Goal: Information Seeking & Learning: Learn about a topic

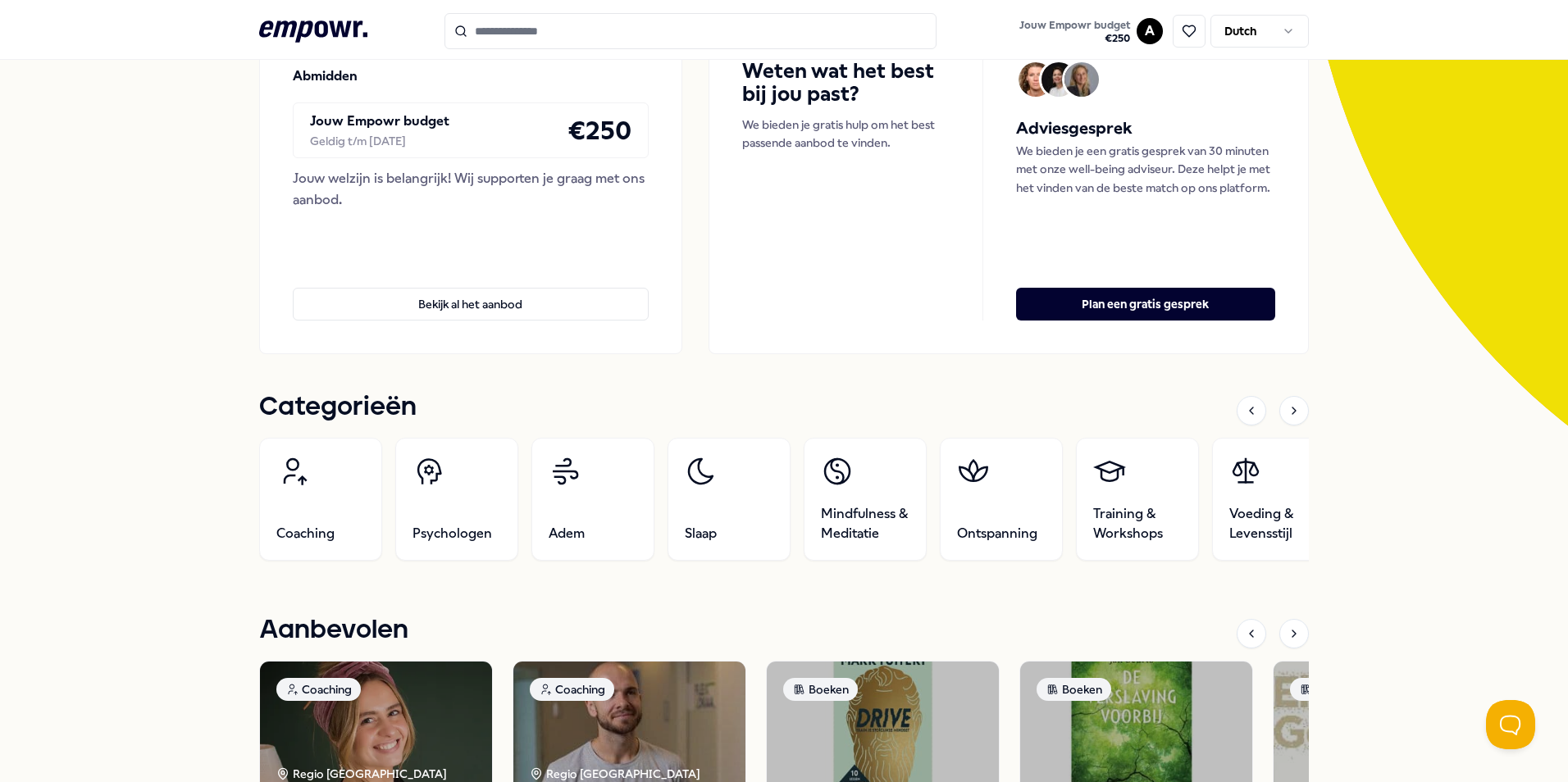
scroll to position [246, 0]
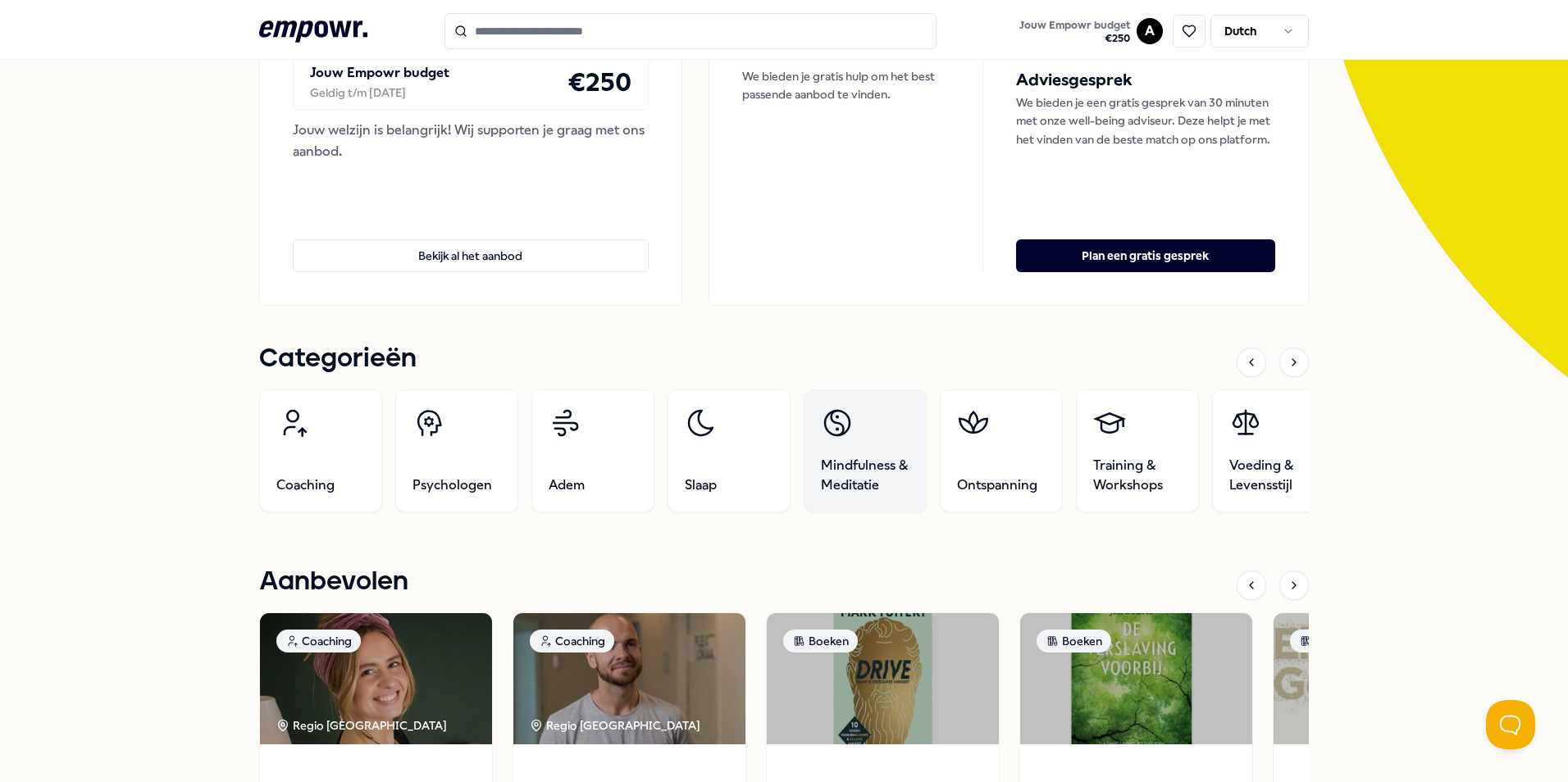
click at [843, 472] on span "Mindfulness & Meditatie" at bounding box center [865, 476] width 89 height 40
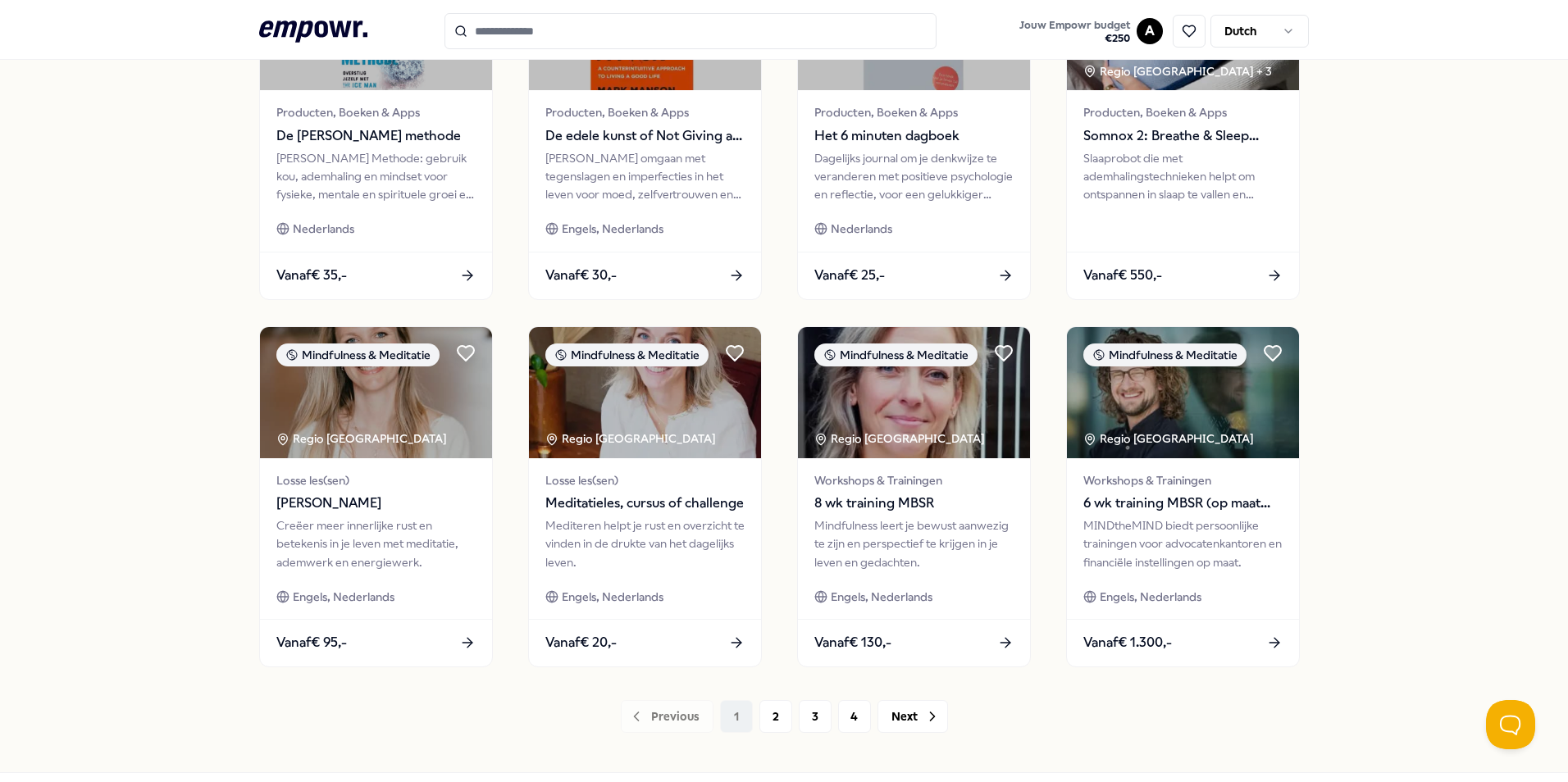
scroll to position [684, 0]
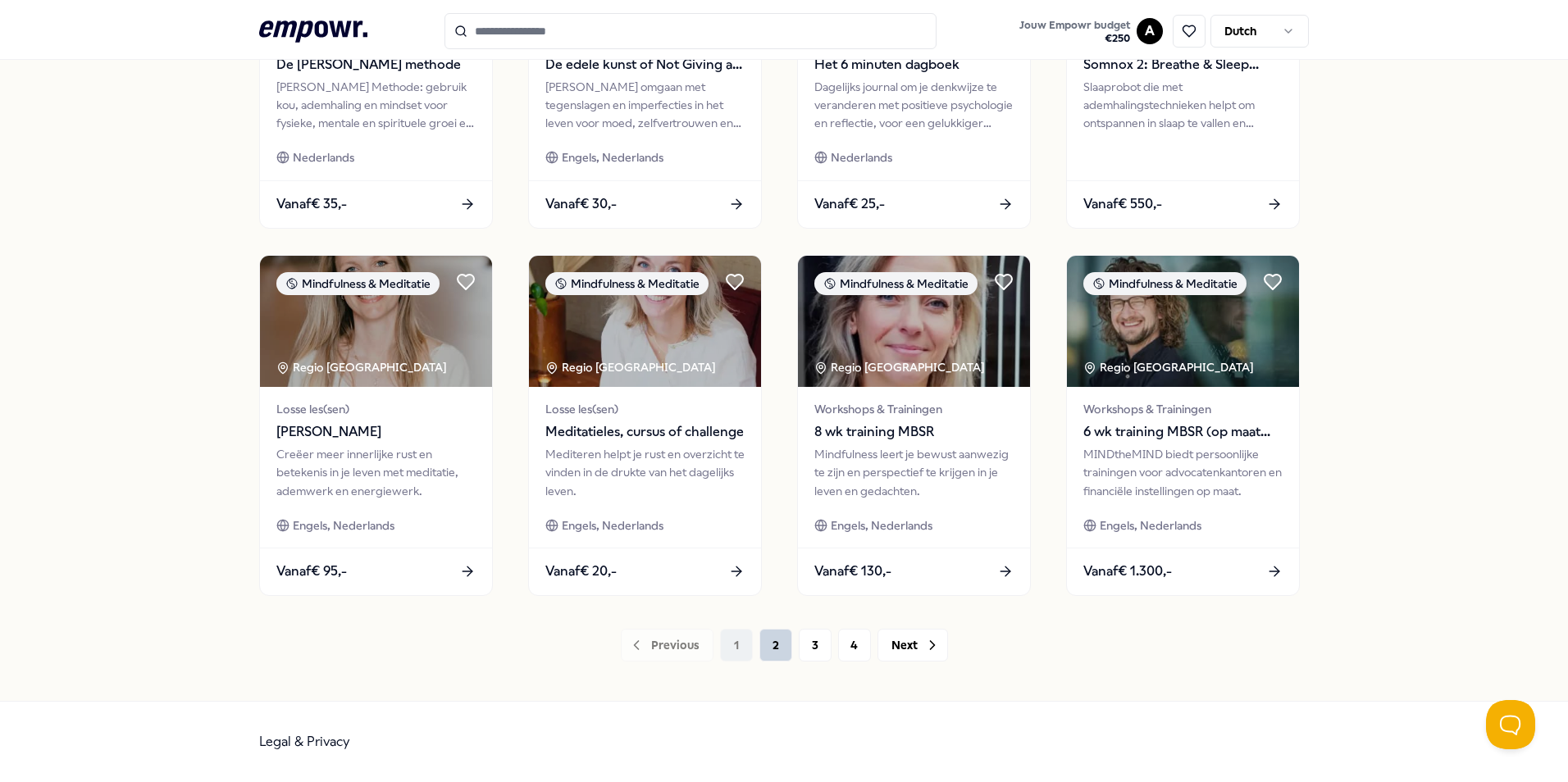
click at [762, 650] on button "2" at bounding box center [776, 645] width 33 height 33
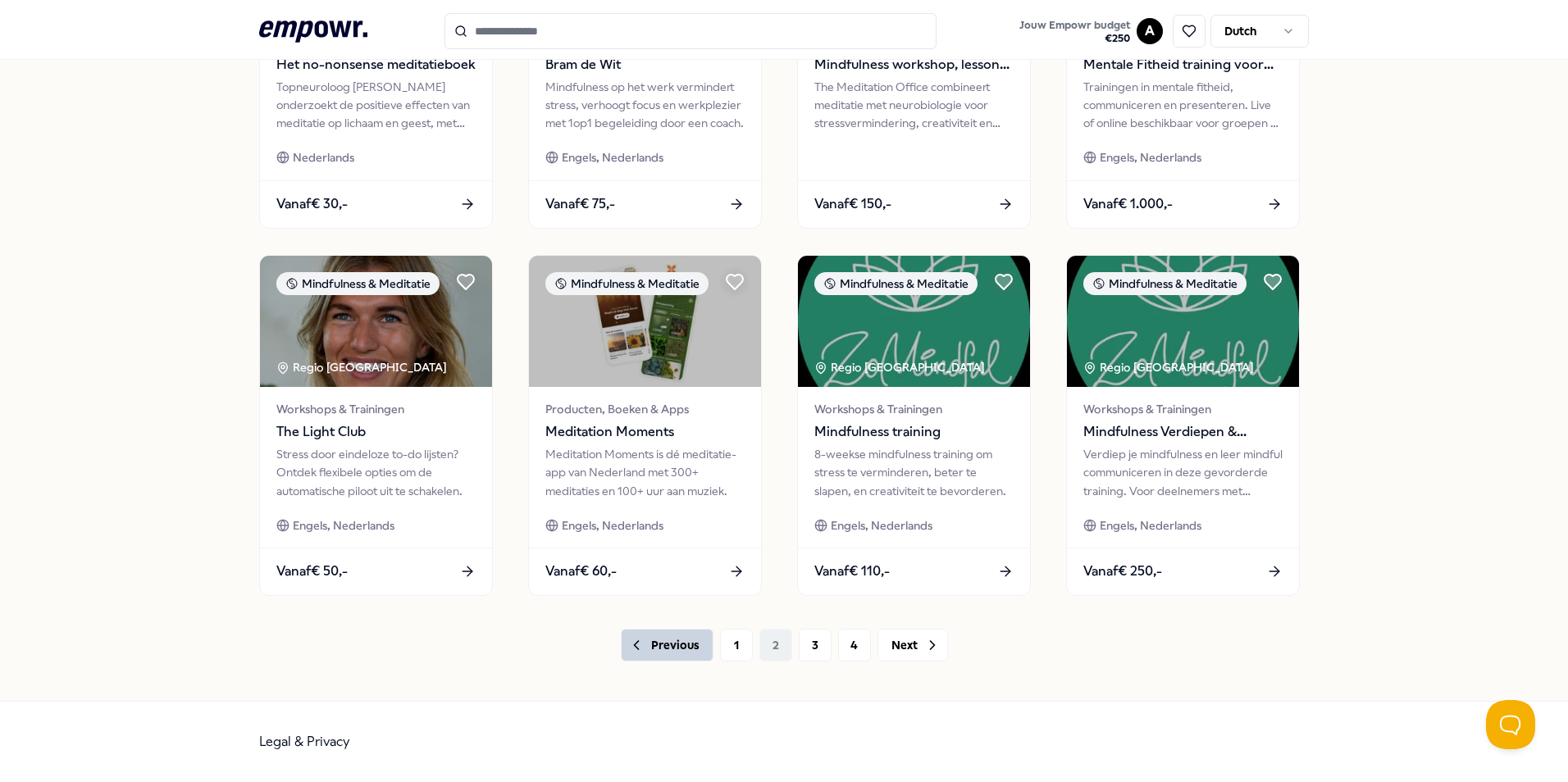
click at [665, 644] on button "Previous" at bounding box center [667, 645] width 92 height 33
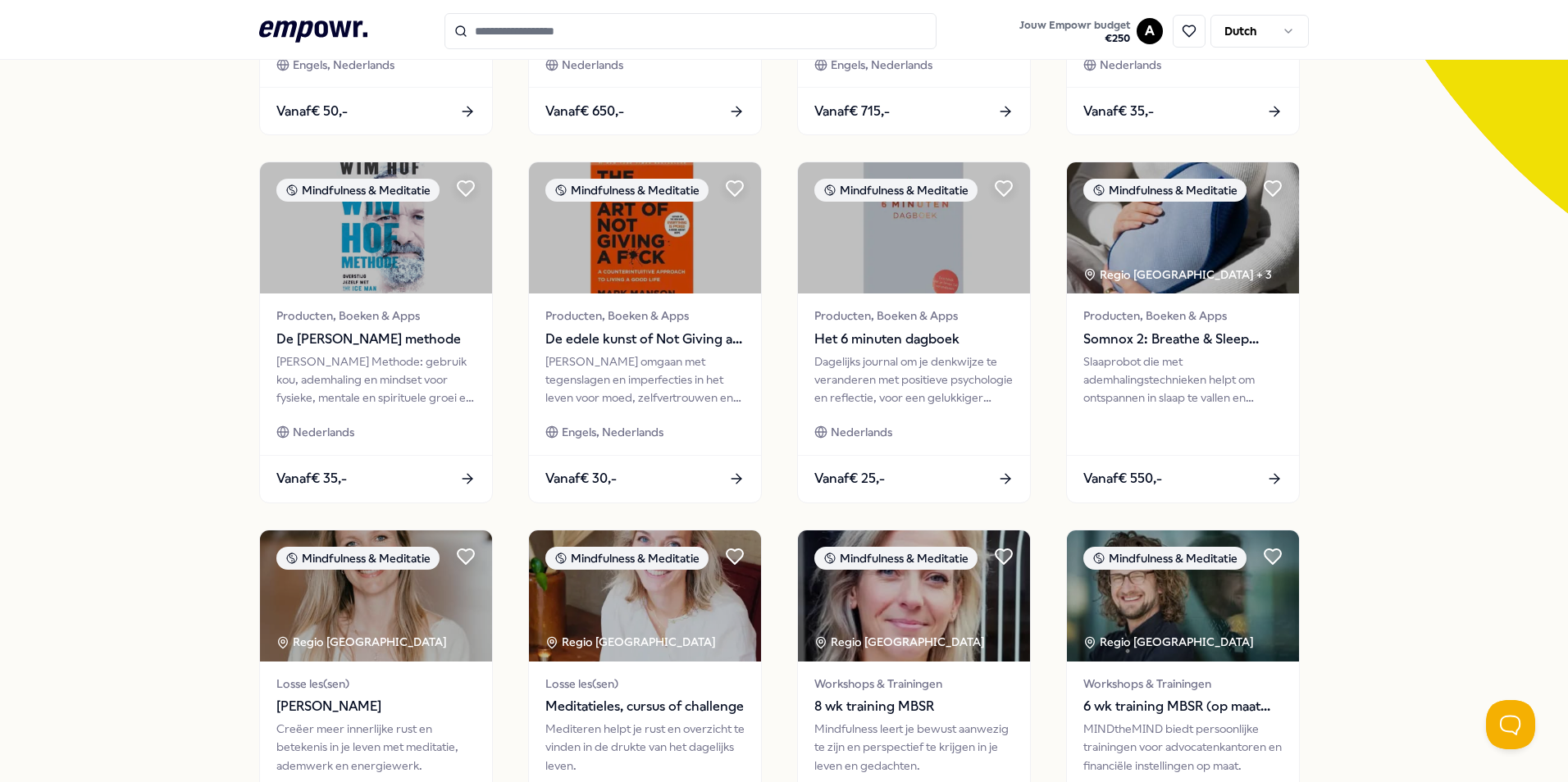
scroll to position [684, 0]
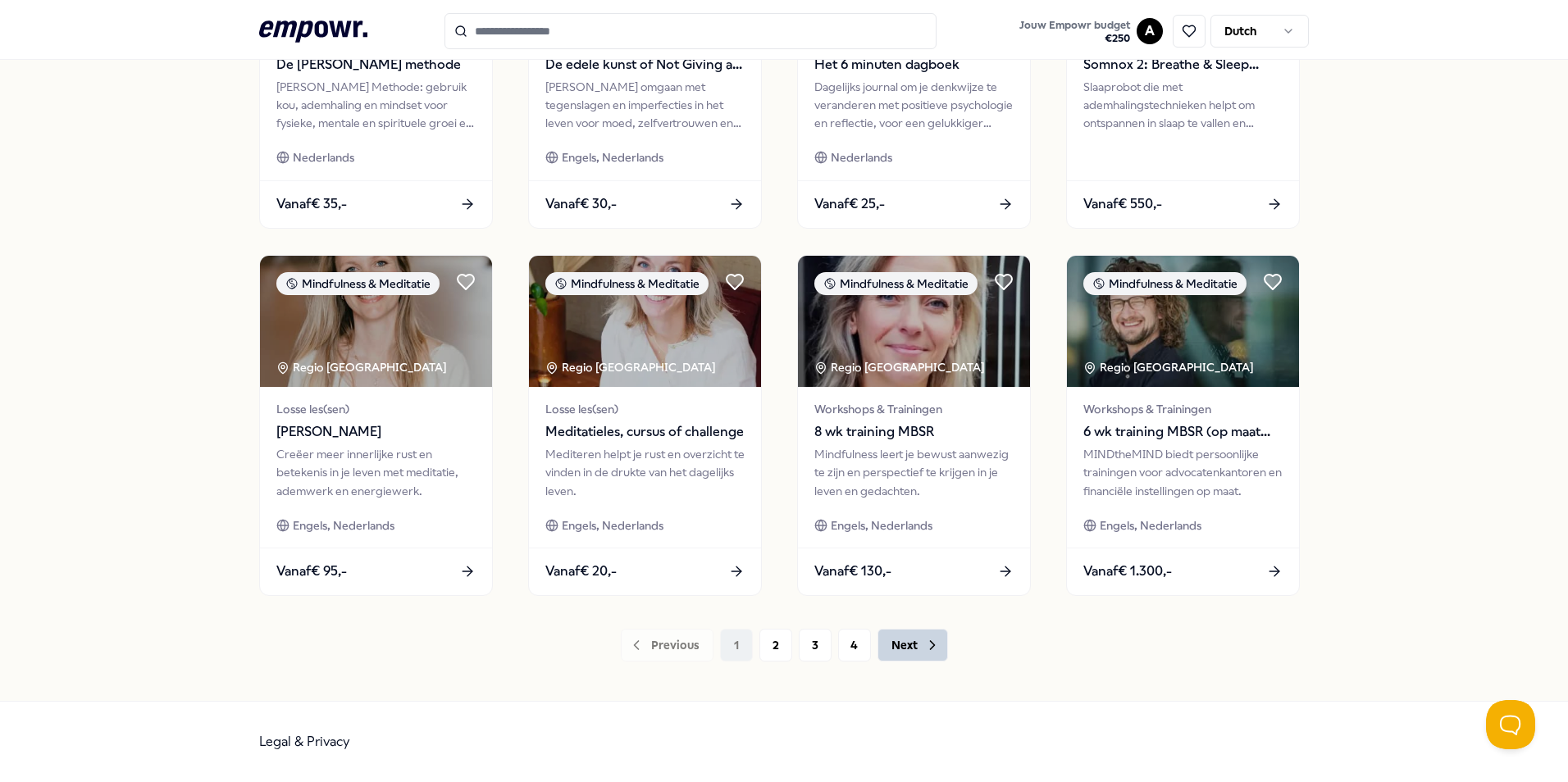
click at [897, 645] on button "Next" at bounding box center [912, 645] width 71 height 33
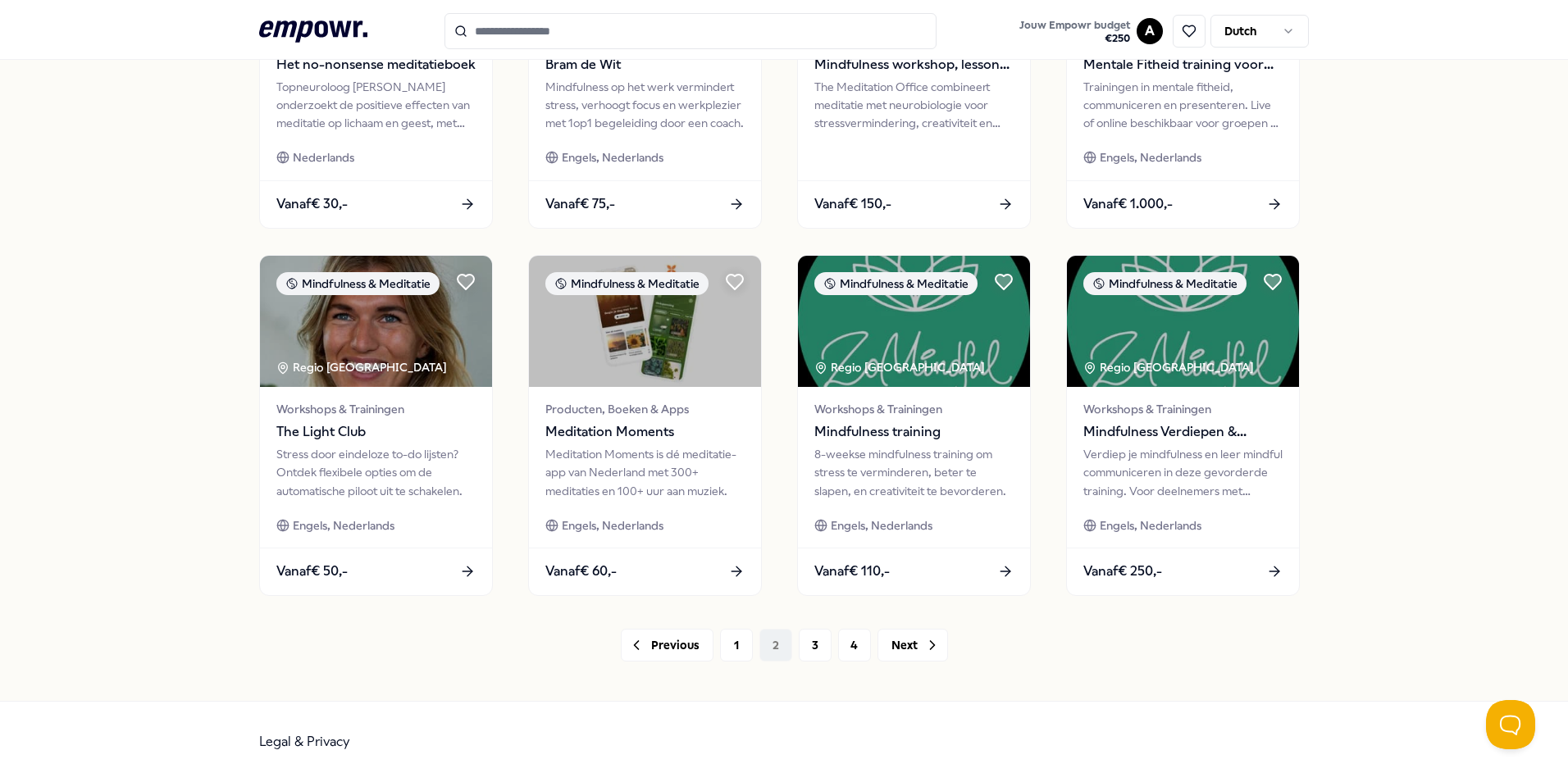
scroll to position [521, 0]
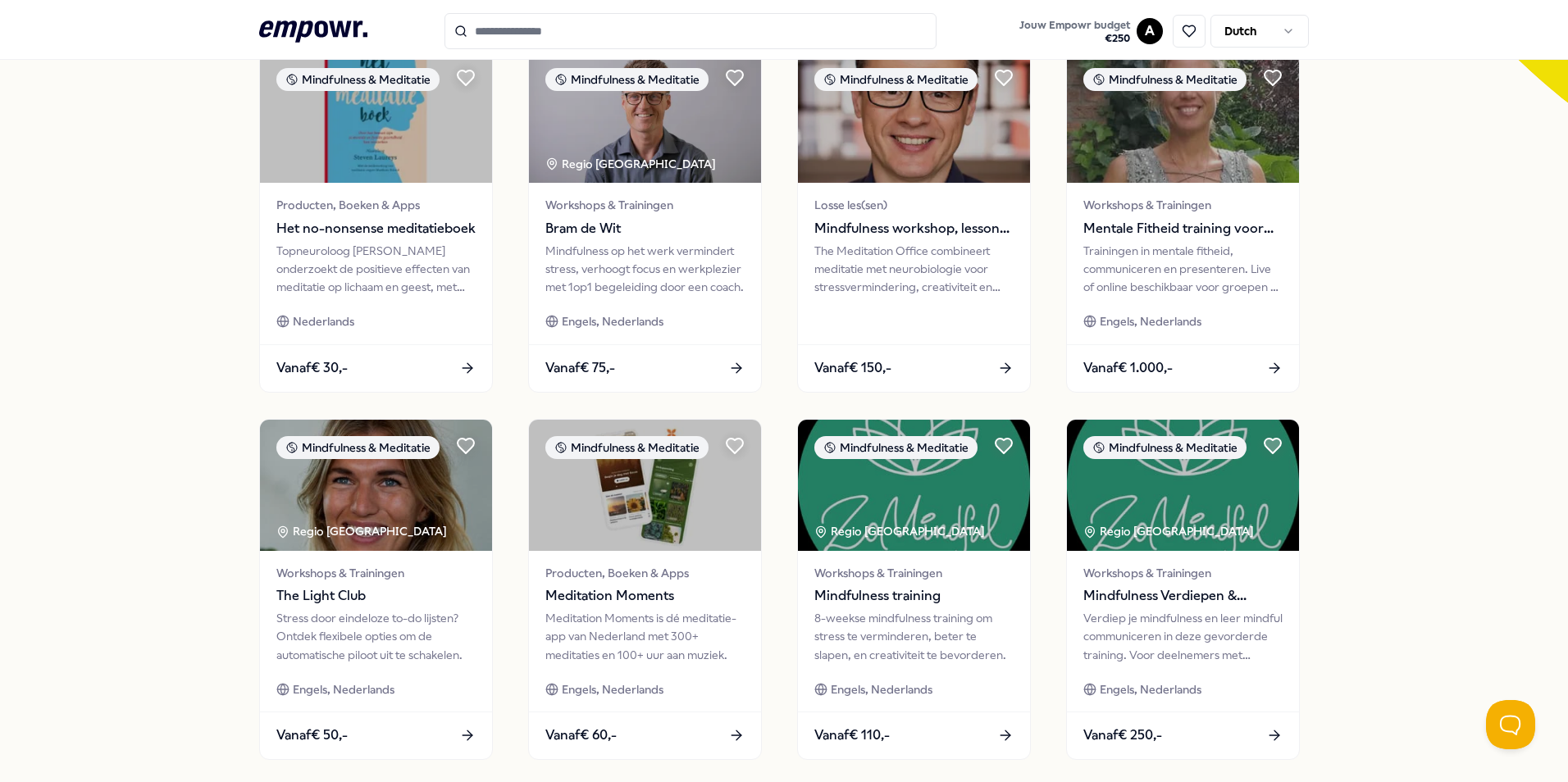
click at [806, 24] on input "Search for products, categories or subcategories" at bounding box center [691, 32] width 492 height 36
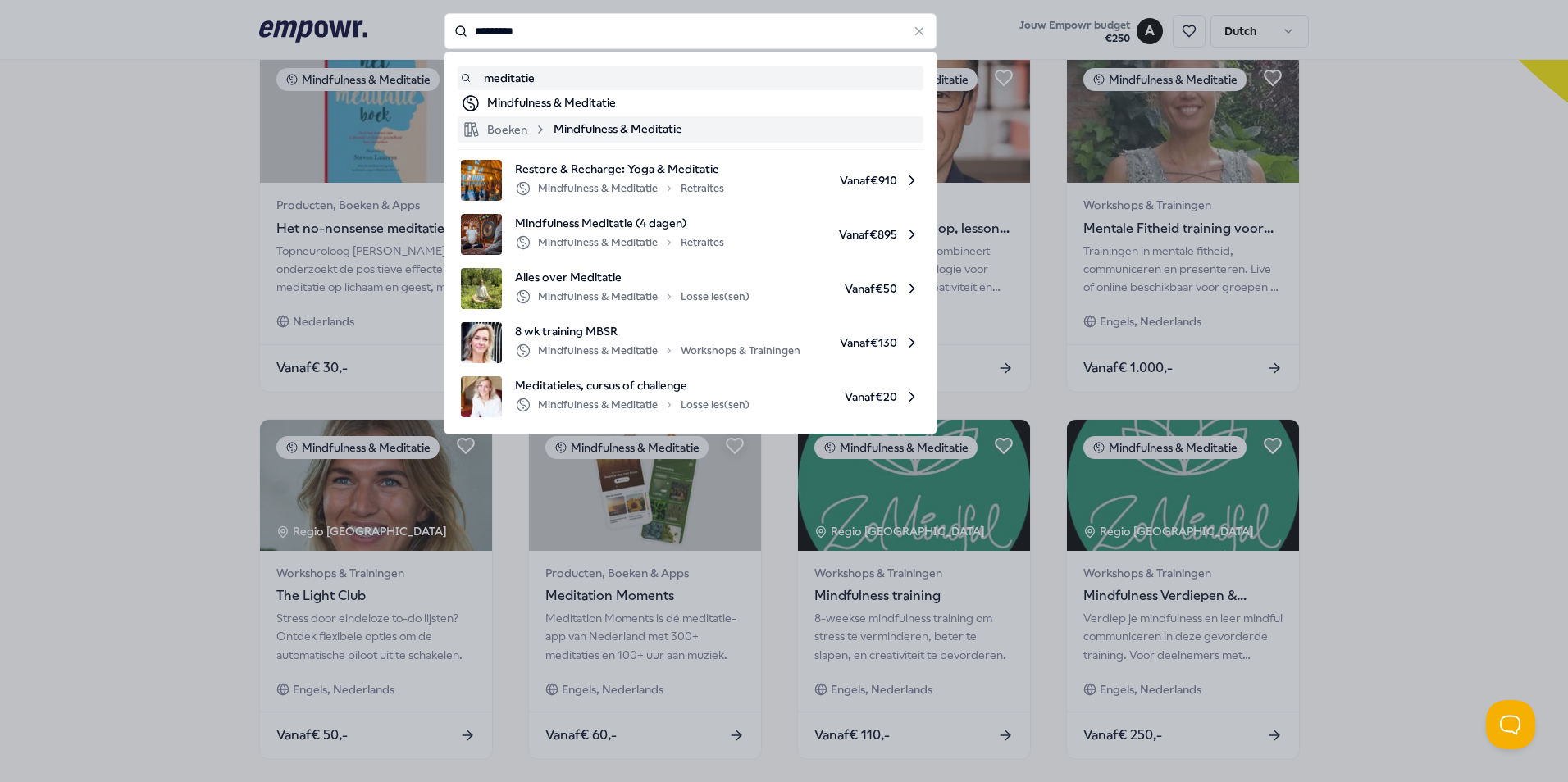
type input "*********"
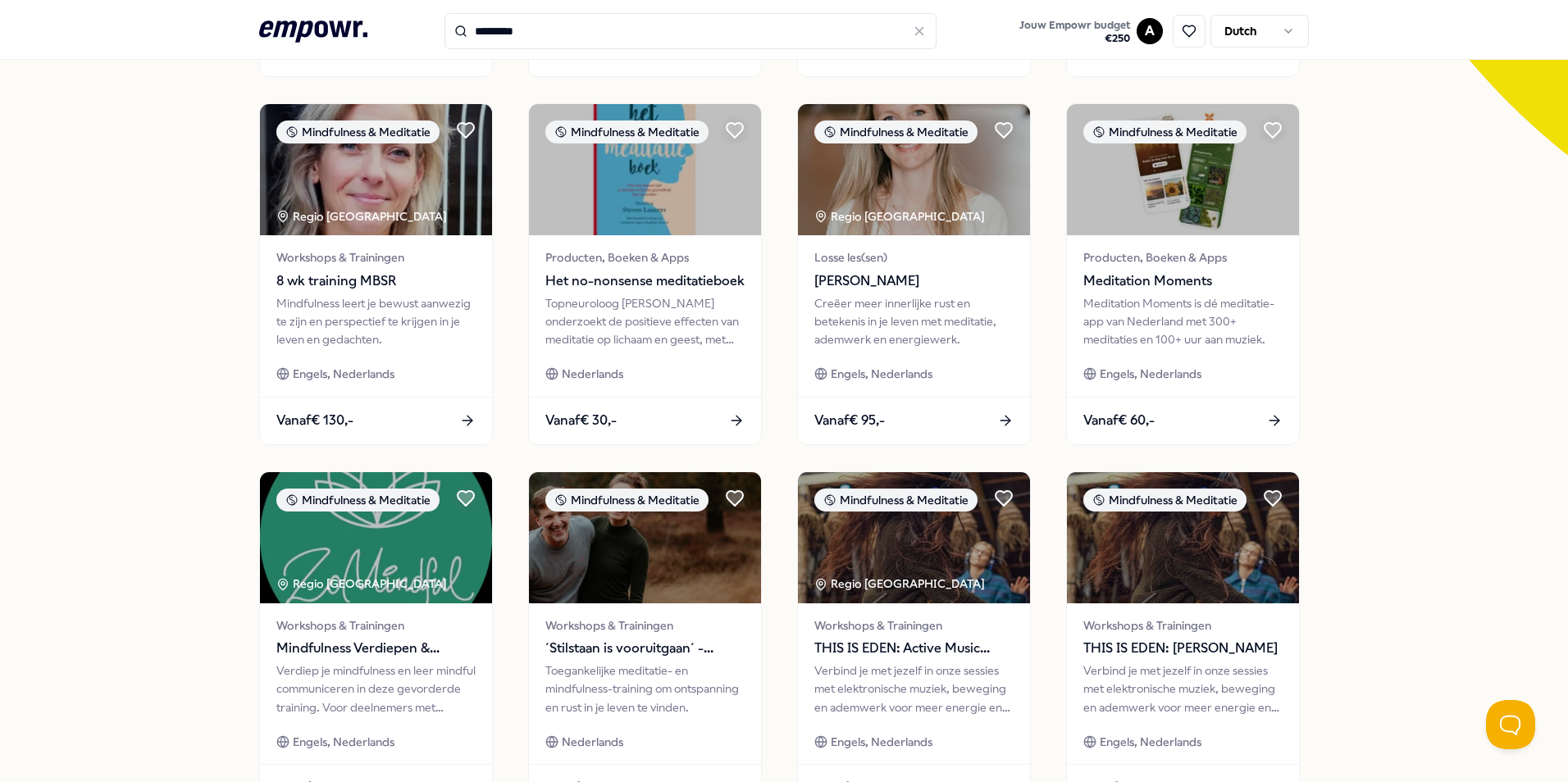
scroll to position [574, 0]
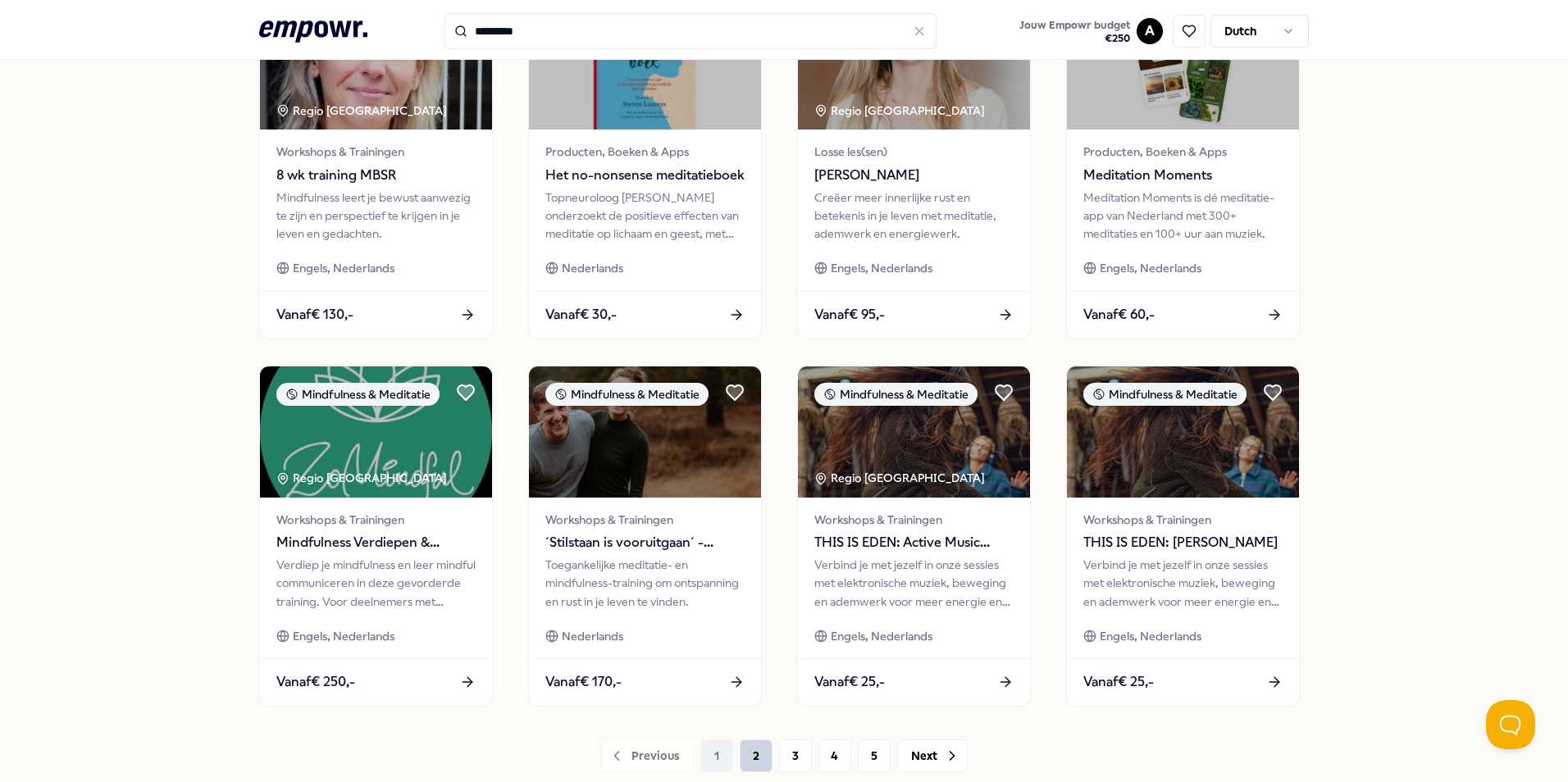
click at [745, 756] on button "2" at bounding box center [756, 756] width 33 height 33
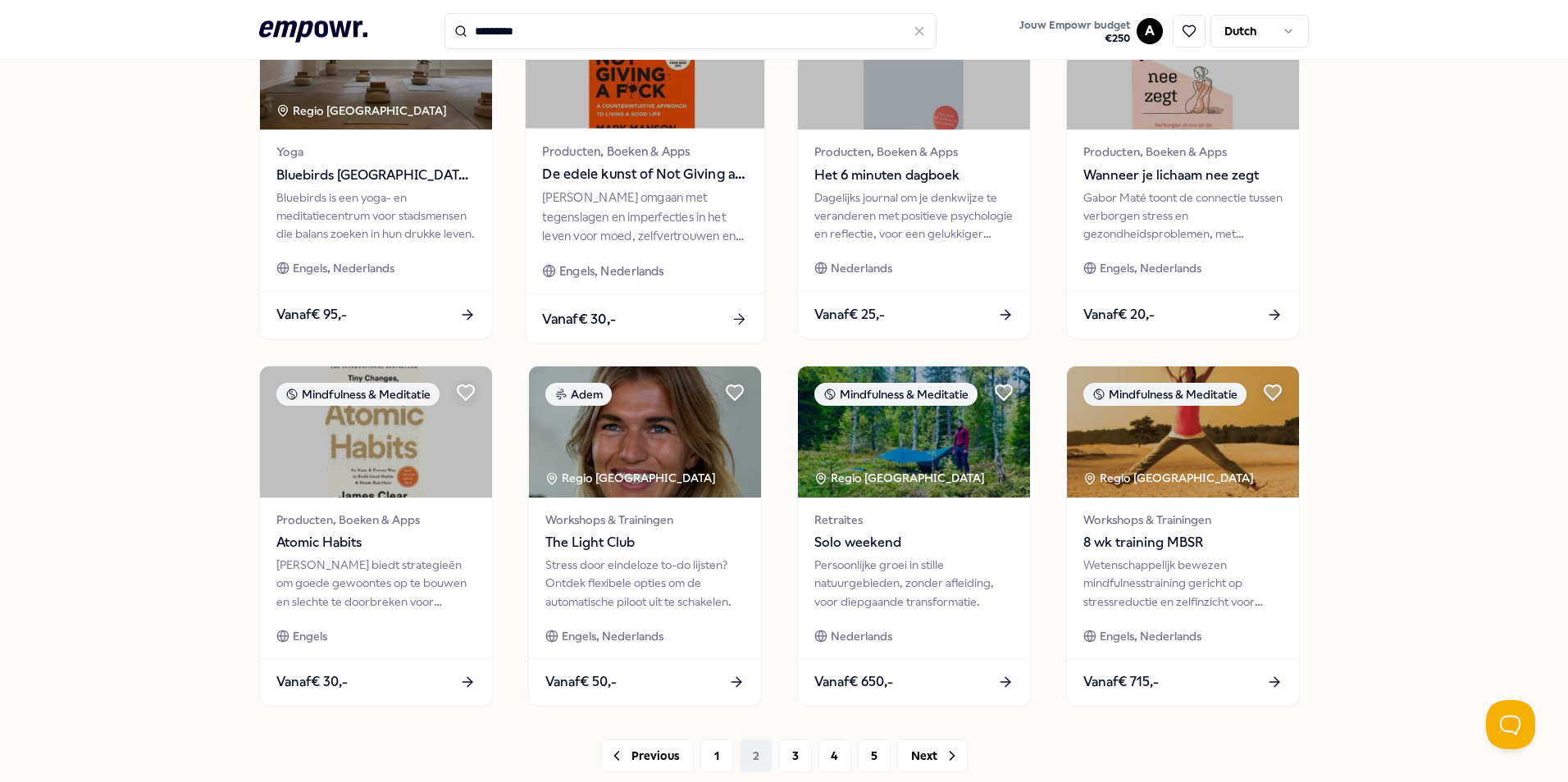
click at [731, 318] on icon at bounding box center [739, 319] width 17 height 17
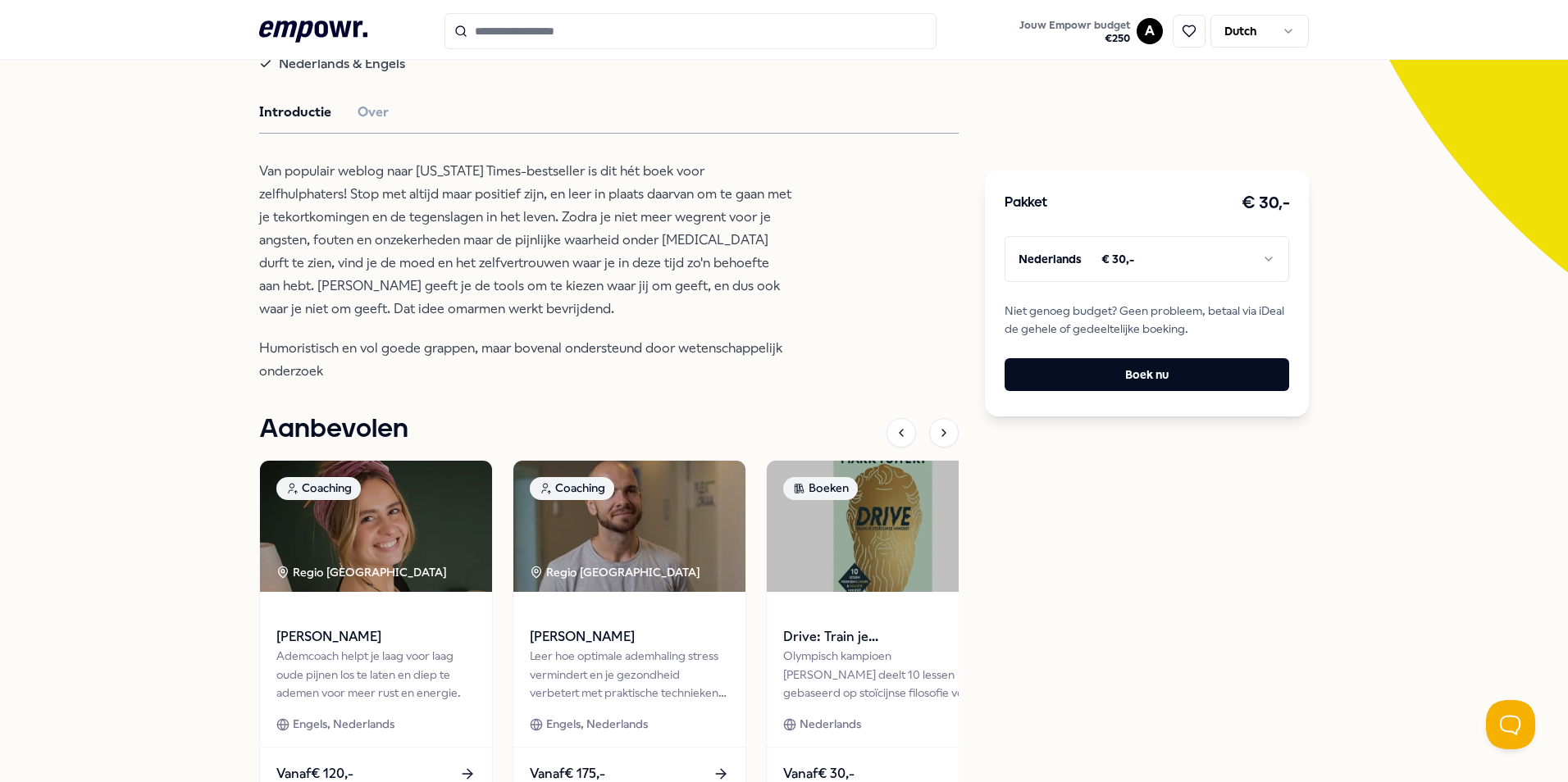
scroll to position [352, 0]
click at [364, 122] on button "Over" at bounding box center [373, 112] width 31 height 22
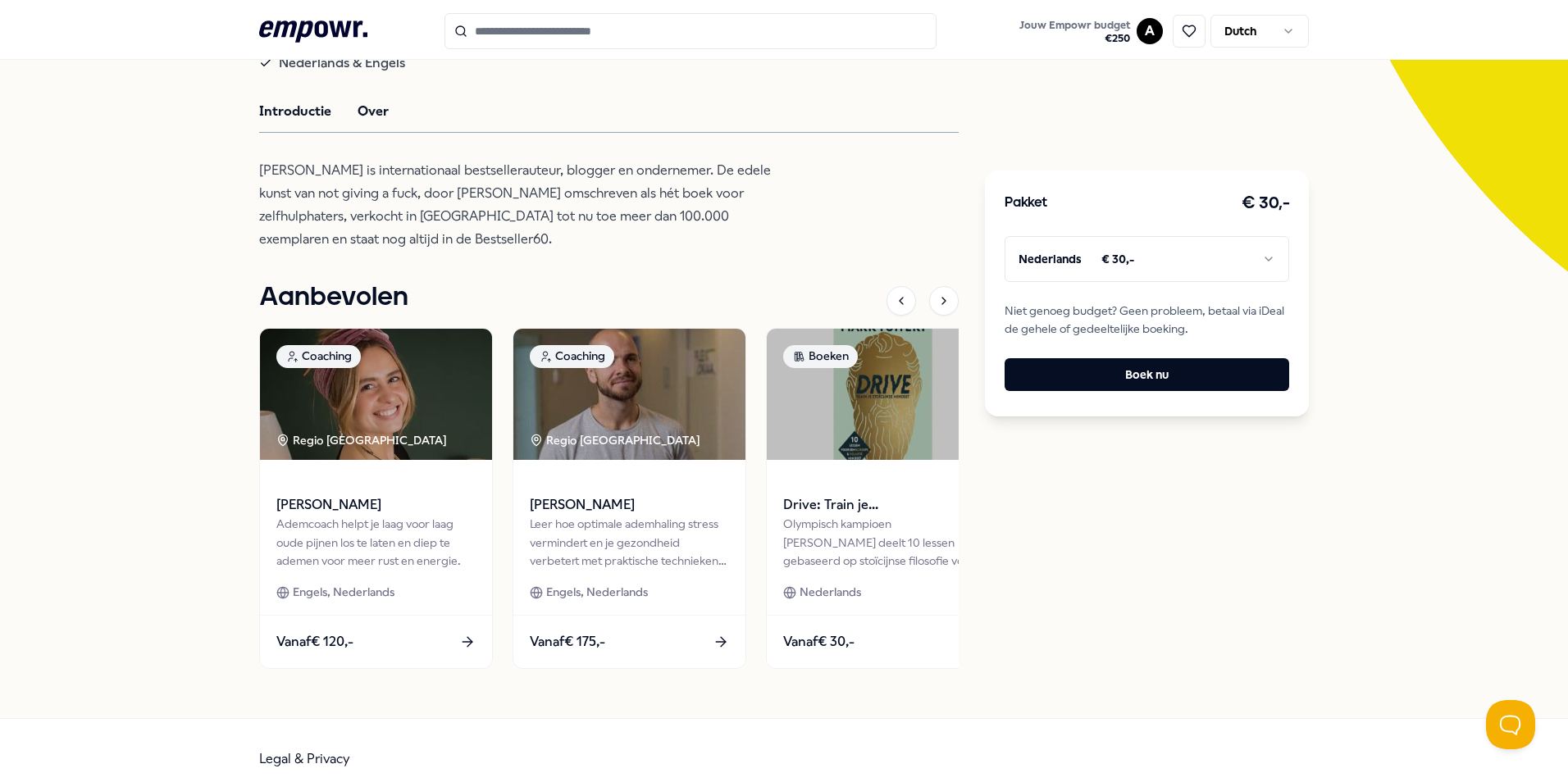
click at [270, 122] on button "Introductie" at bounding box center [296, 112] width 72 height 22
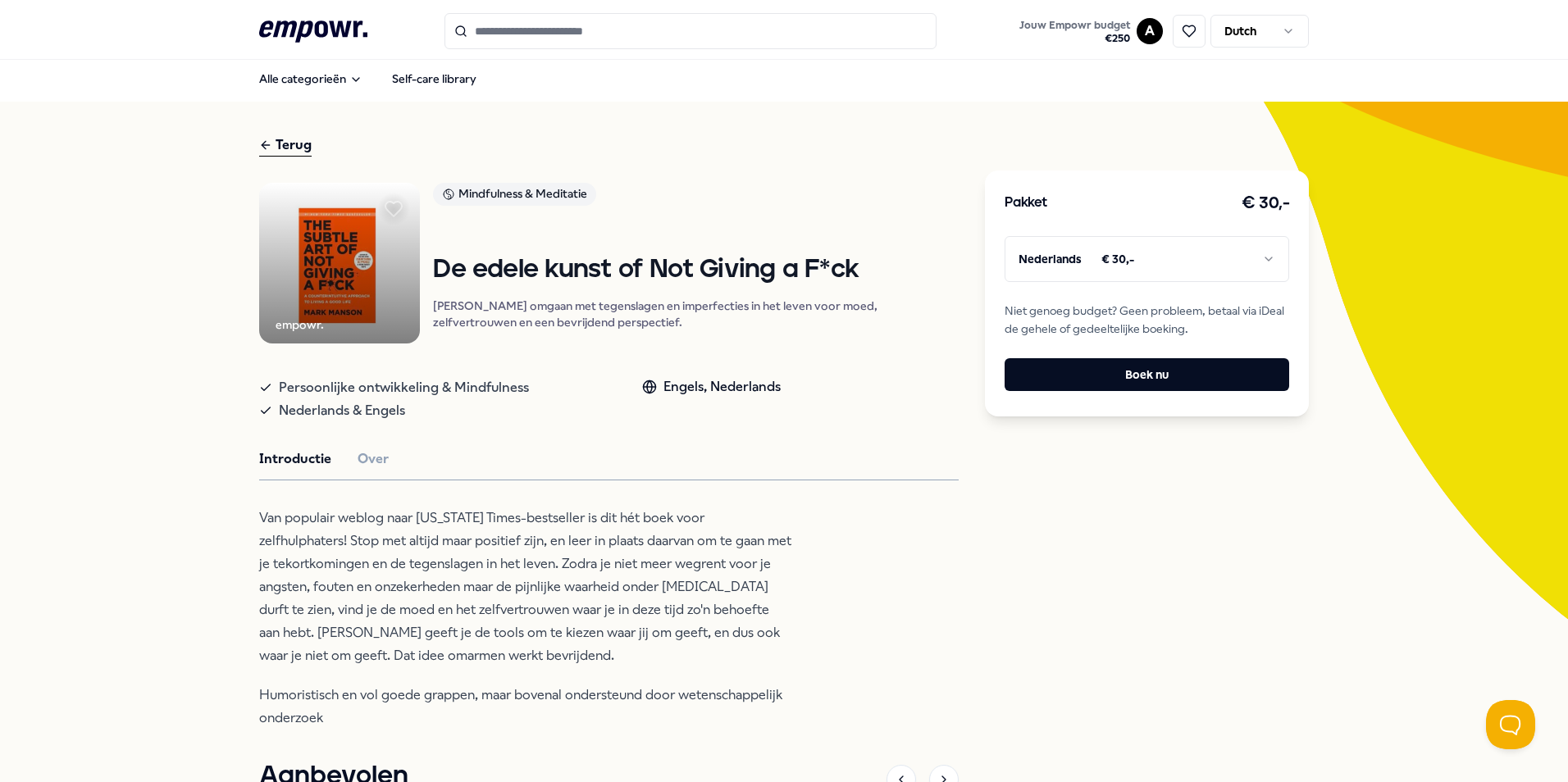
scroll to position [0, 0]
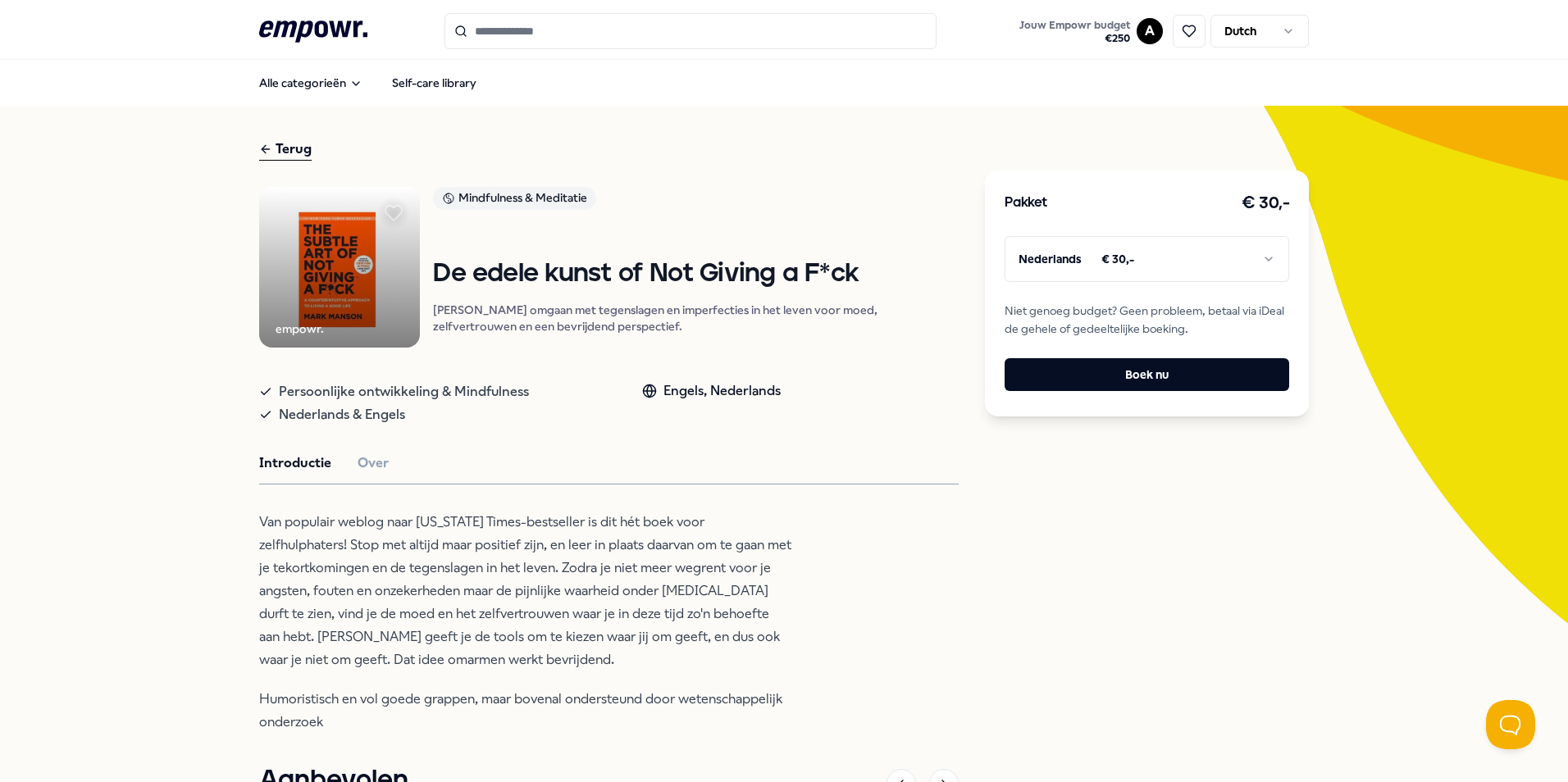
type input "*********"
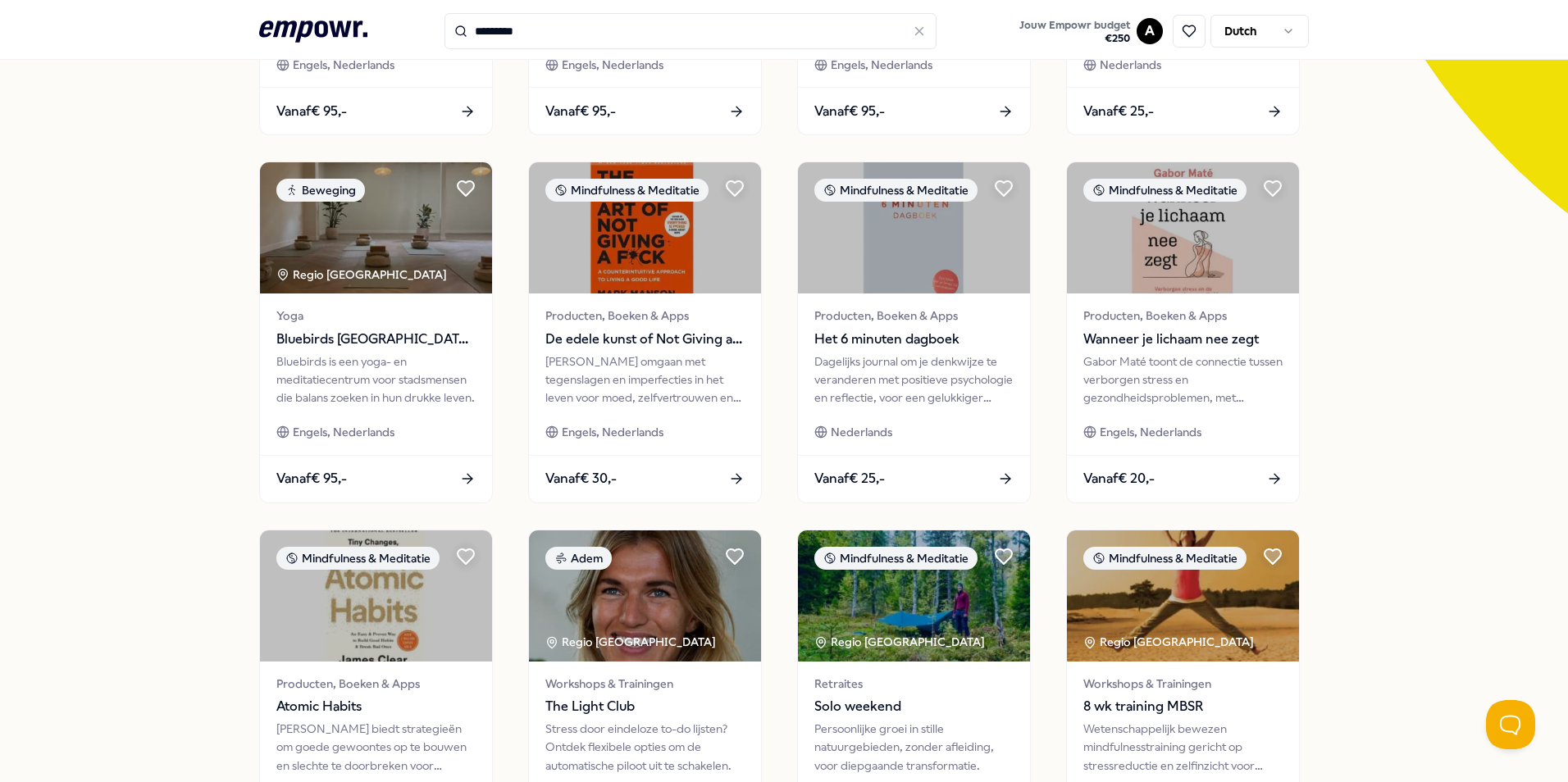
scroll to position [684, 0]
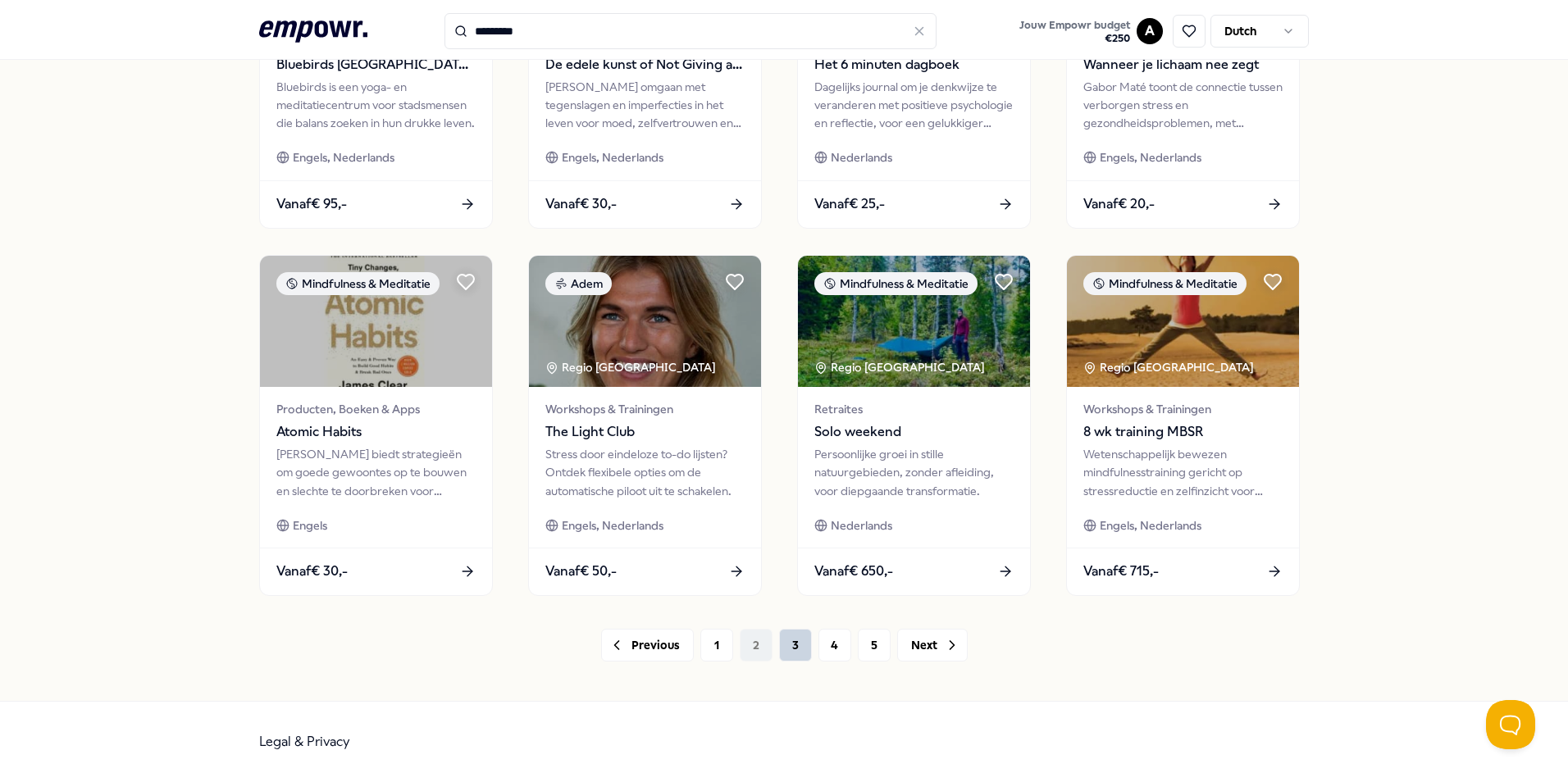
click at [786, 642] on button "3" at bounding box center [796, 645] width 33 height 33
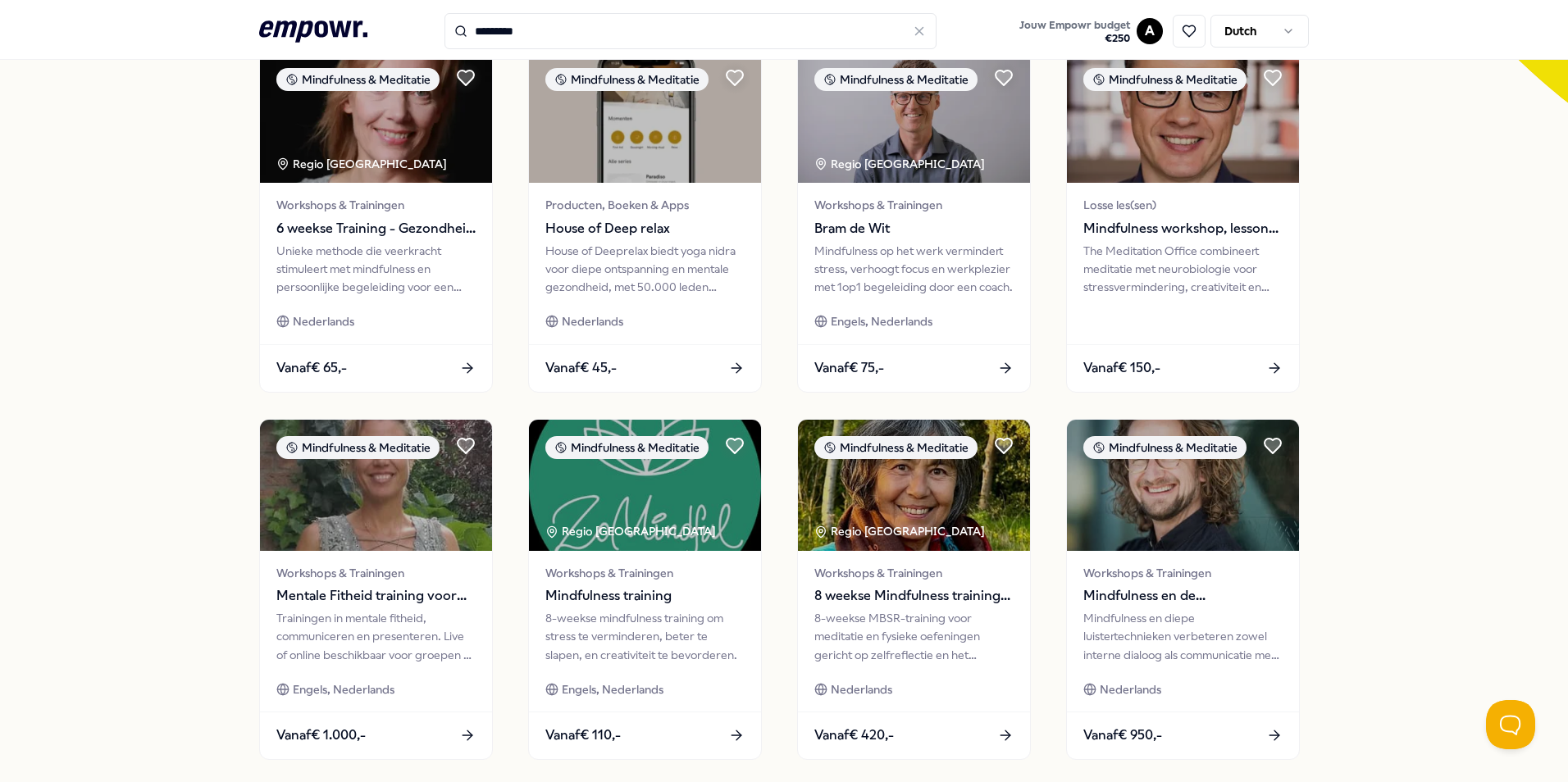
scroll to position [684, 0]
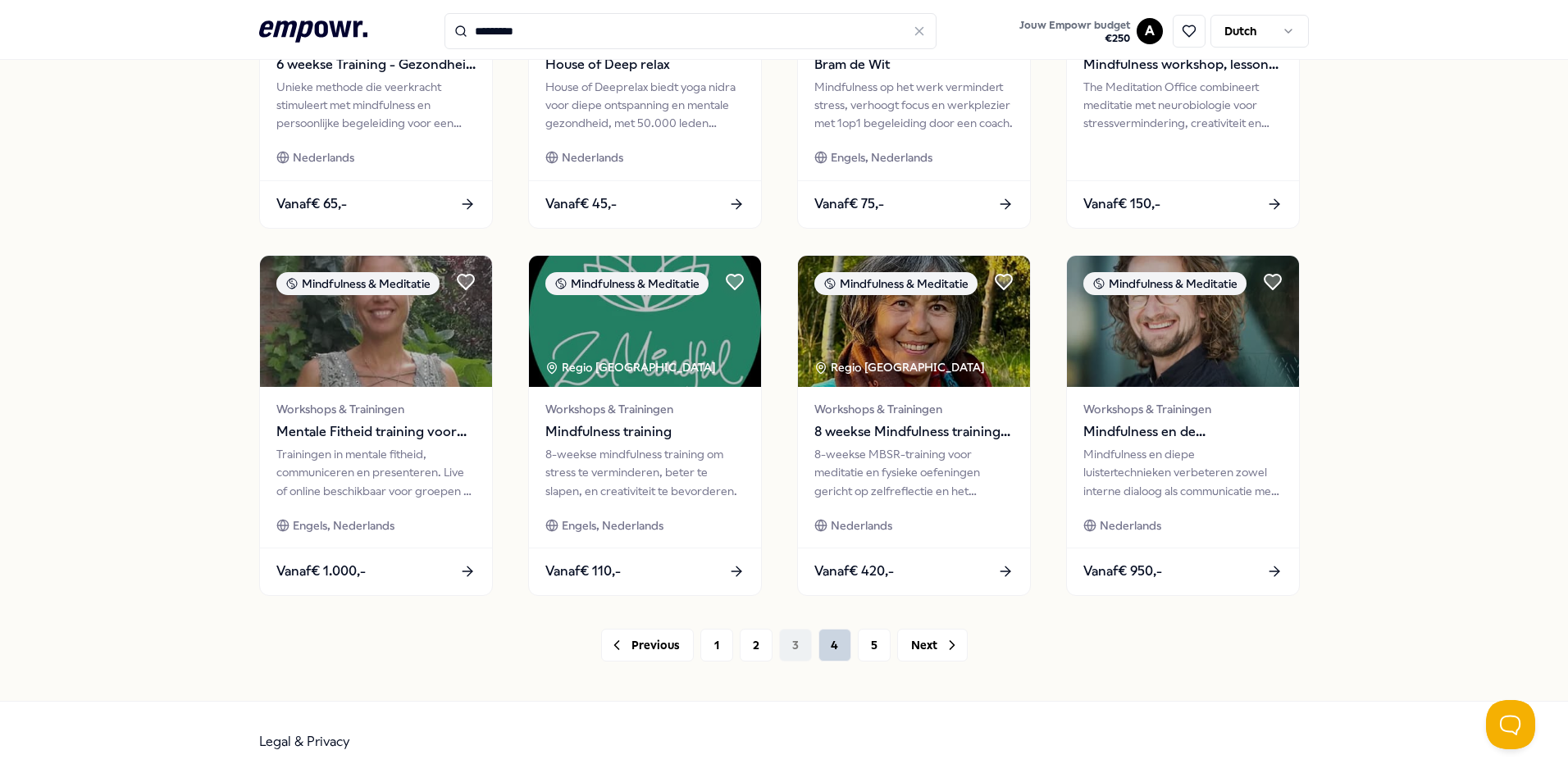
click at [821, 645] on button "4" at bounding box center [835, 645] width 33 height 33
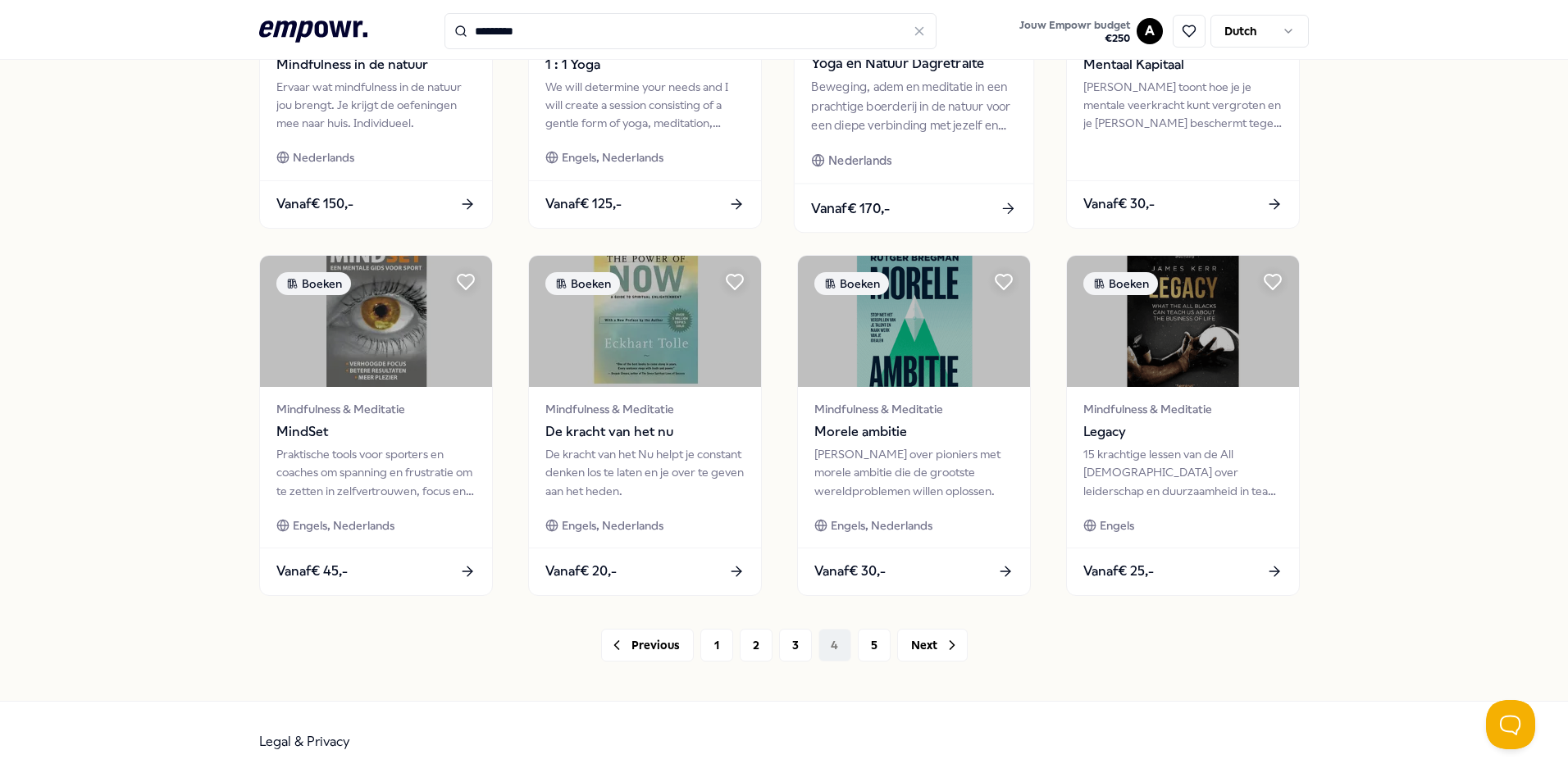
click at [916, 93] on div "Beweging, adem en meditatie in een prachtige boerderij in de natuur voor een di…" at bounding box center [913, 106] width 205 height 57
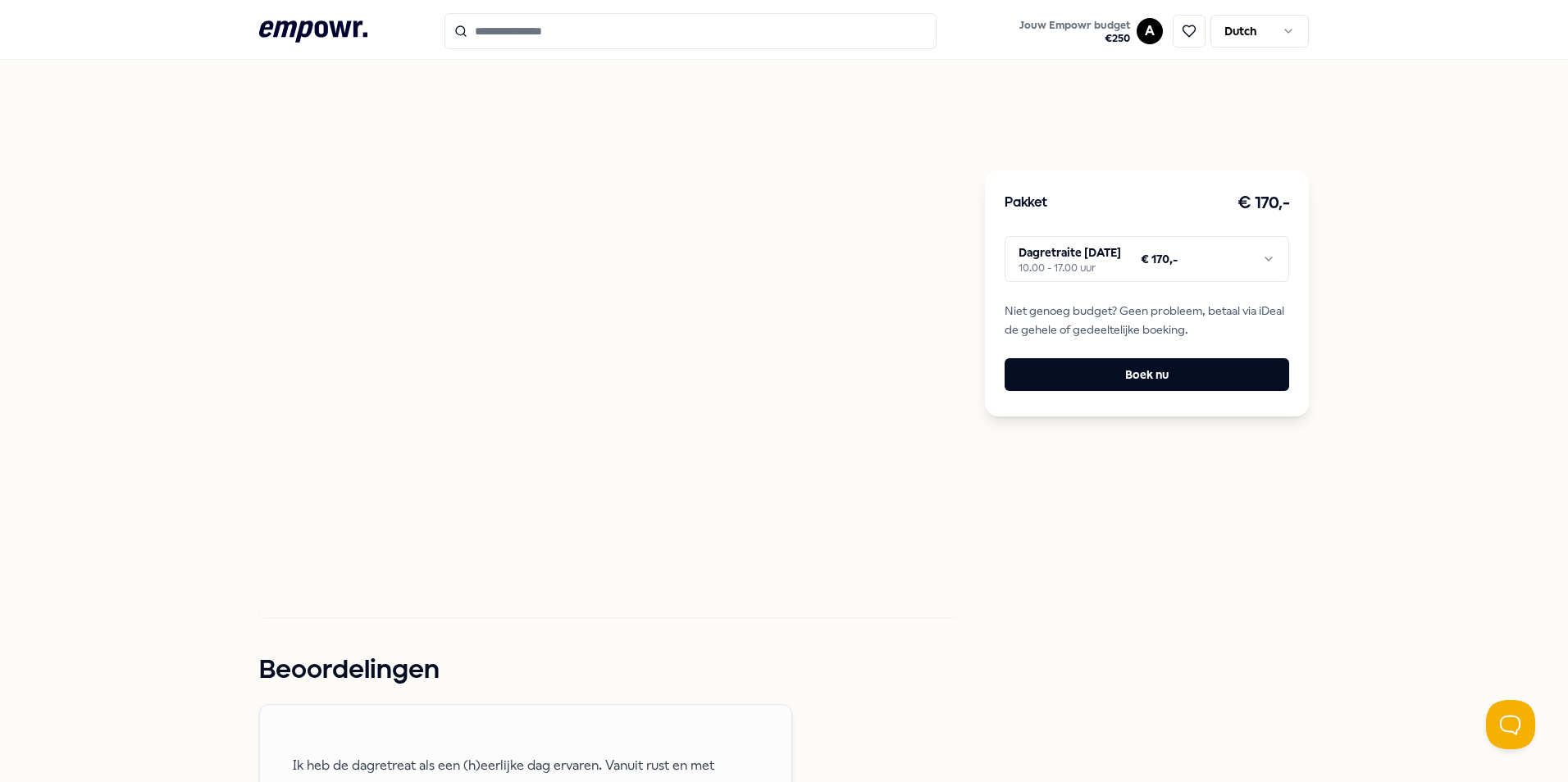
scroll to position [106, 0]
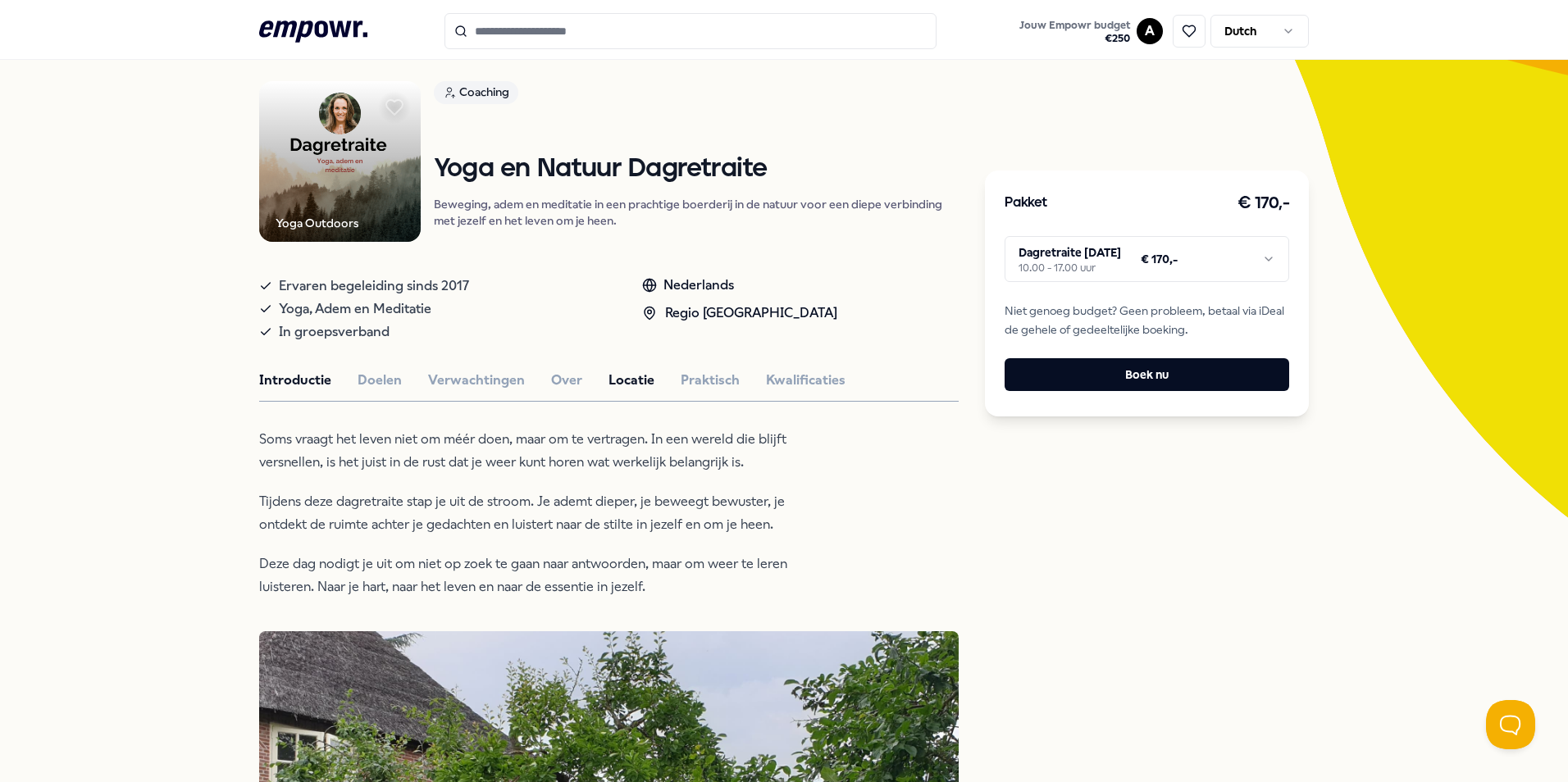
click at [626, 387] on button "Locatie" at bounding box center [631, 381] width 46 height 22
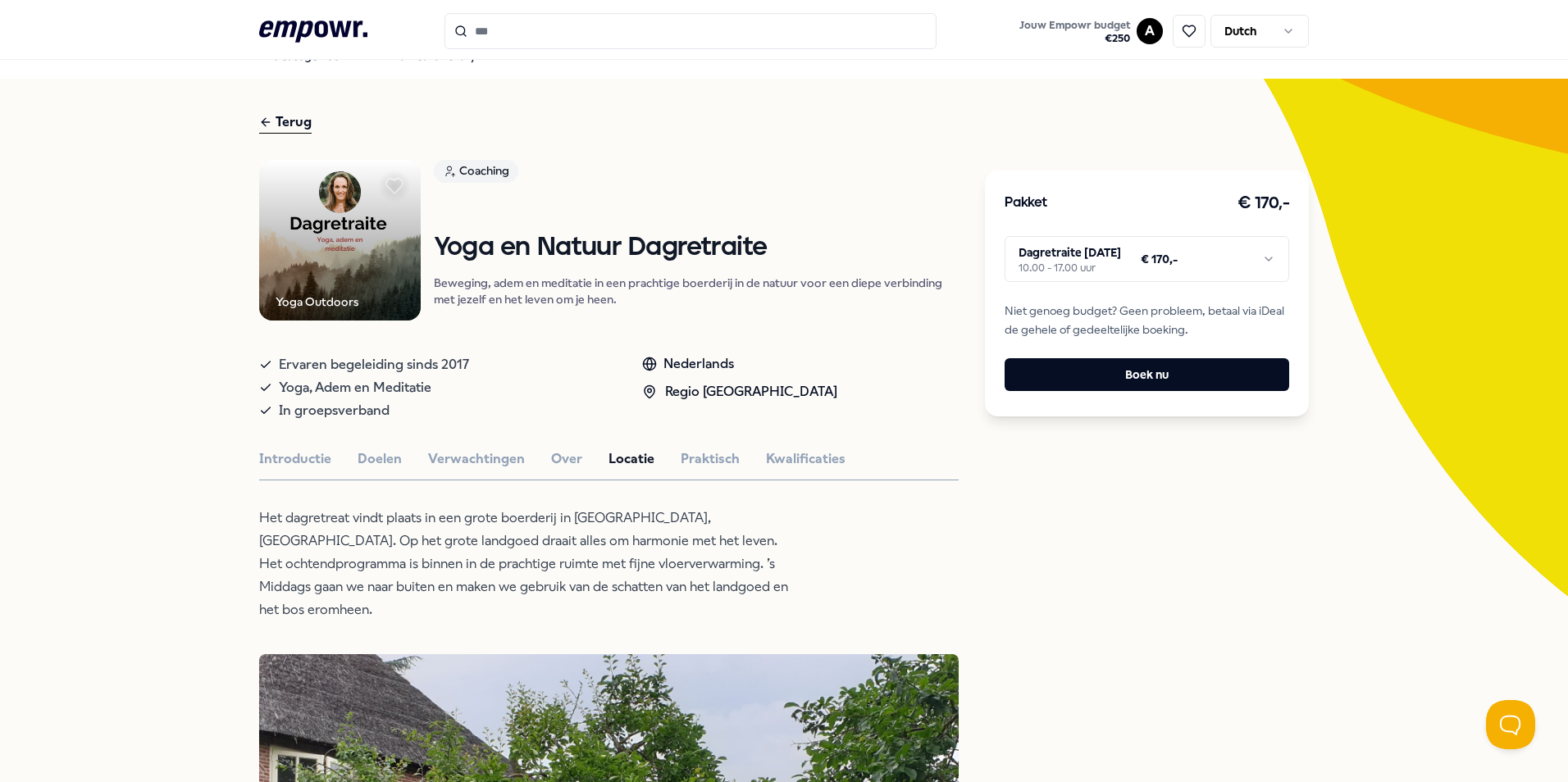
scroll to position [24, 0]
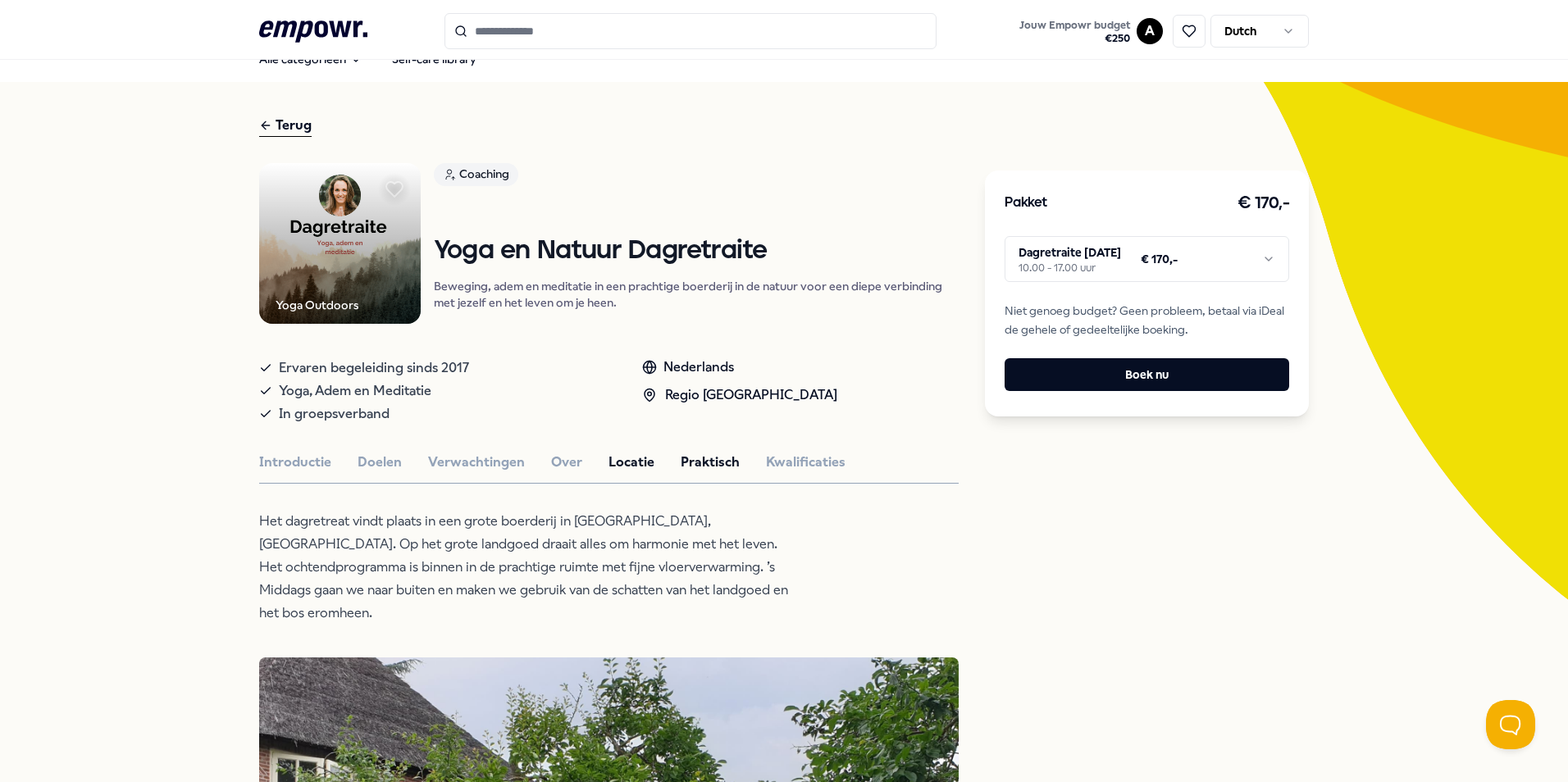
click at [701, 468] on button "Praktisch" at bounding box center [710, 463] width 59 height 22
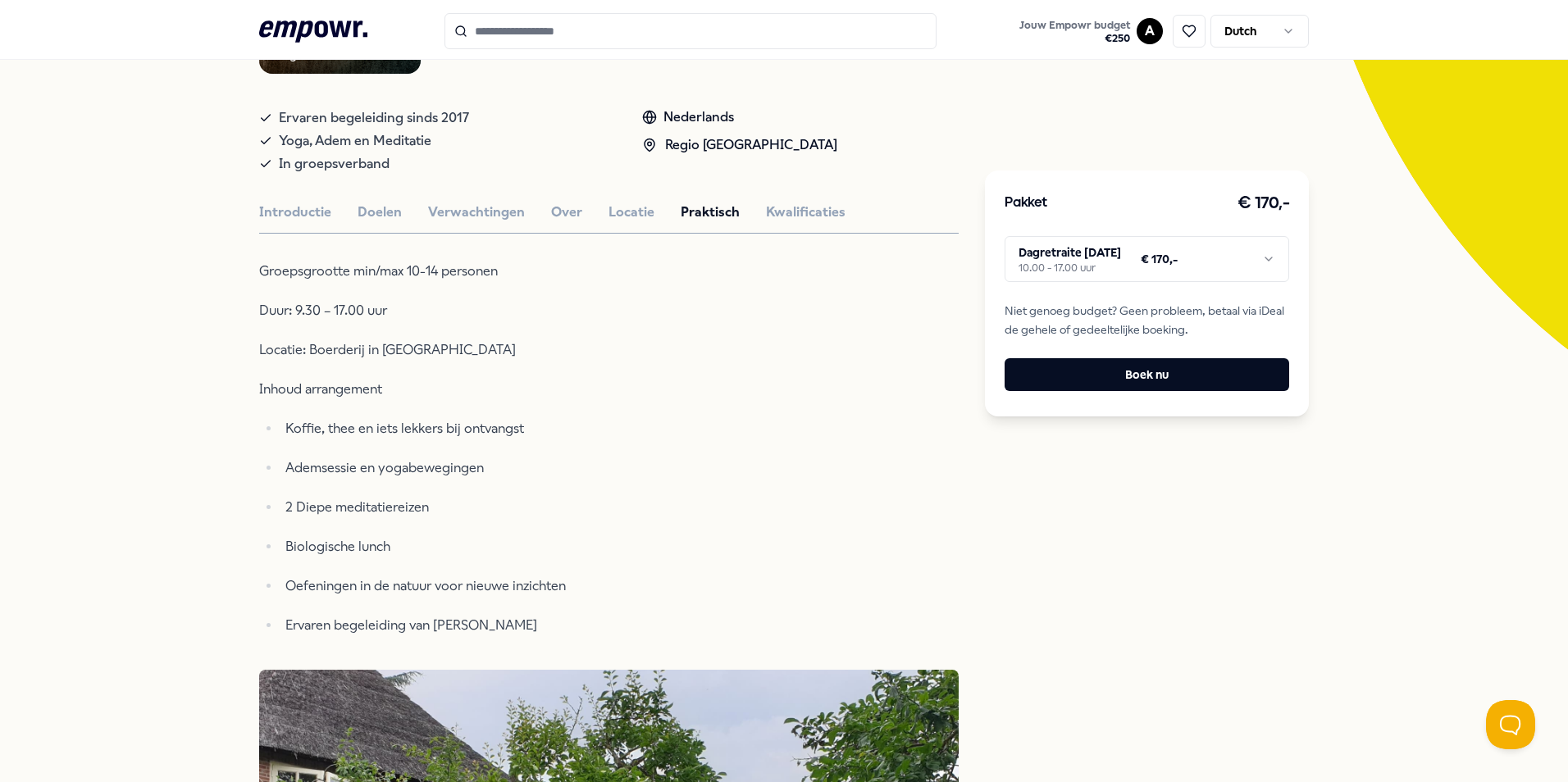
scroll to position [106, 0]
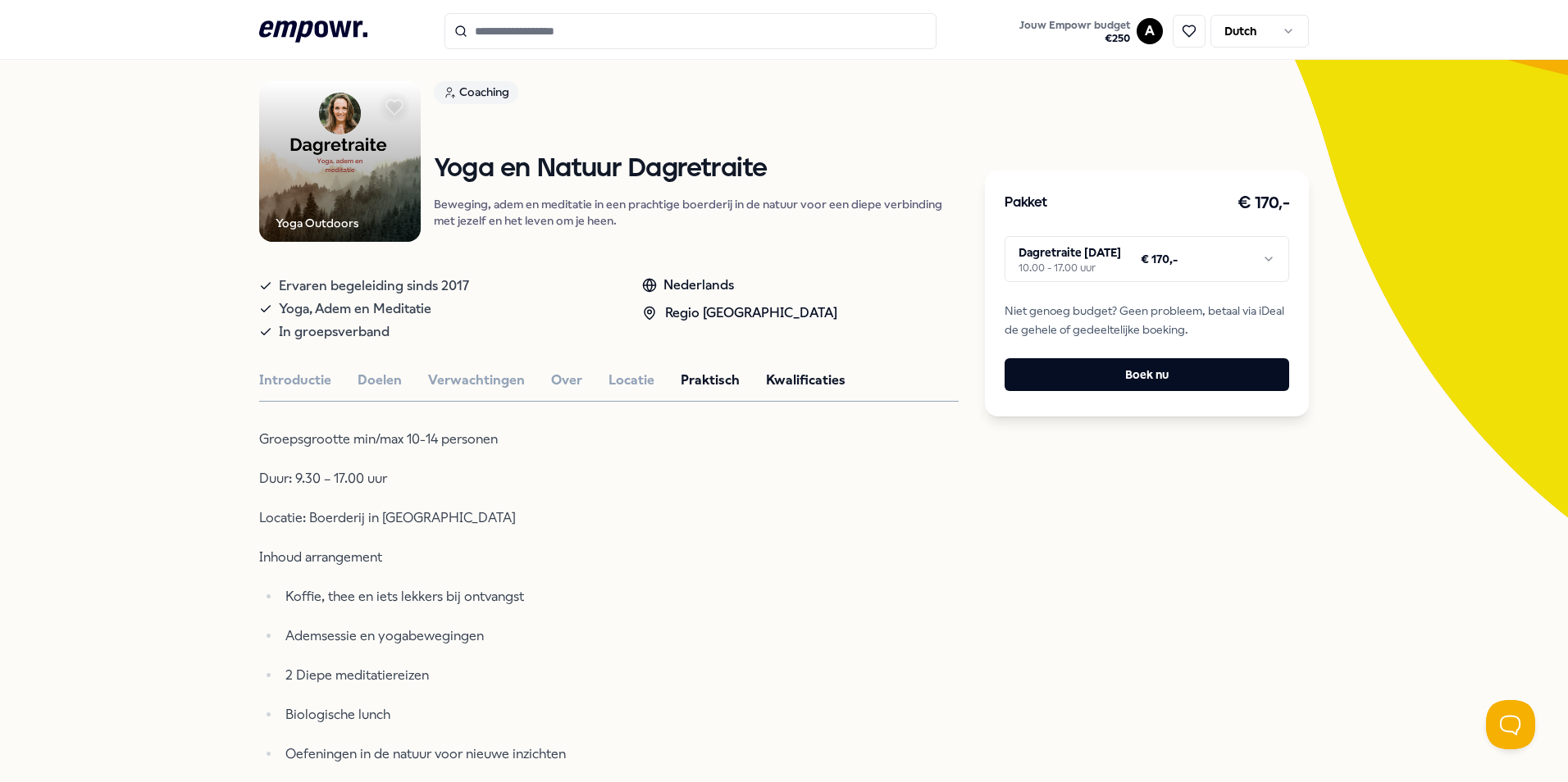
click at [788, 378] on button "Kwalificaties" at bounding box center [806, 381] width 80 height 22
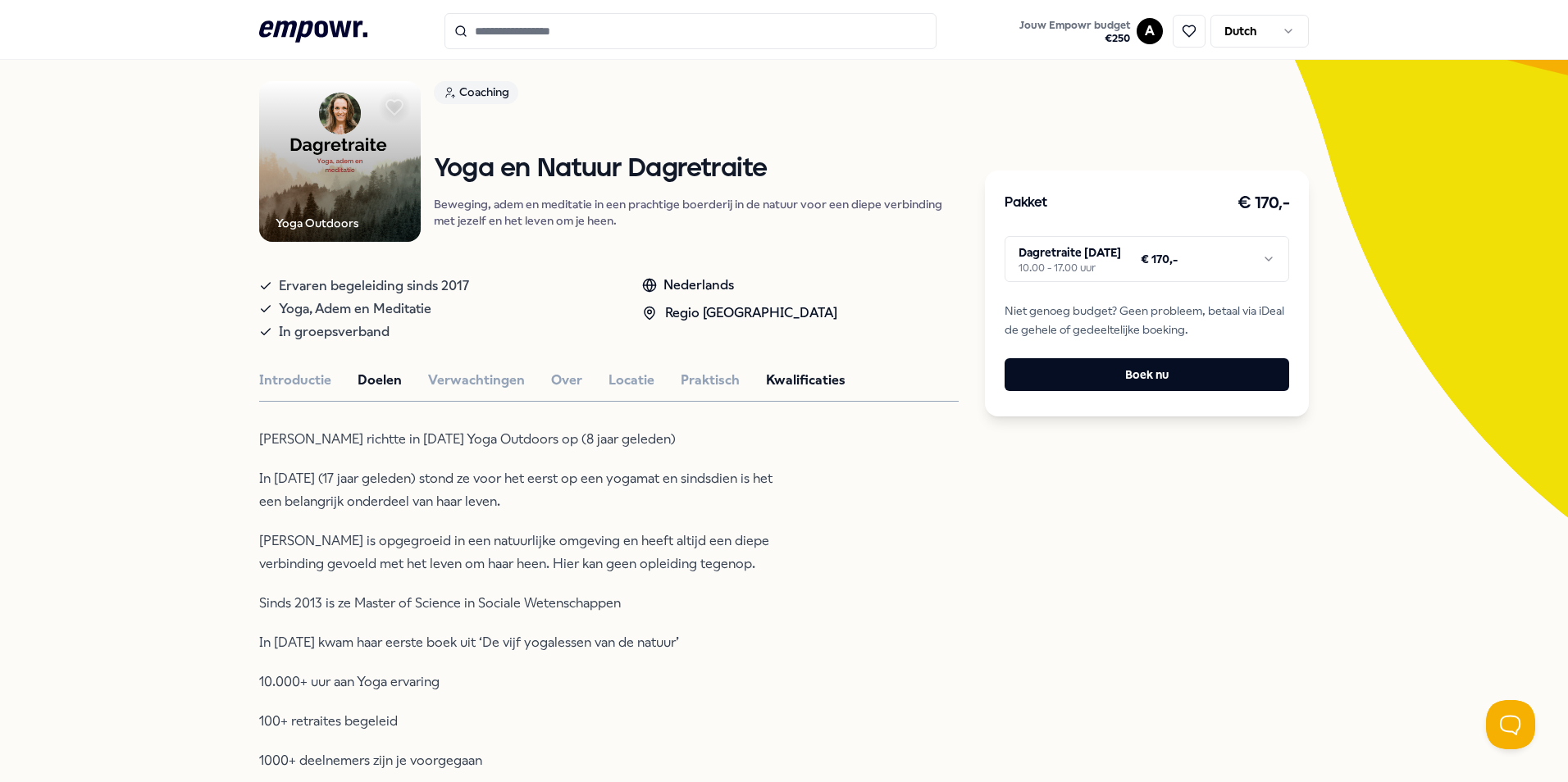
click at [373, 374] on button "Doelen" at bounding box center [379, 381] width 44 height 22
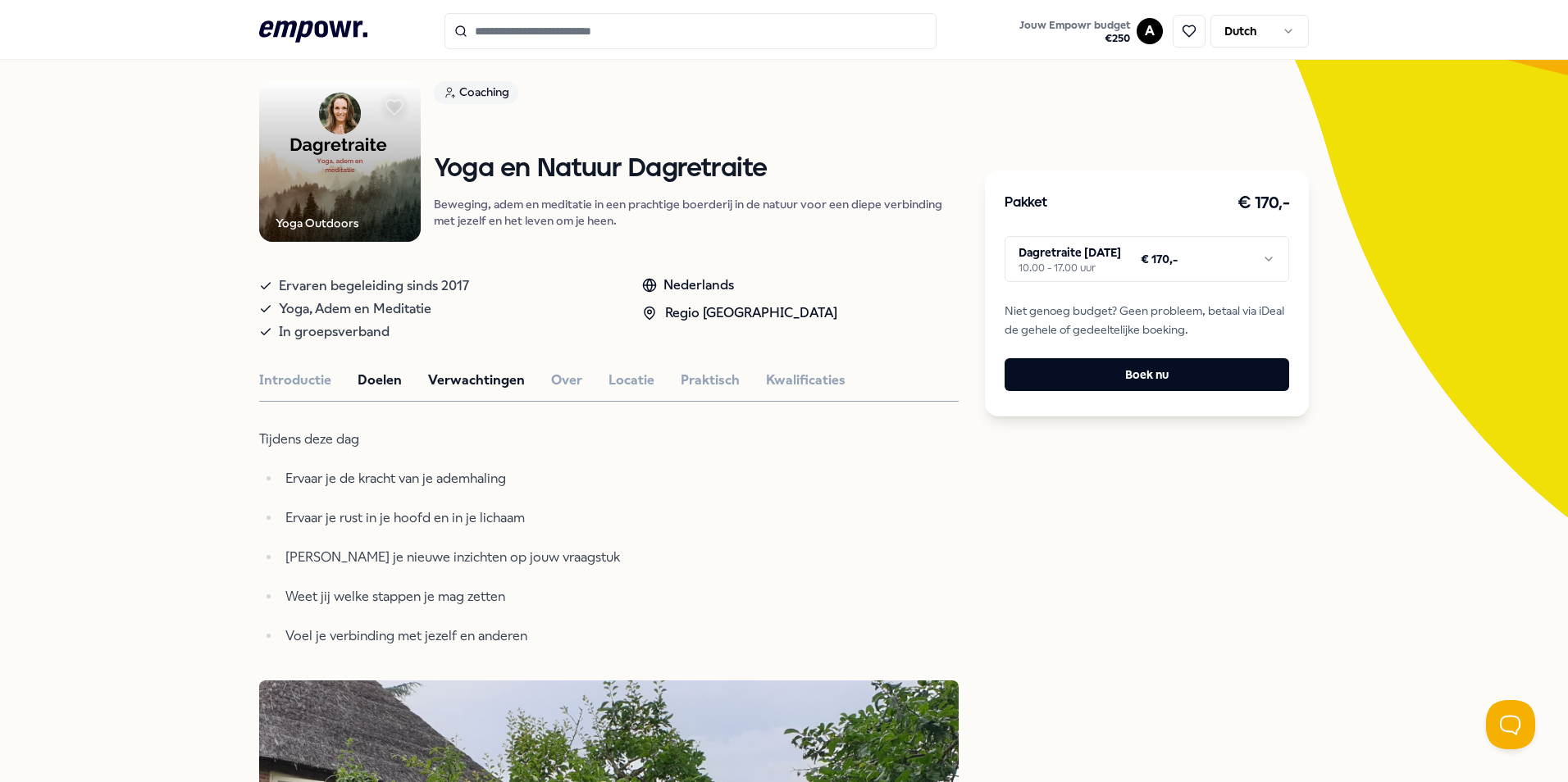
click at [477, 375] on button "Verwachtingen" at bounding box center [476, 381] width 97 height 22
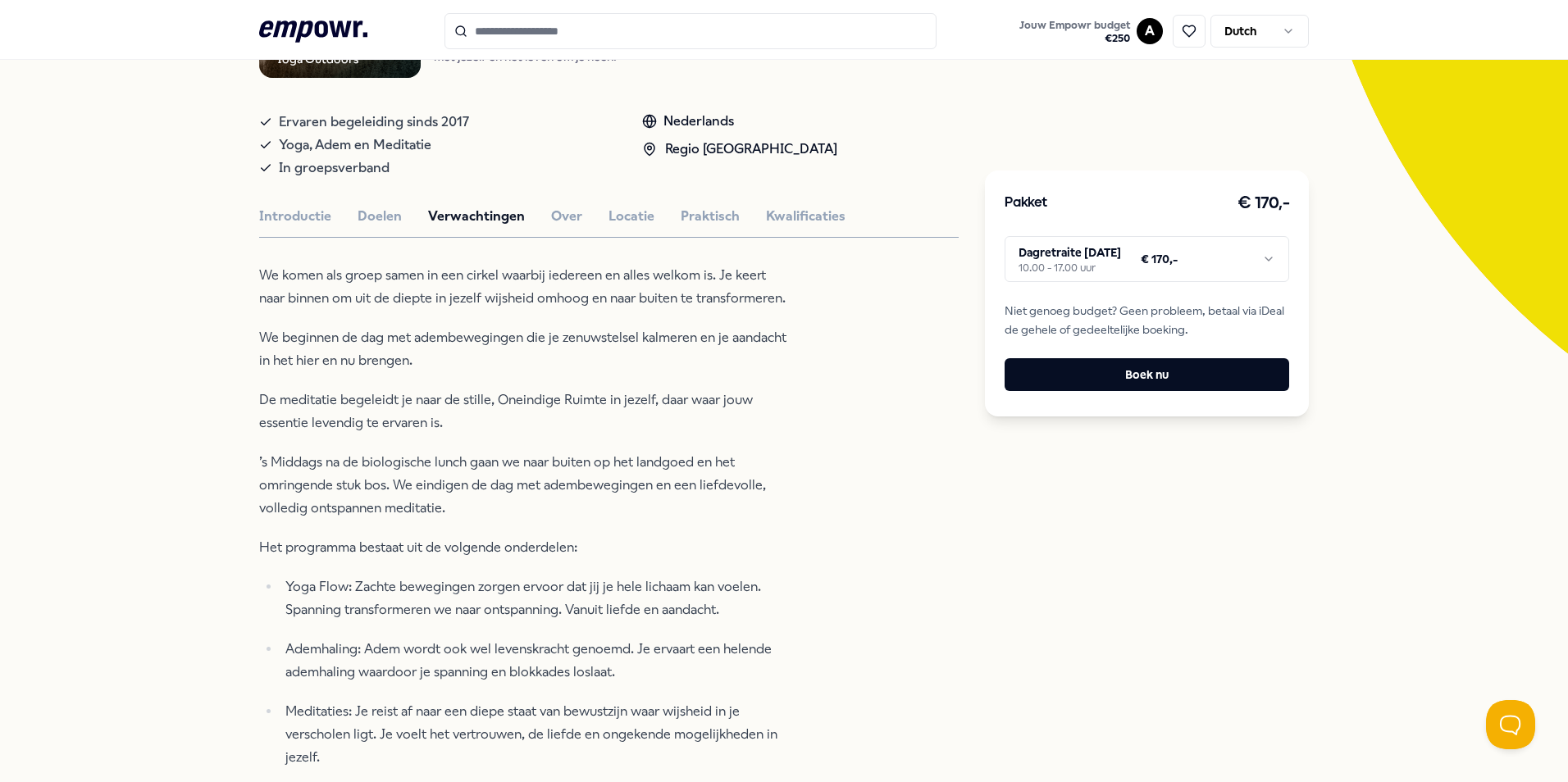
scroll to position [515, 0]
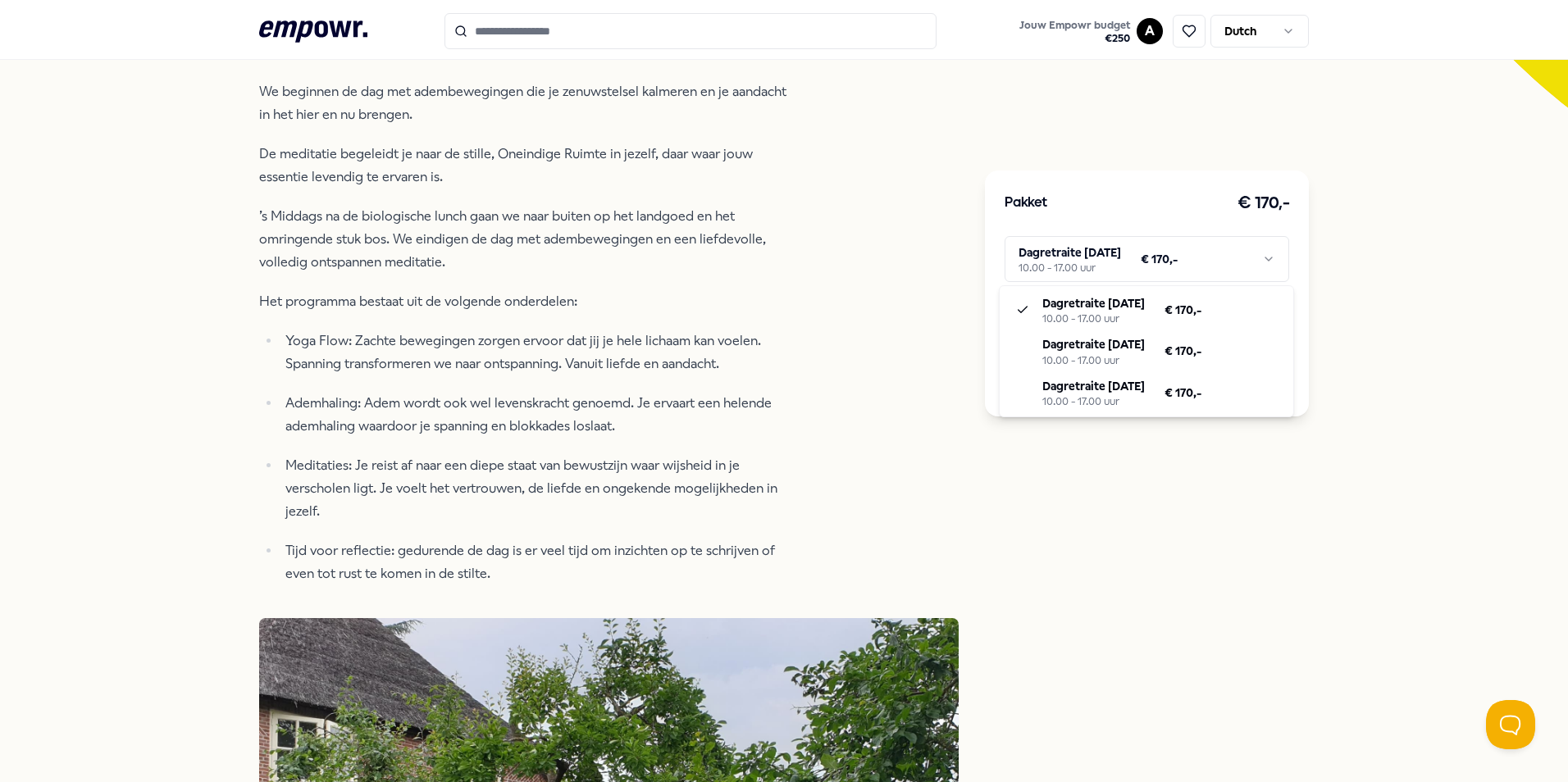
click at [1265, 258] on html ".empowr-logo_svg__cls-1{fill:#03032f} Jouw Empowr budget € 250 A Dutch Alle cat…" at bounding box center [784, 391] width 1568 height 782
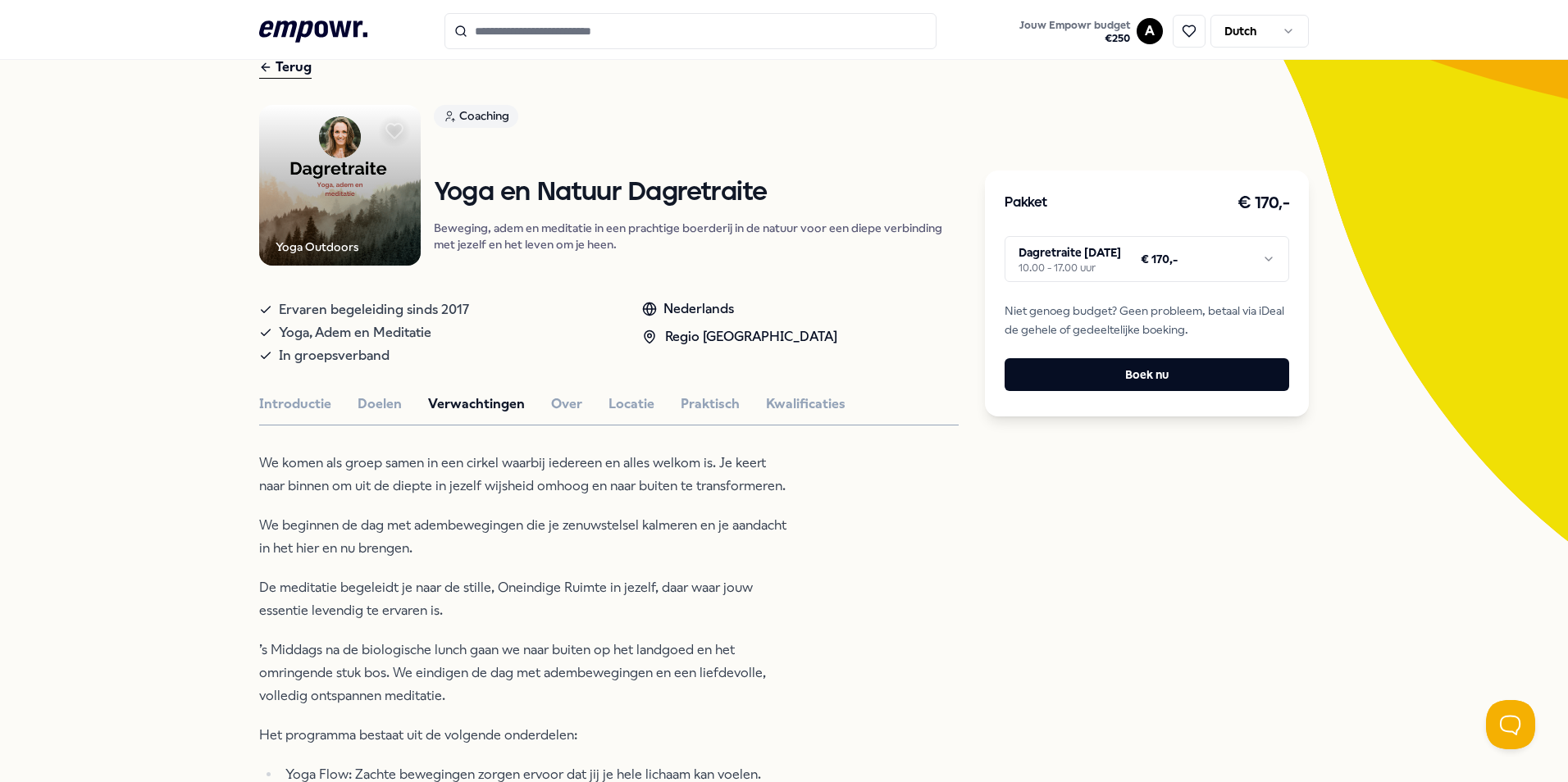
scroll to position [0, 0]
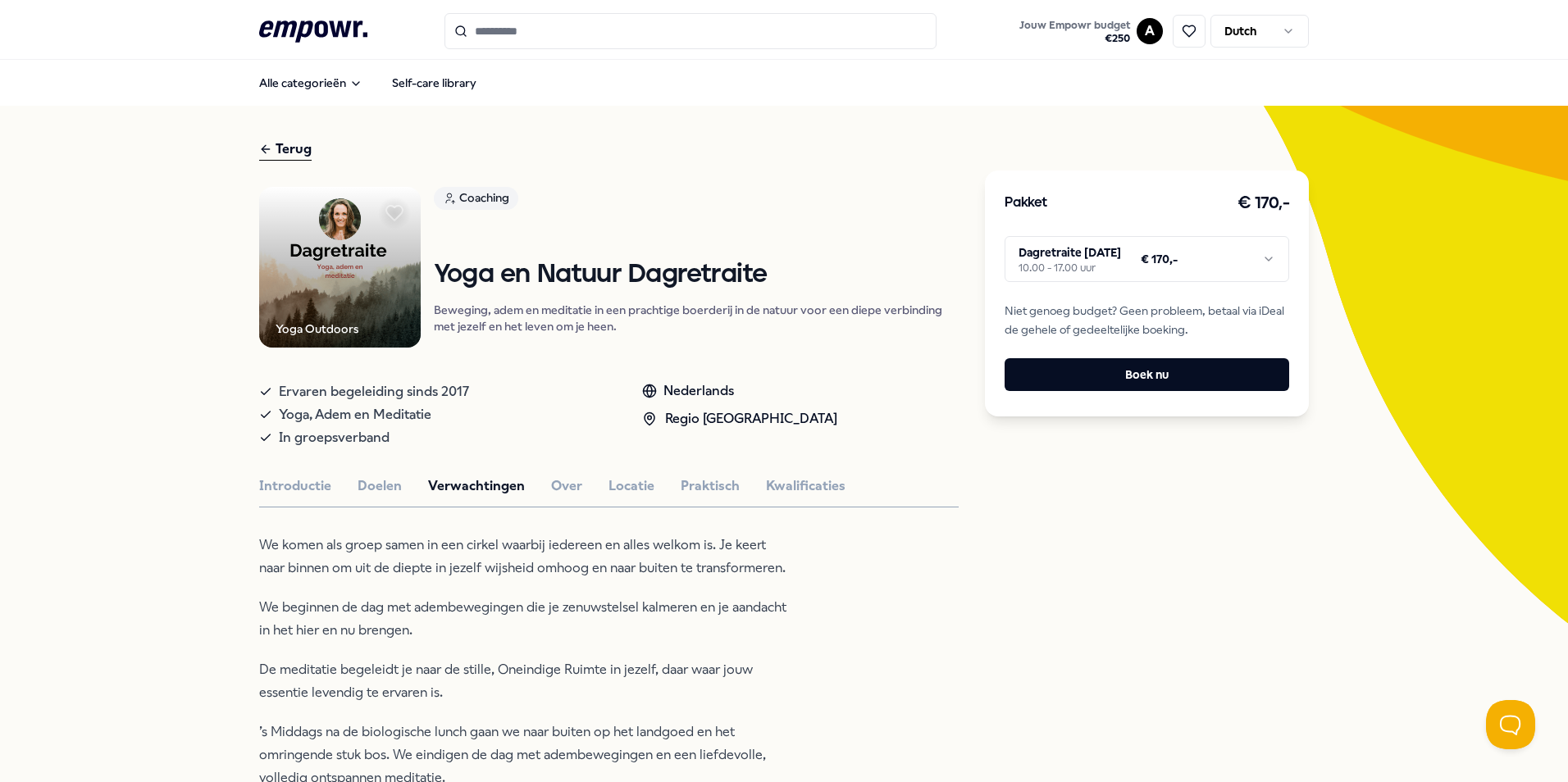
type input "*********"
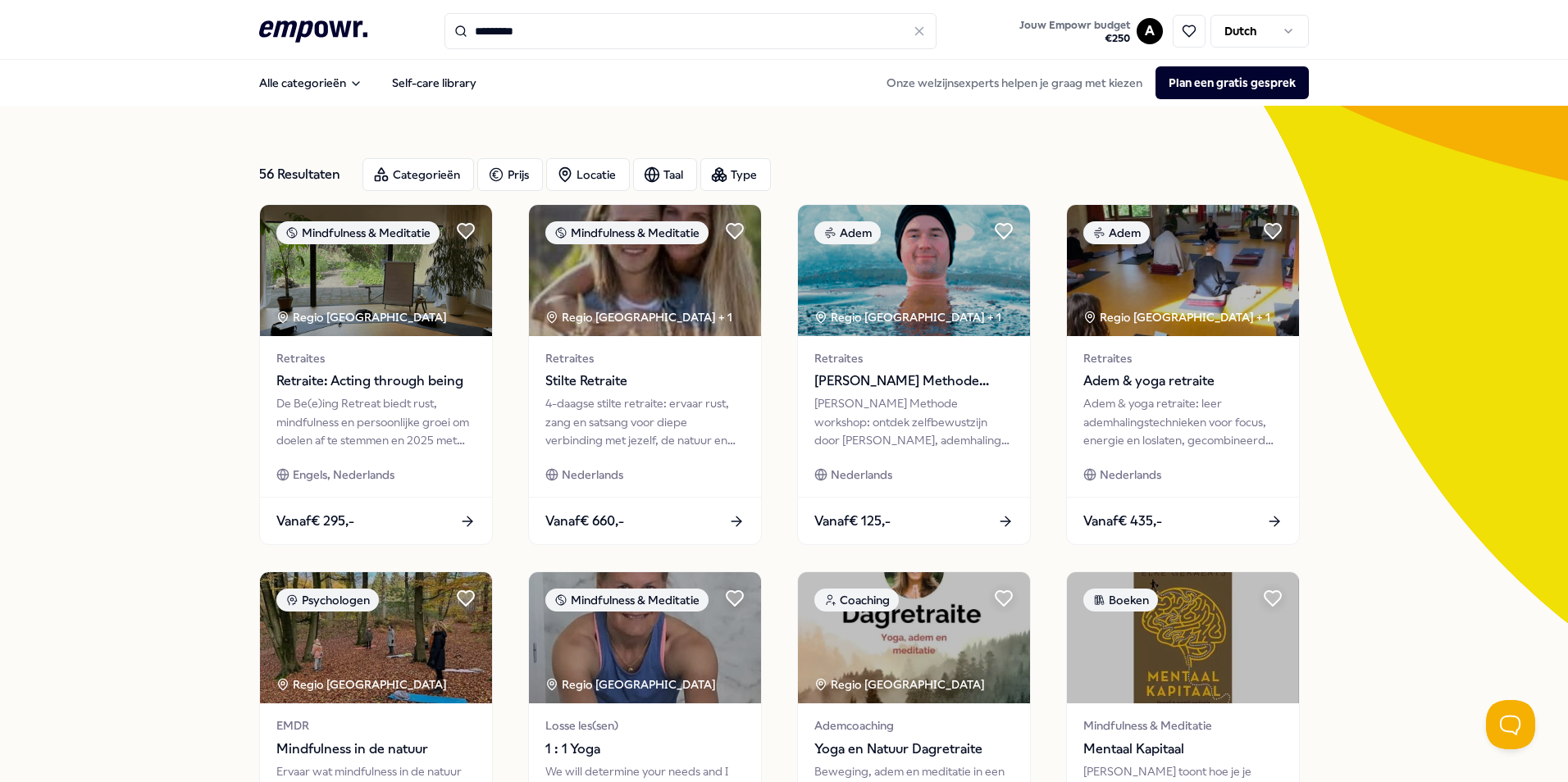
scroll to position [328, 0]
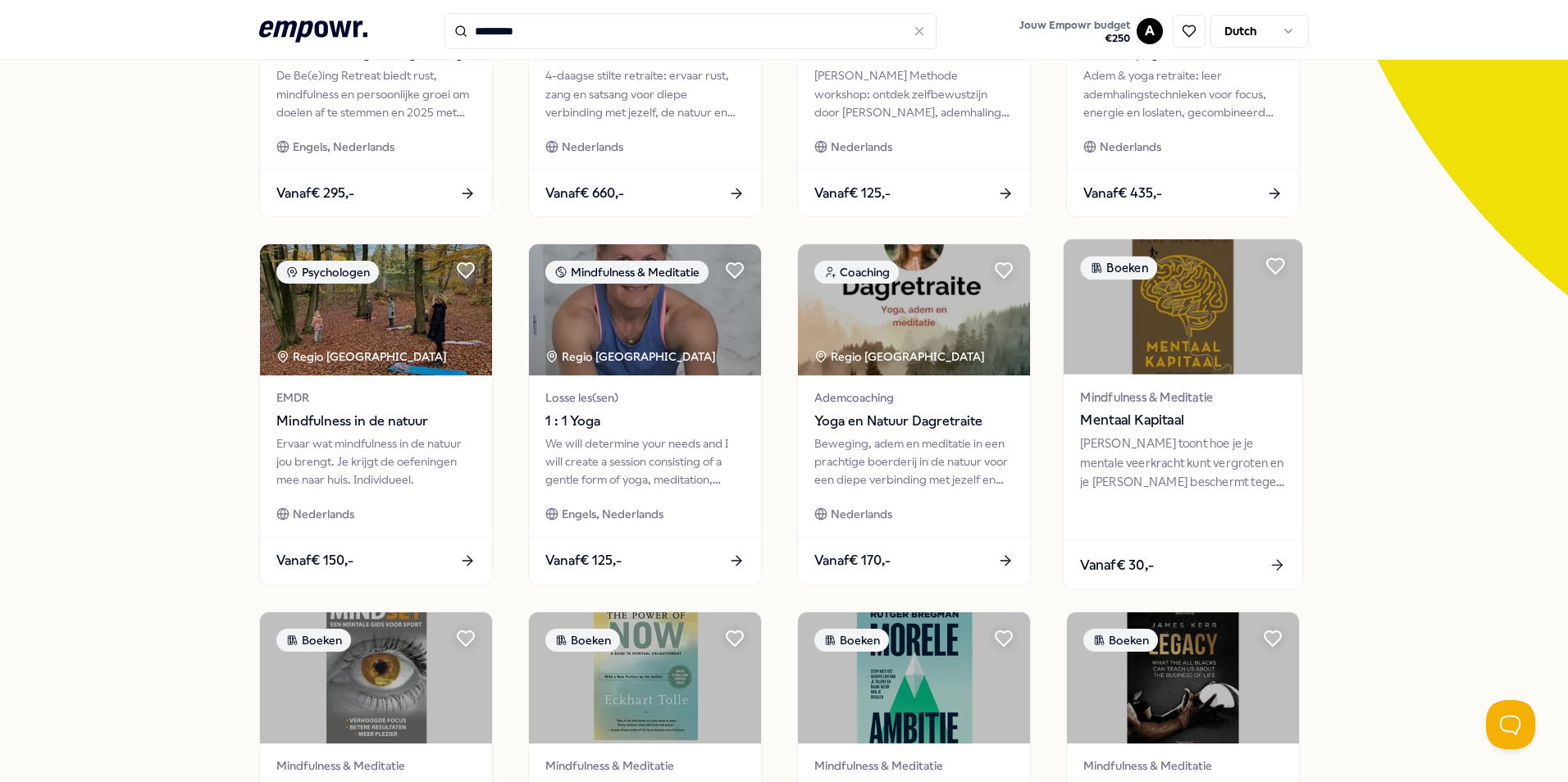
click at [1255, 557] on div "Vanaf € 30,-" at bounding box center [1183, 566] width 239 height 49
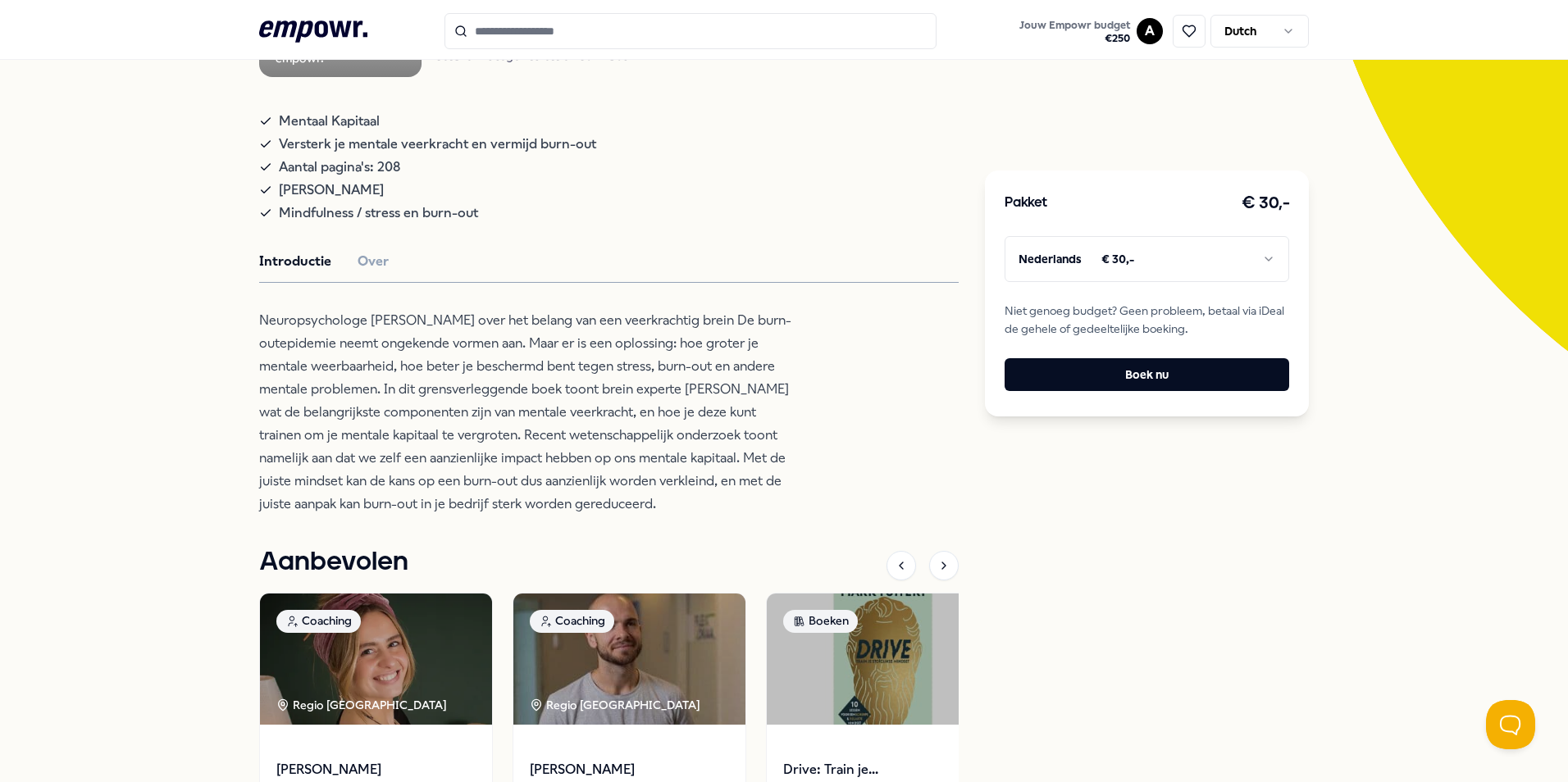
scroll to position [352, 0]
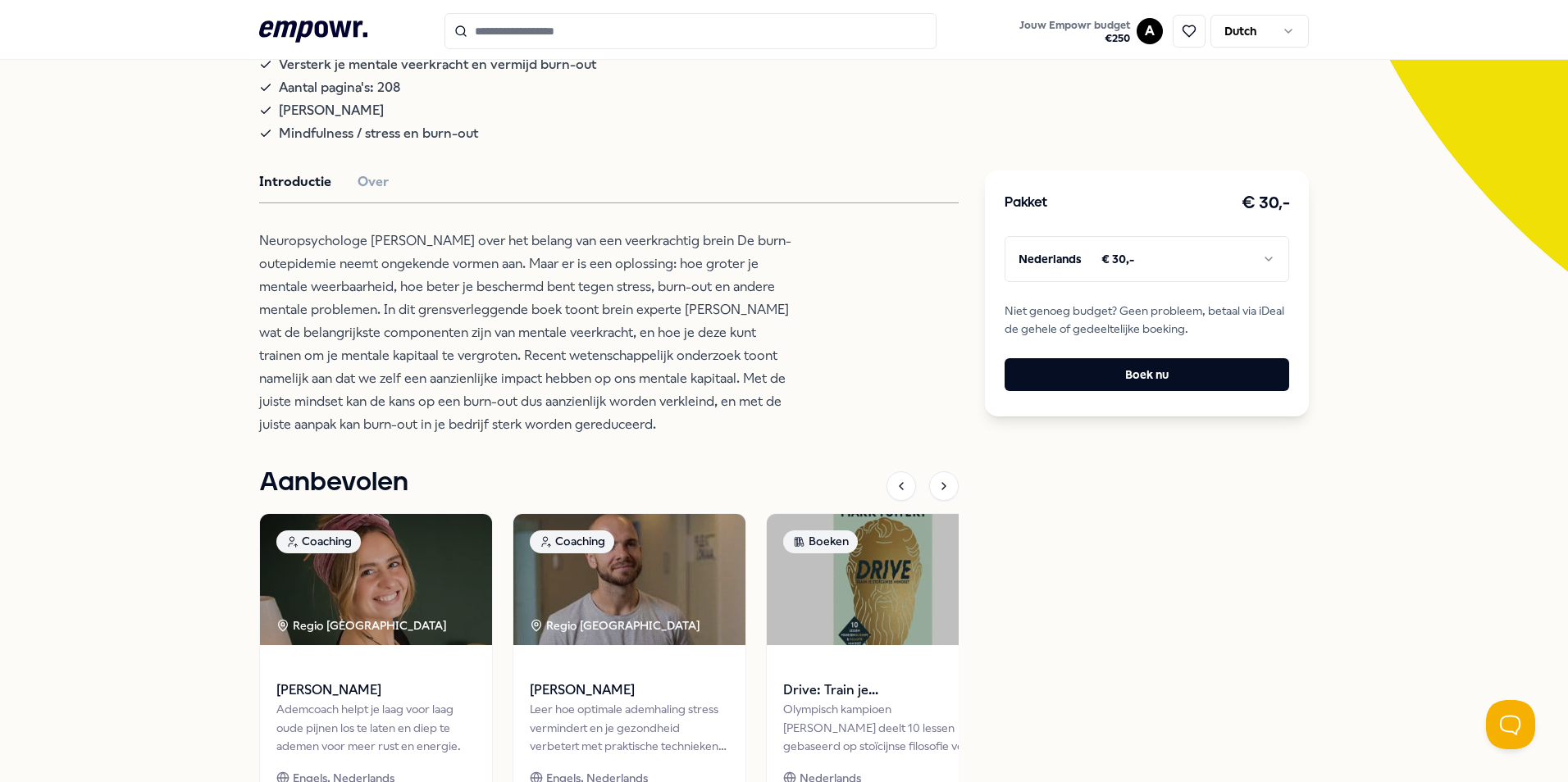
type input "*********"
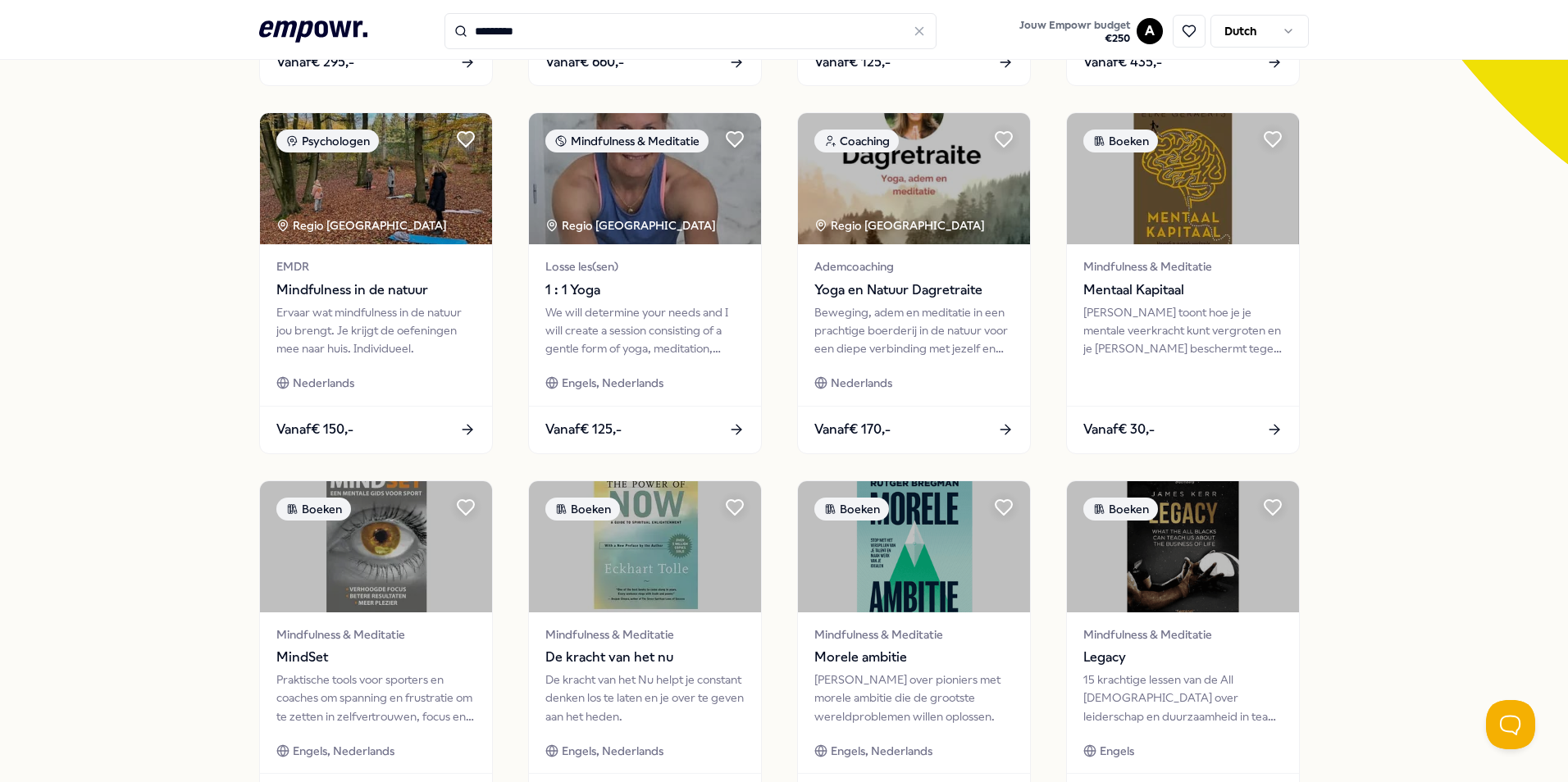
scroll to position [680, 0]
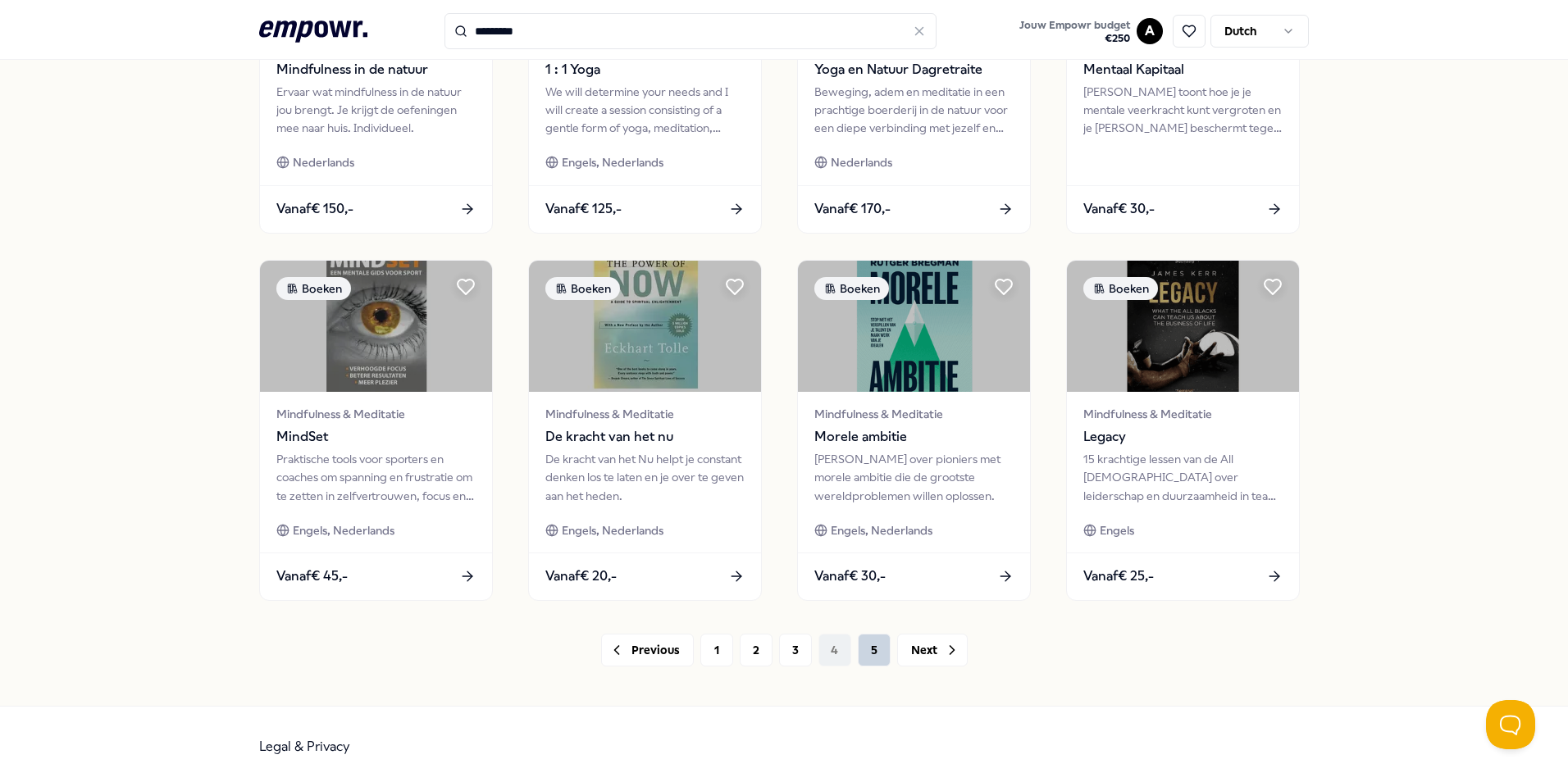
click at [864, 654] on button "5" at bounding box center [874, 650] width 33 height 33
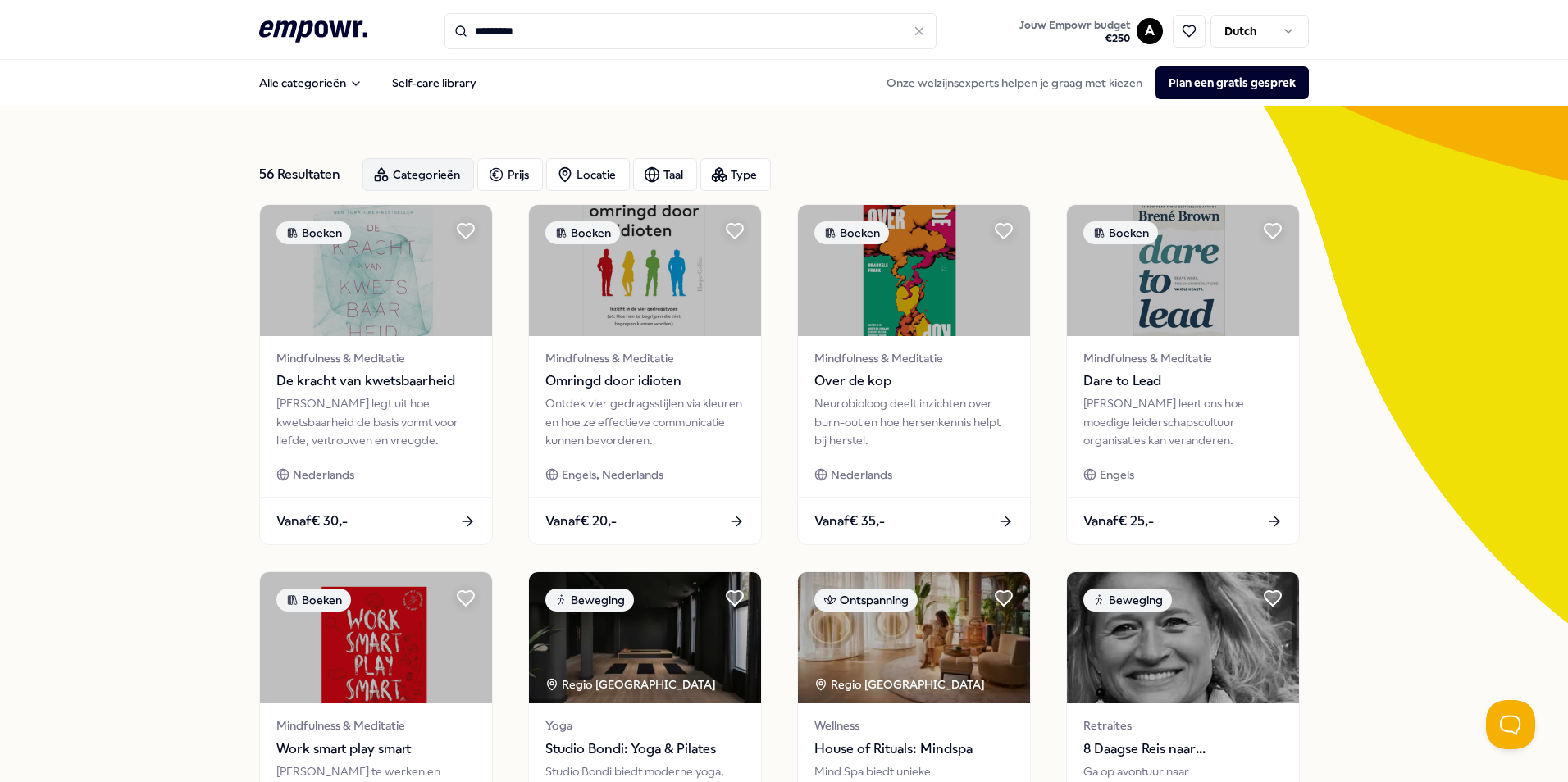
click at [419, 174] on div "Categorieën" at bounding box center [418, 174] width 111 height 33
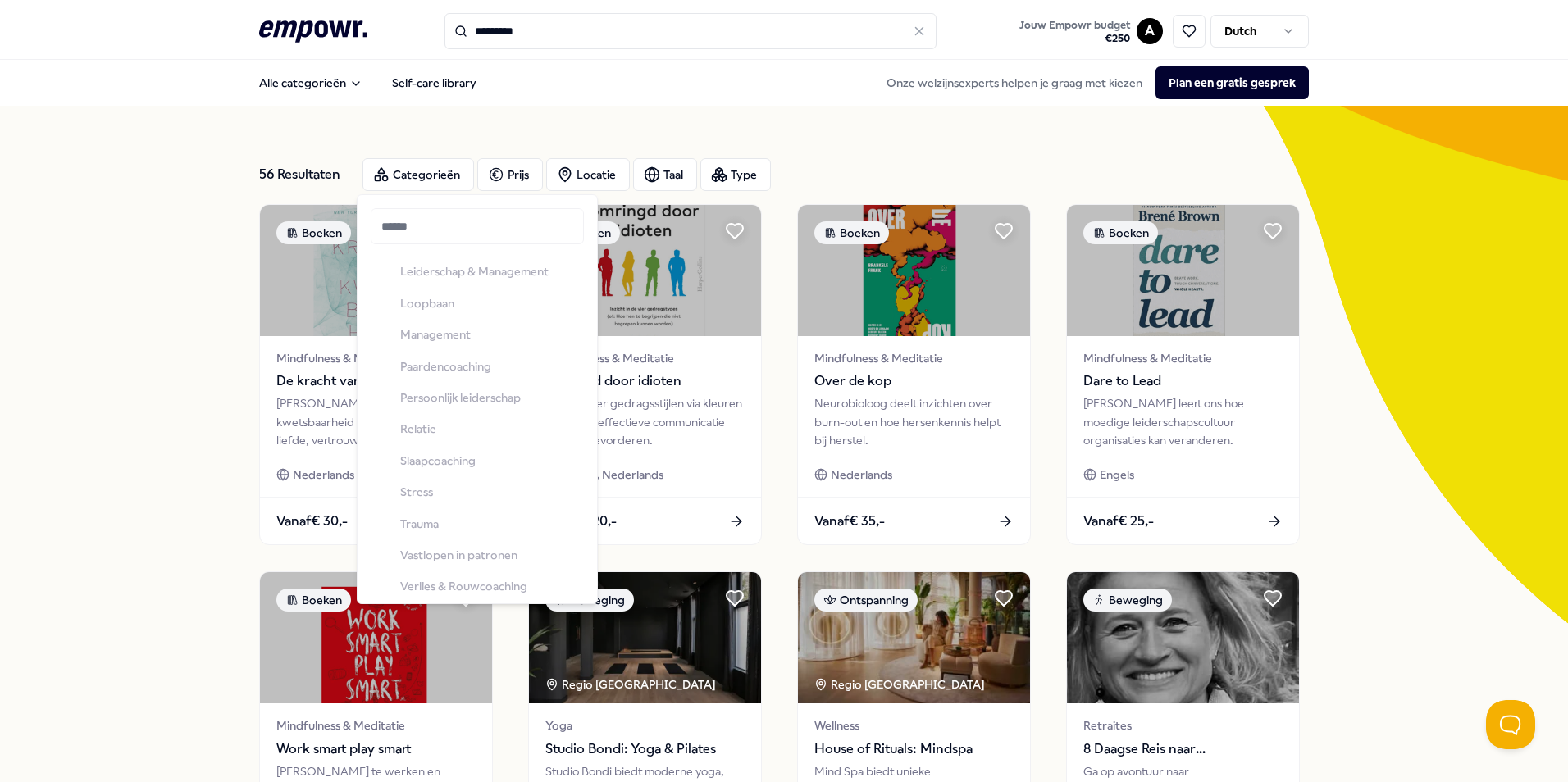
scroll to position [492, 0]
click at [720, 174] on icon "button" at bounding box center [719, 174] width 16 height 16
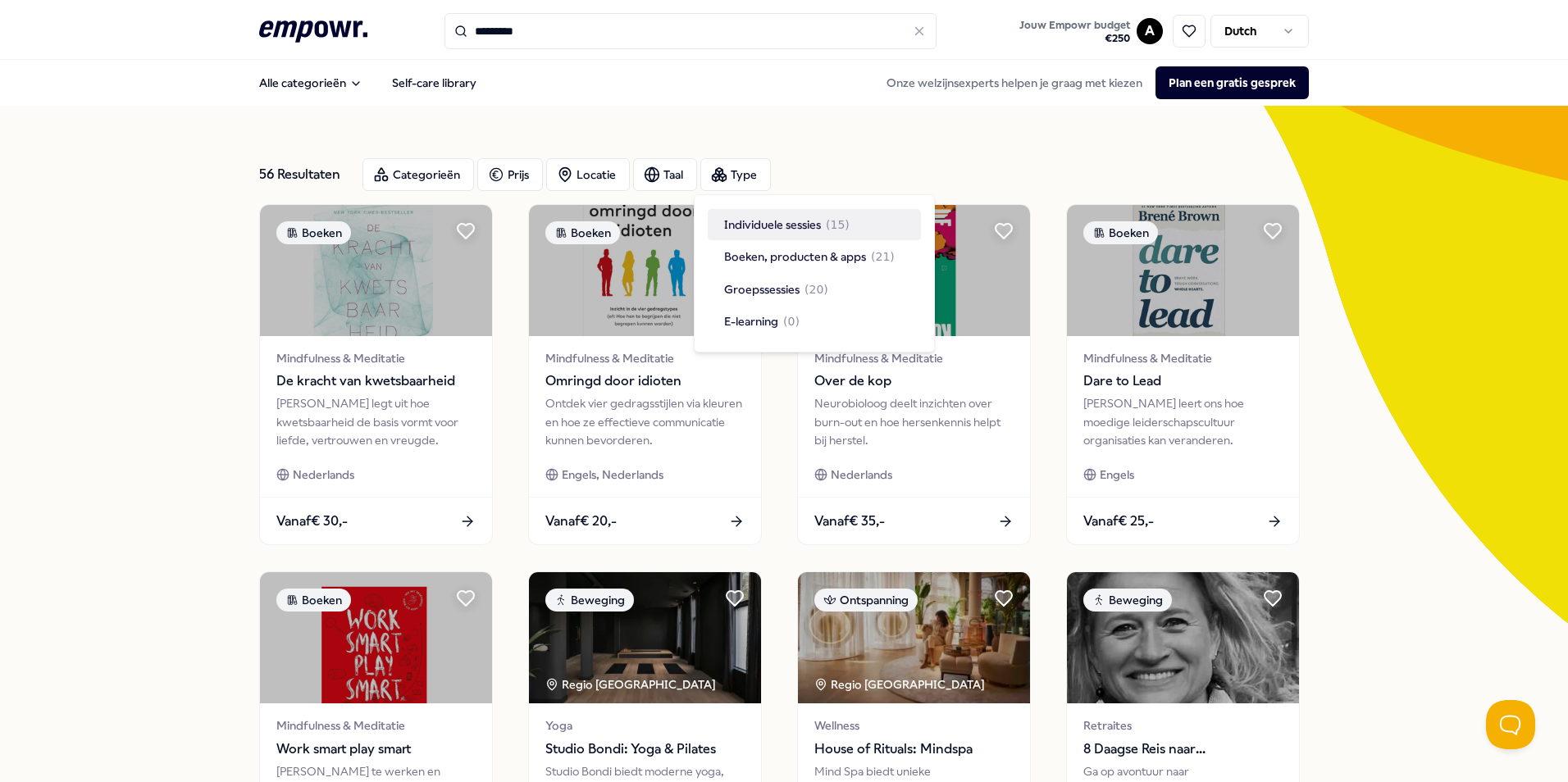
click at [755, 231] on span "Individuele sessies" at bounding box center [772, 225] width 97 height 18
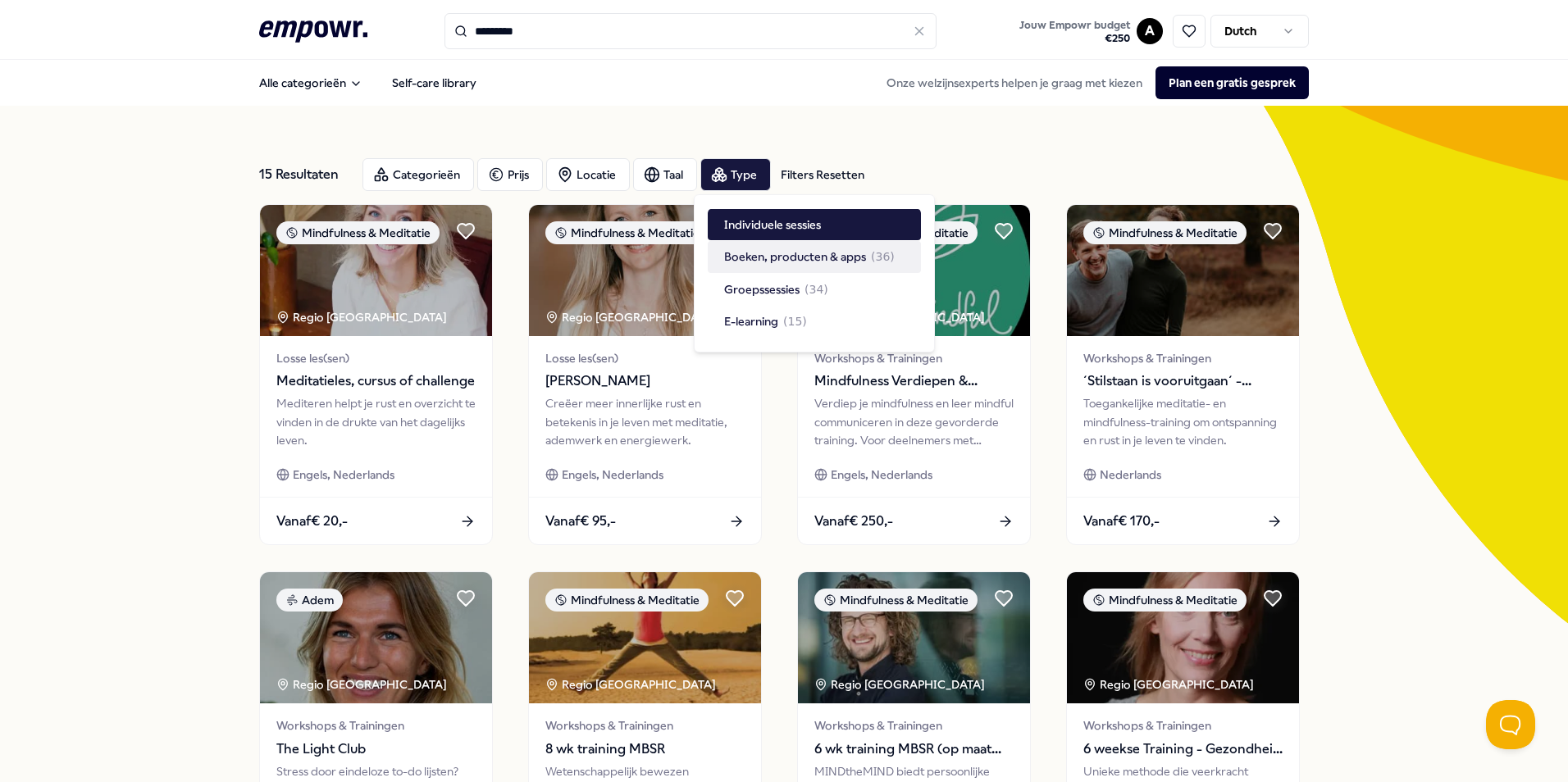
click at [1438, 596] on div "15 Resultaten Filters Resetten Categorieën Prijs Locatie Taal Type Filters Rese…" at bounding box center [784, 746] width 1568 height 1280
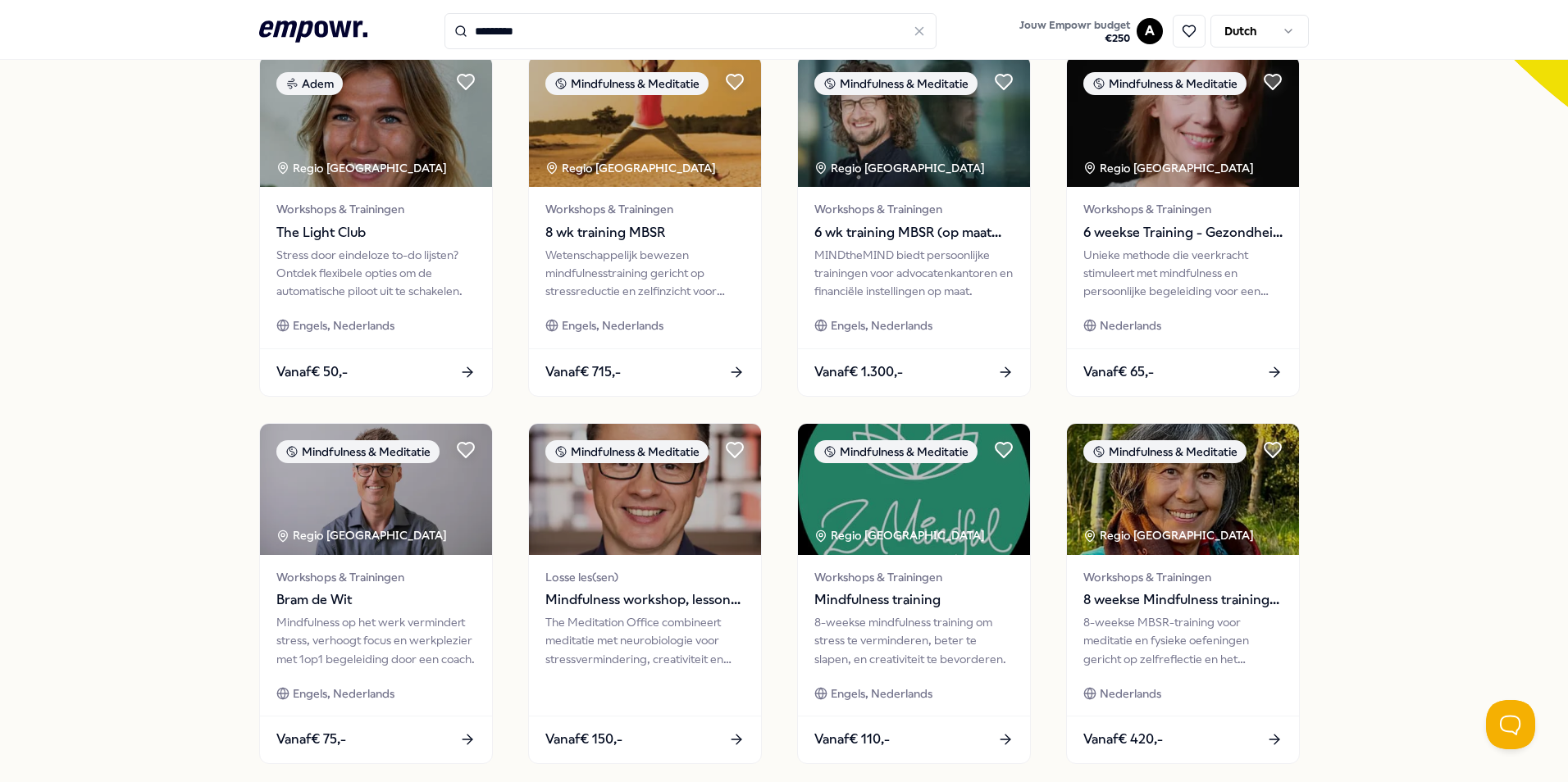
scroll to position [656, 0]
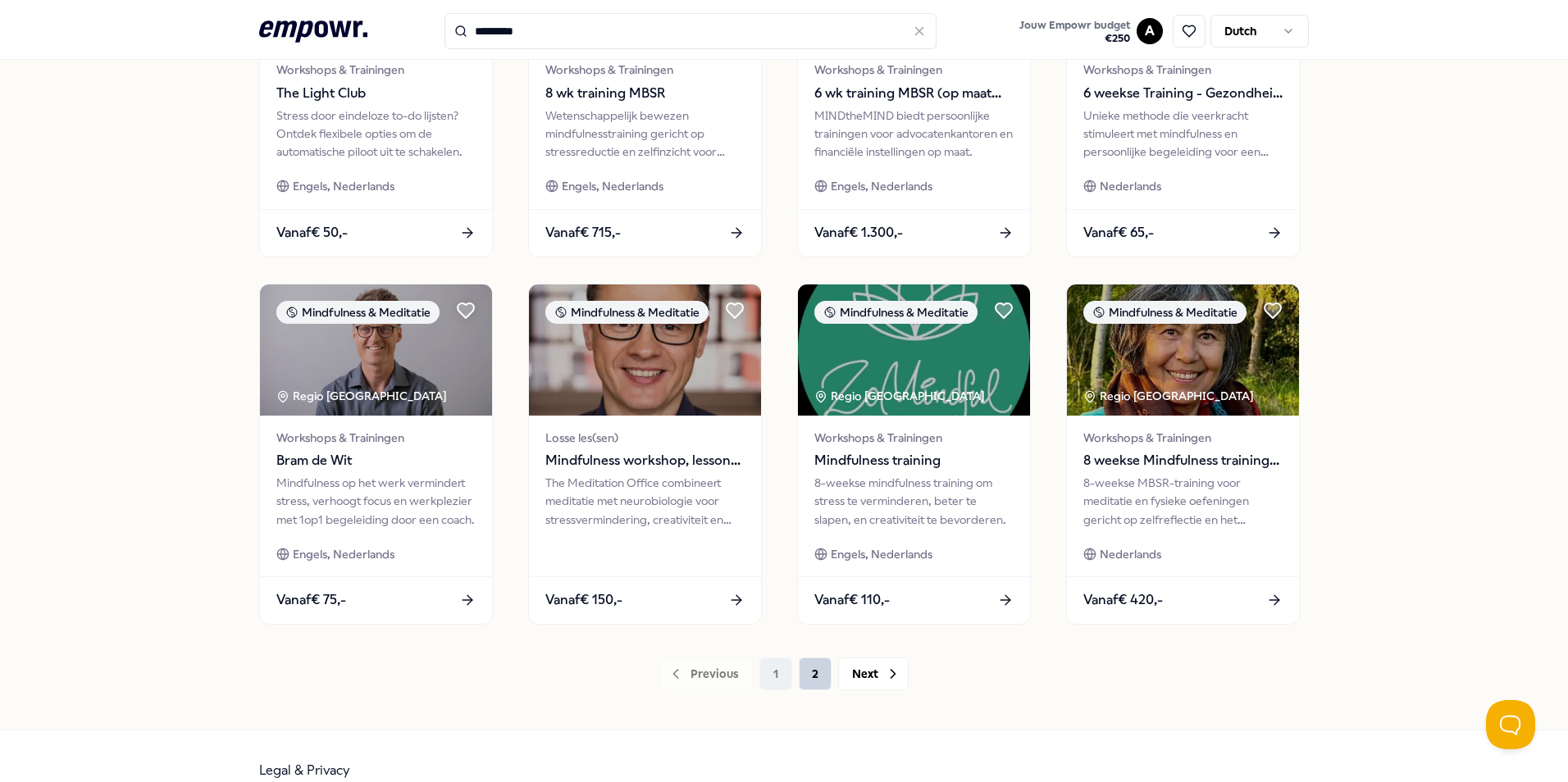
click at [809, 674] on button "2" at bounding box center [815, 674] width 33 height 33
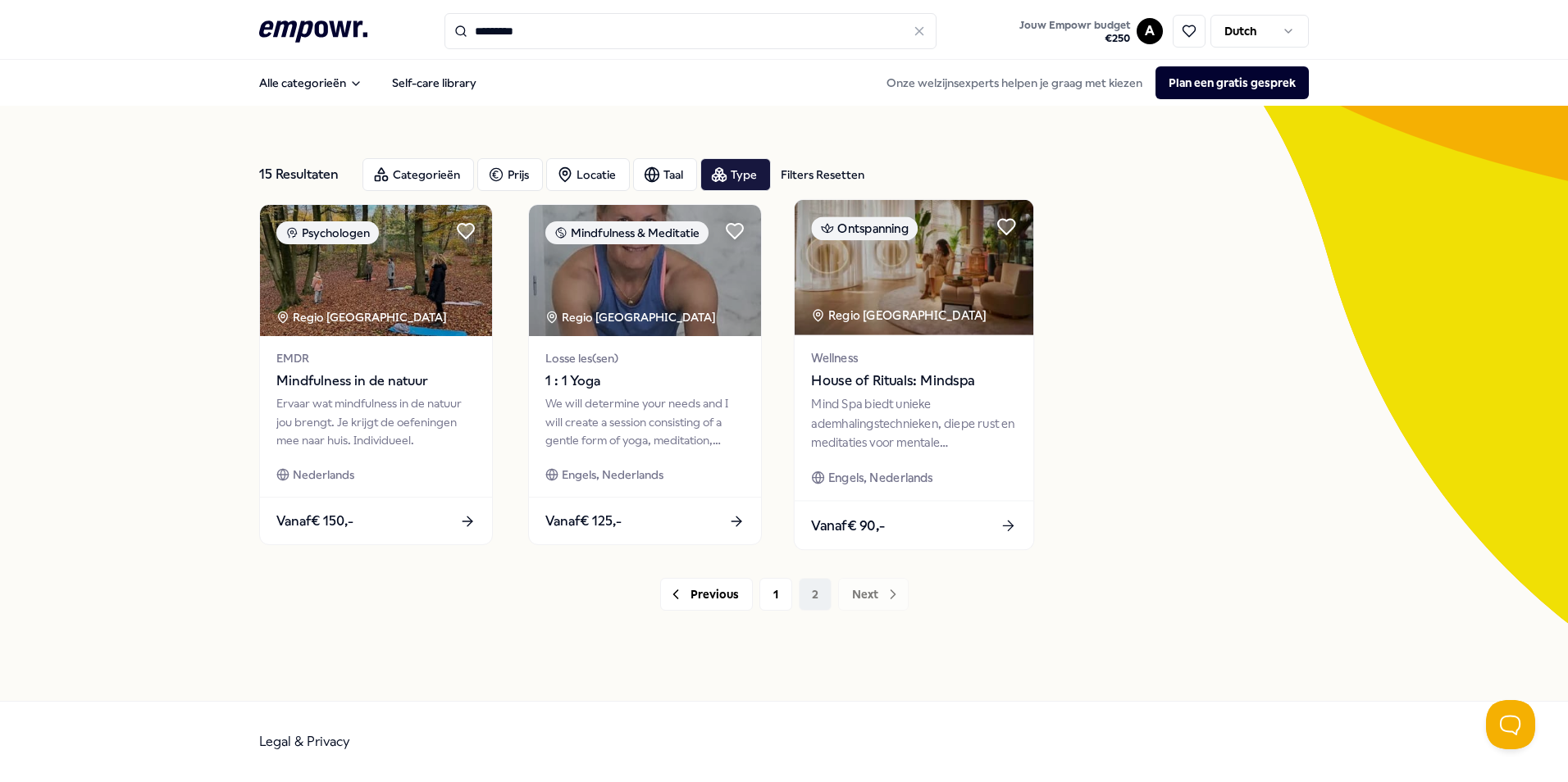
click at [871, 391] on span "House of Rituals: Mindspa" at bounding box center [913, 382] width 205 height 22
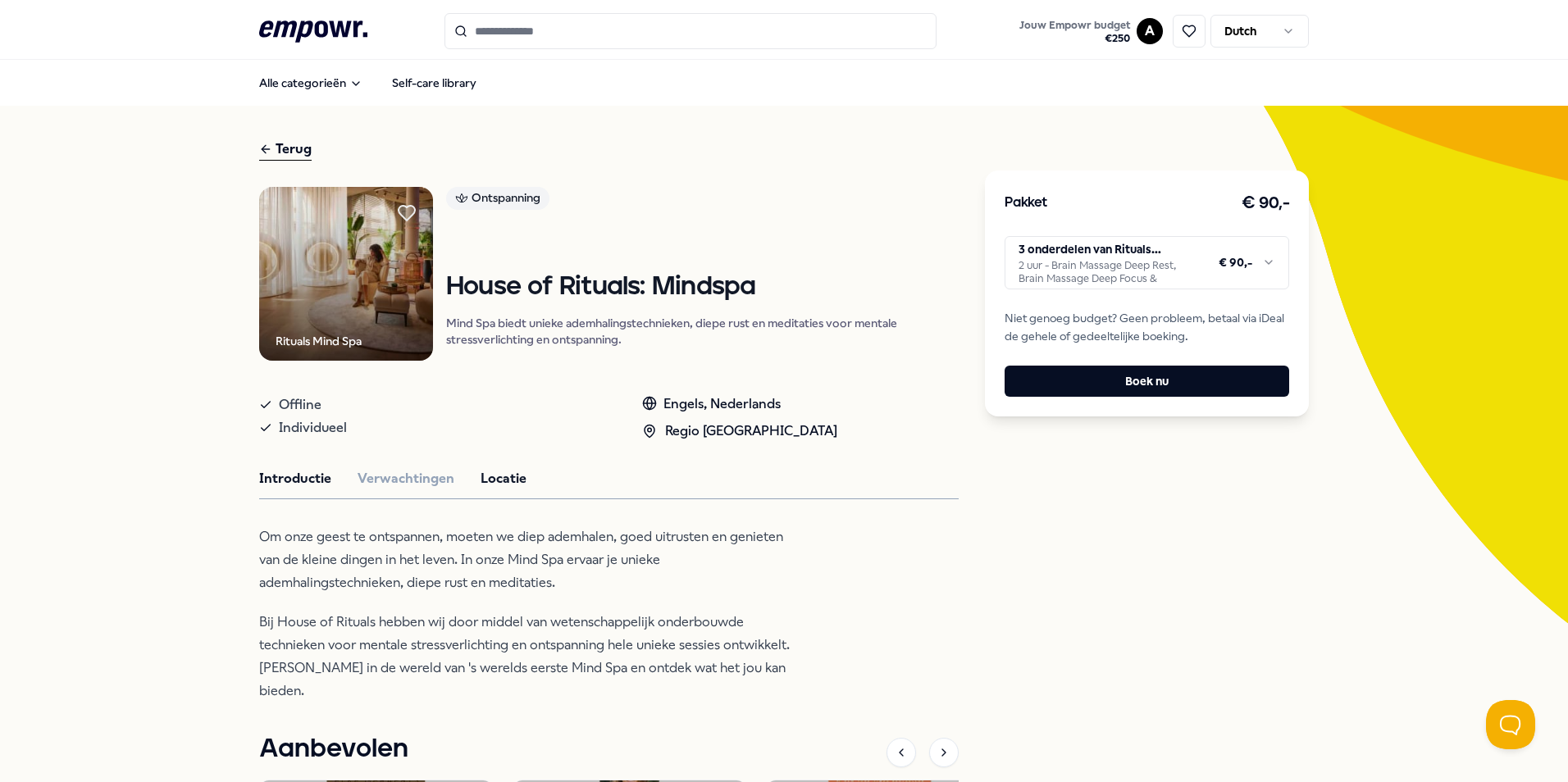
click at [496, 483] on button "Locatie" at bounding box center [503, 479] width 46 height 22
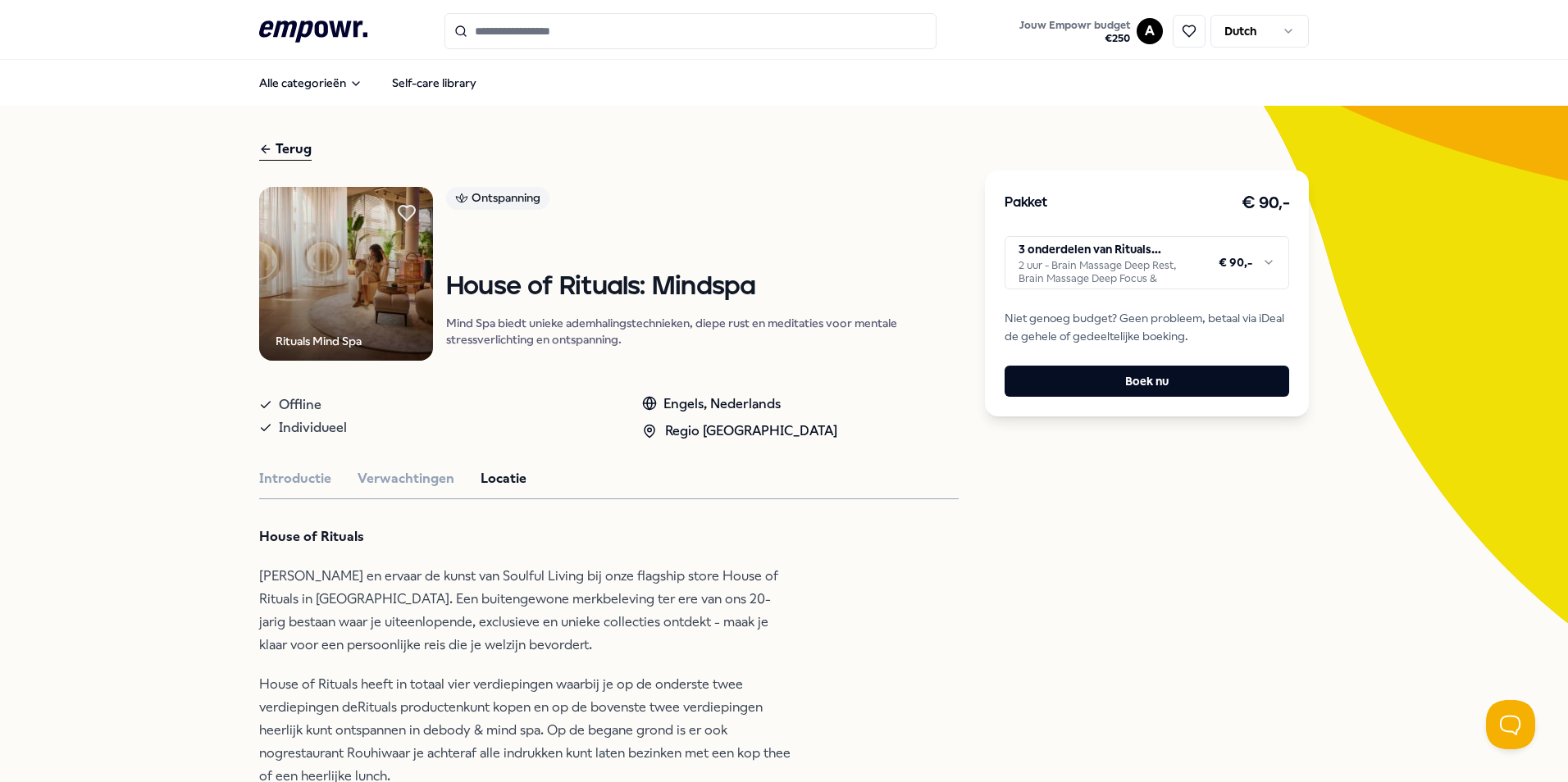
click at [274, 151] on div "Terug" at bounding box center [286, 149] width 52 height 22
type input "*********"
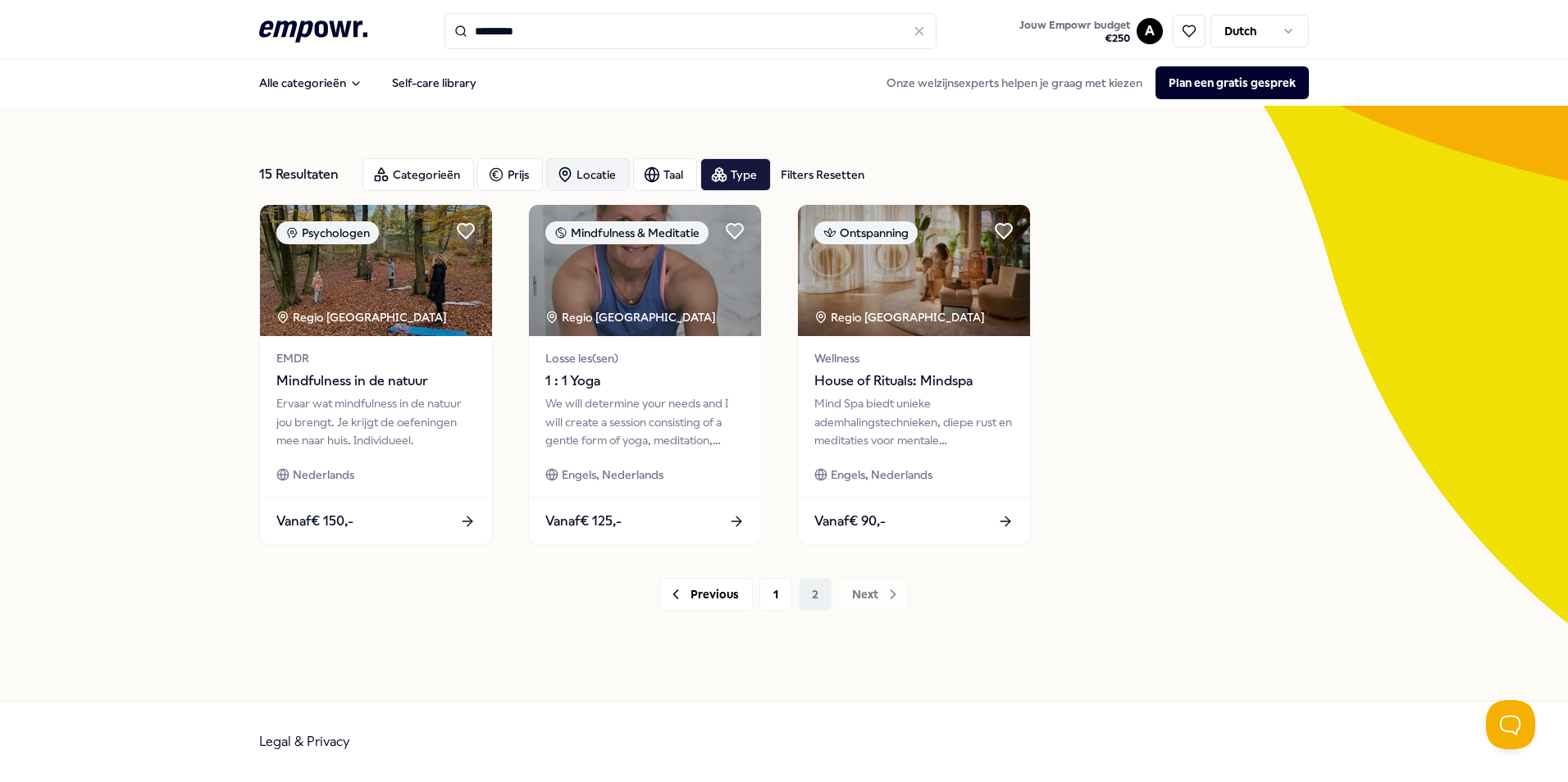
click at [568, 162] on div "Locatie" at bounding box center [588, 174] width 84 height 33
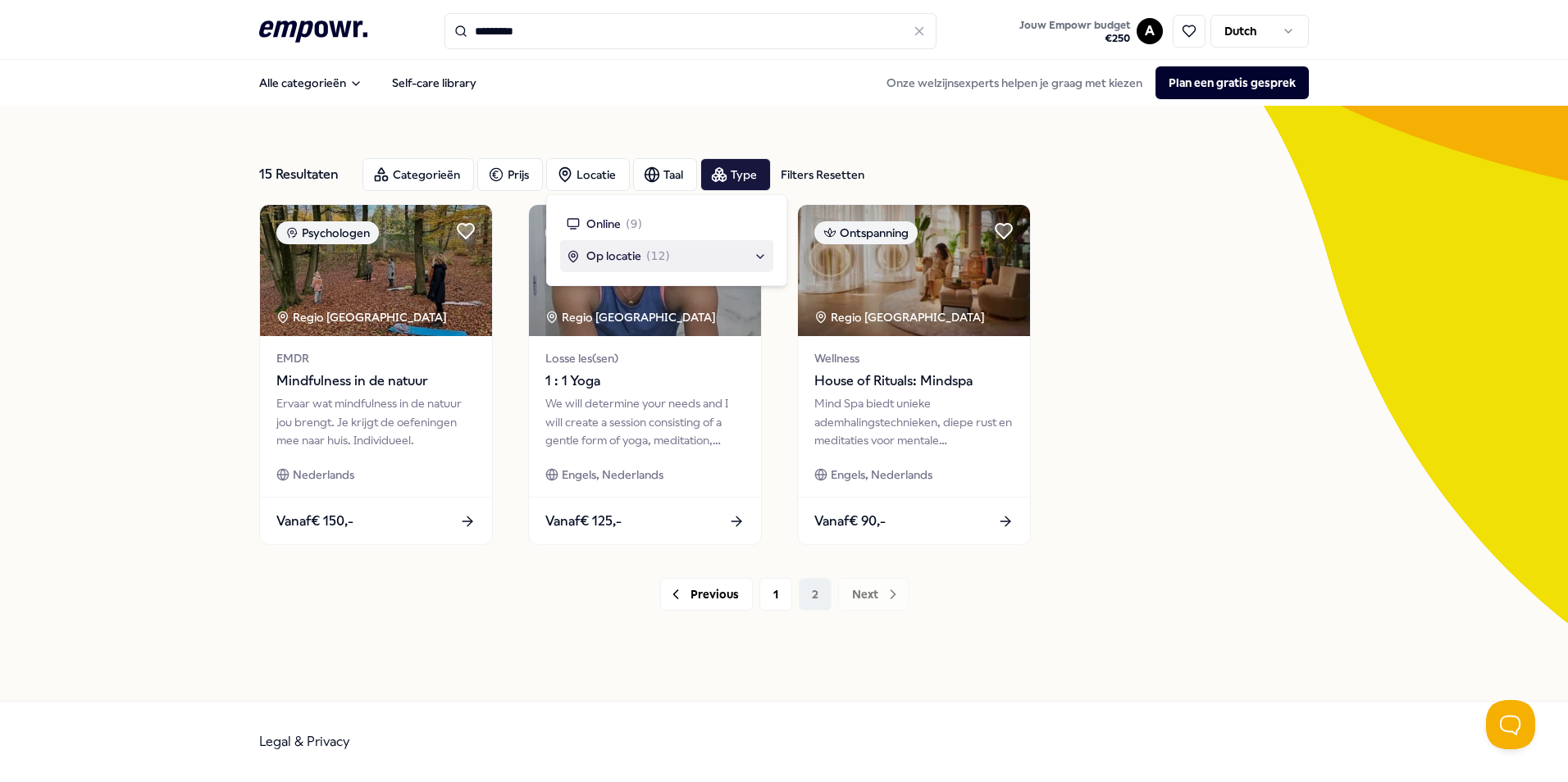
click at [760, 256] on div "Op locatie ( 12 )" at bounding box center [666, 256] width 200 height 18
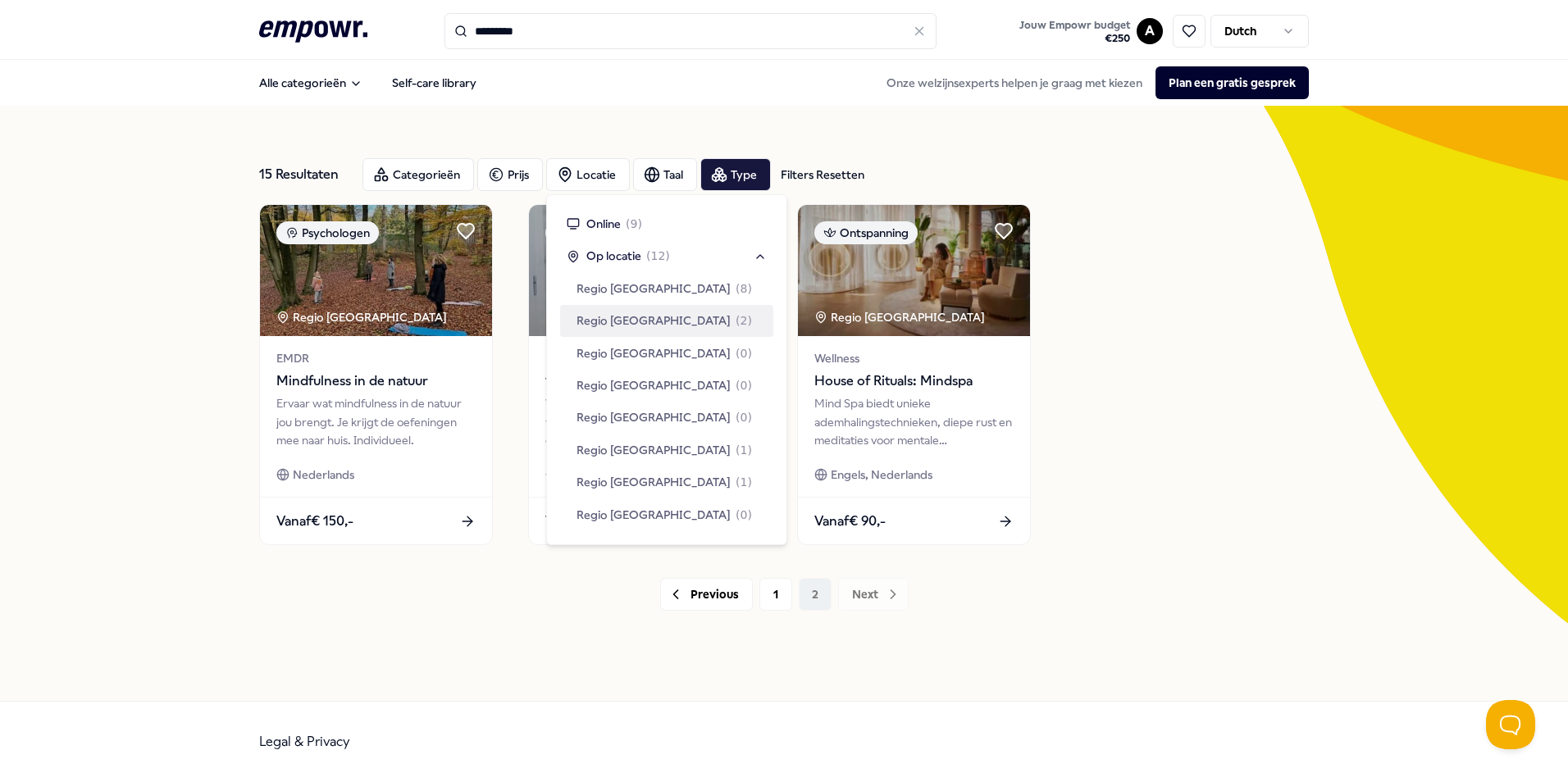
click at [623, 319] on span "Regio [GEOGRAPHIC_DATA]" at bounding box center [654, 321] width 155 height 18
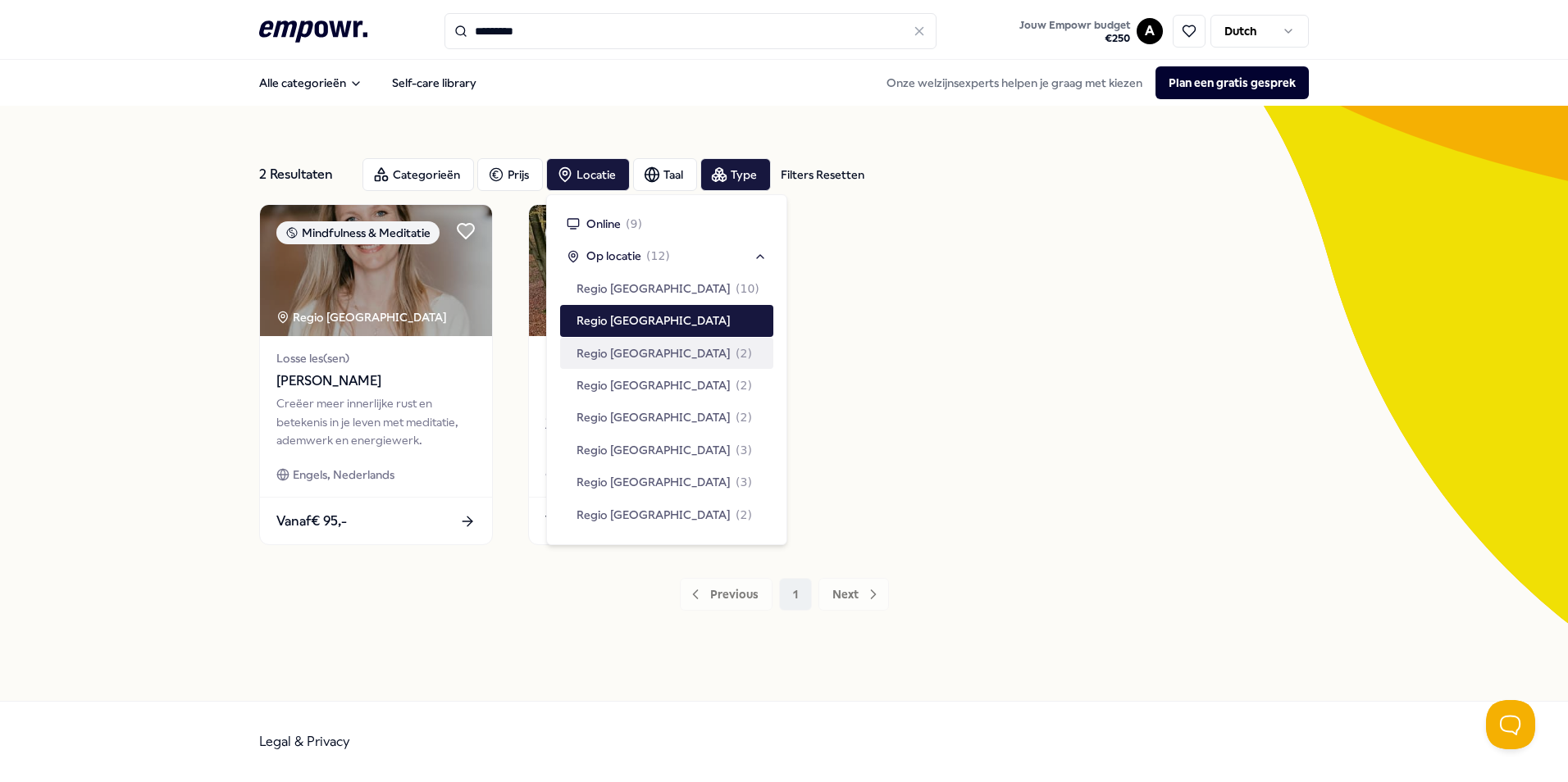
click at [1232, 576] on div "2 Resultaten Filters Resetten Categorieën Prijs Locatie Taal Type Filters Reset…" at bounding box center [784, 403] width 1050 height 516
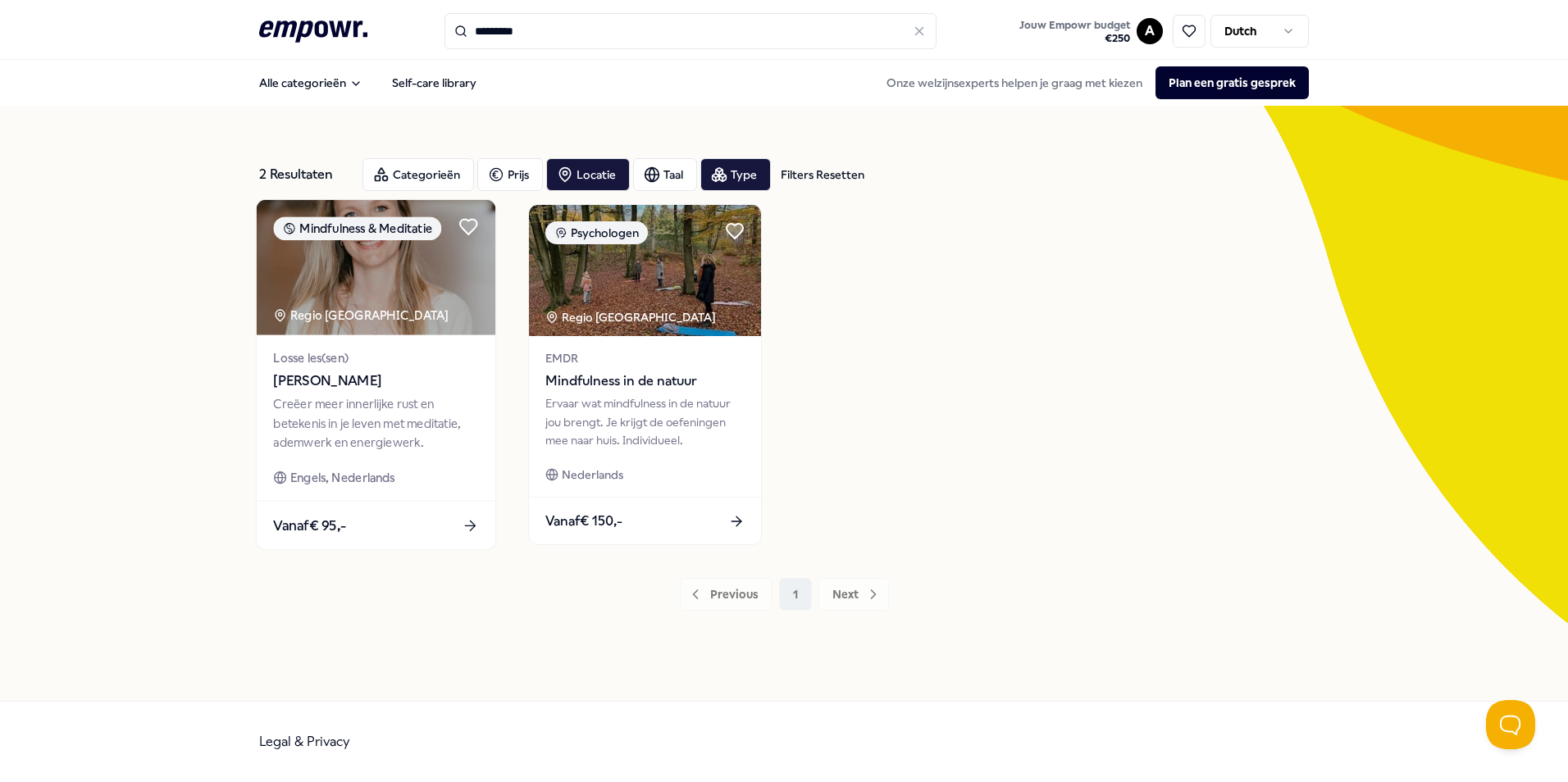
click at [368, 400] on div "Creëer meer innerlijke rust en betekenis in je leven met meditatie, ademwerk en…" at bounding box center [375, 423] width 205 height 57
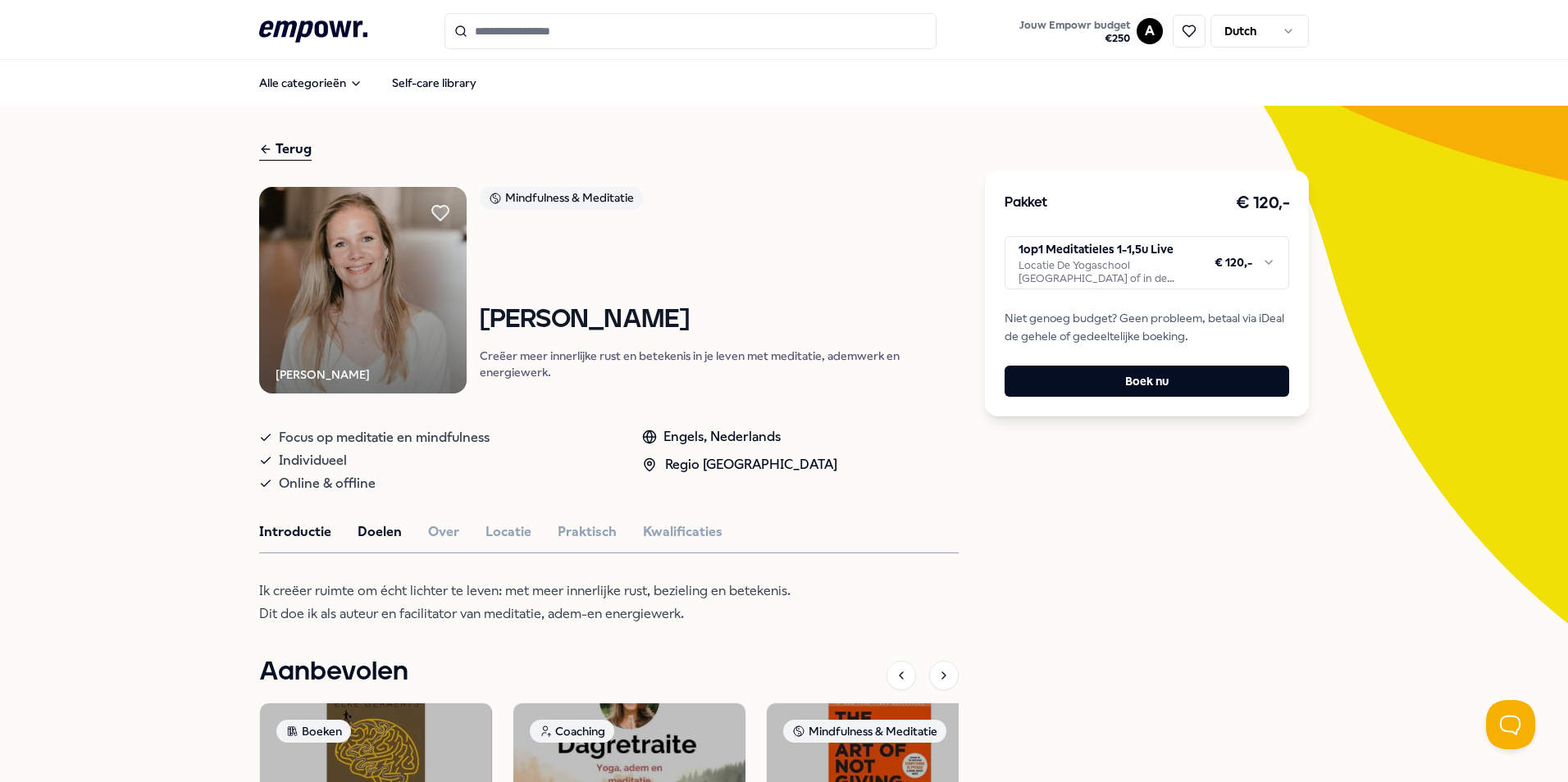
click at [363, 537] on button "Doelen" at bounding box center [379, 532] width 44 height 22
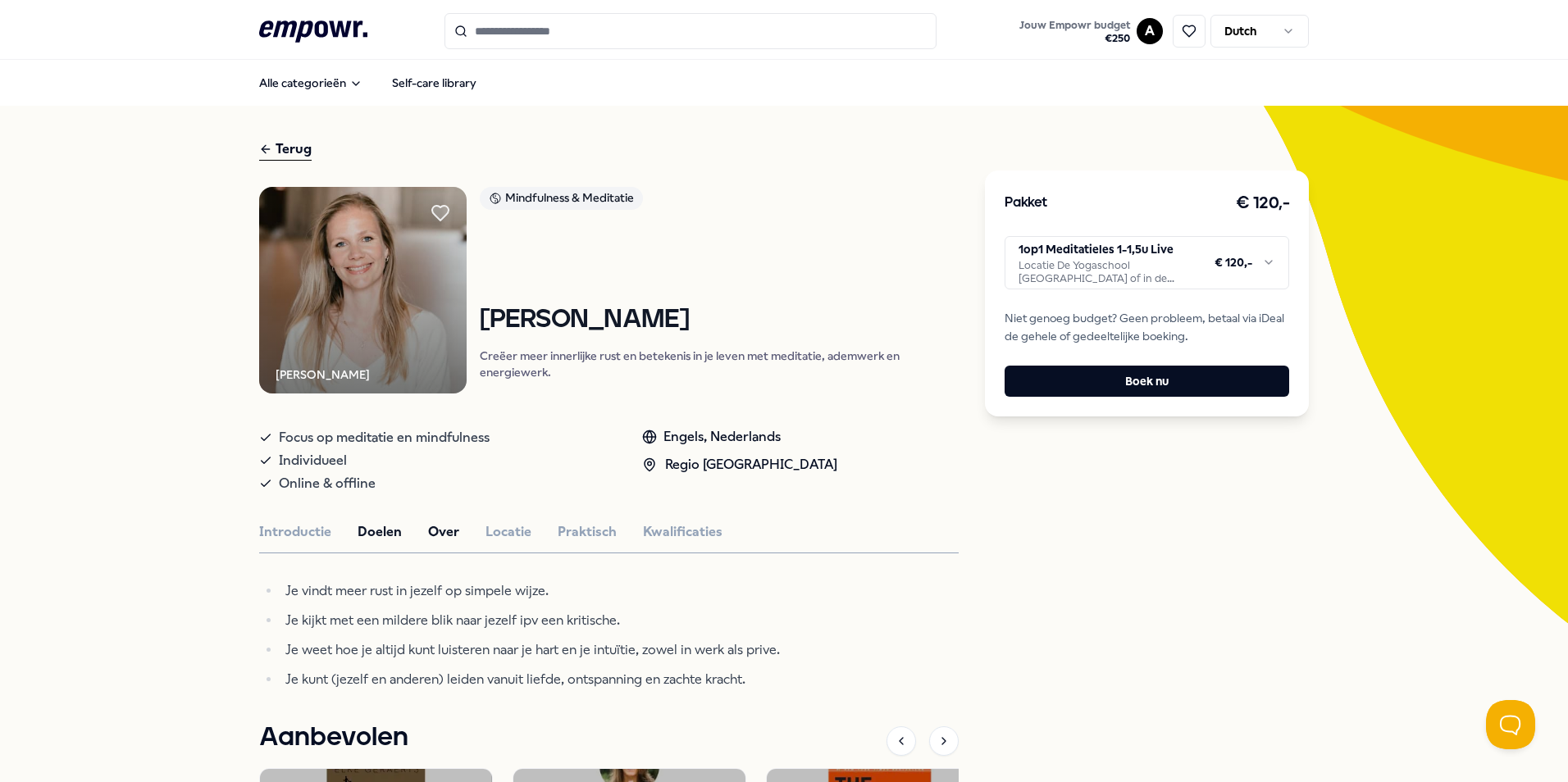
click at [443, 528] on button "Over" at bounding box center [443, 532] width 31 height 22
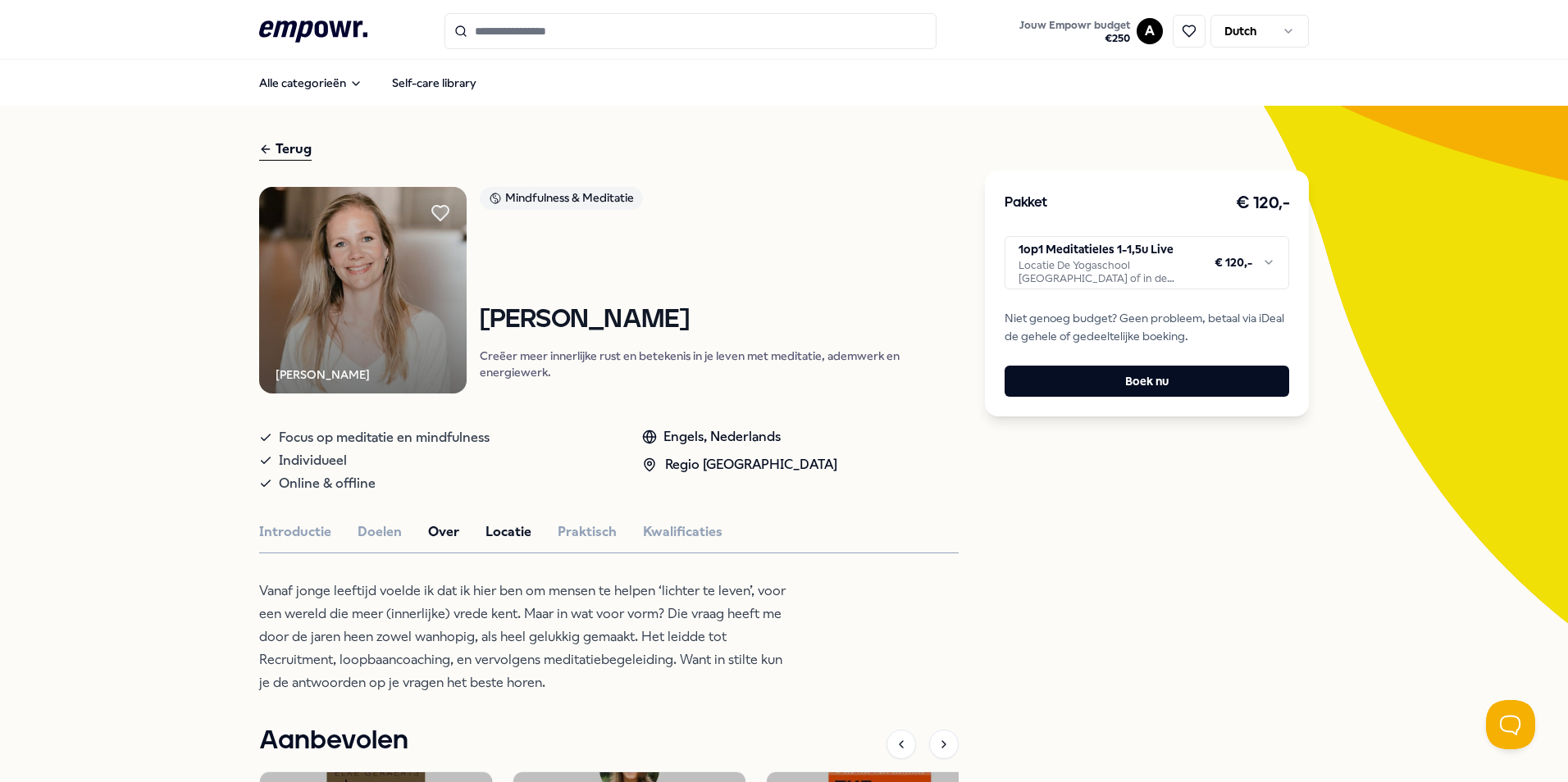
click at [507, 533] on button "Locatie" at bounding box center [508, 532] width 46 height 22
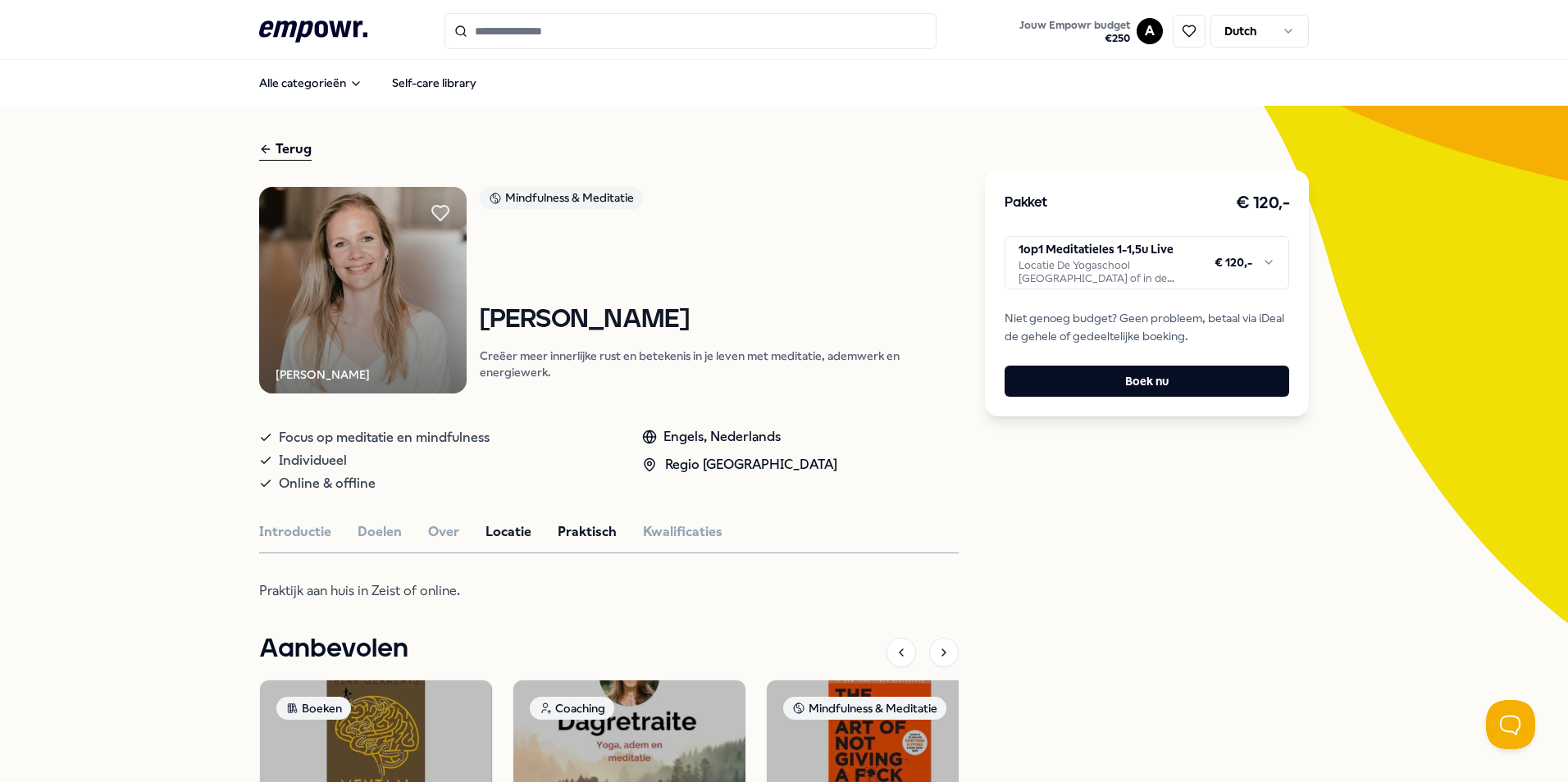
click at [577, 526] on button "Praktisch" at bounding box center [587, 532] width 59 height 22
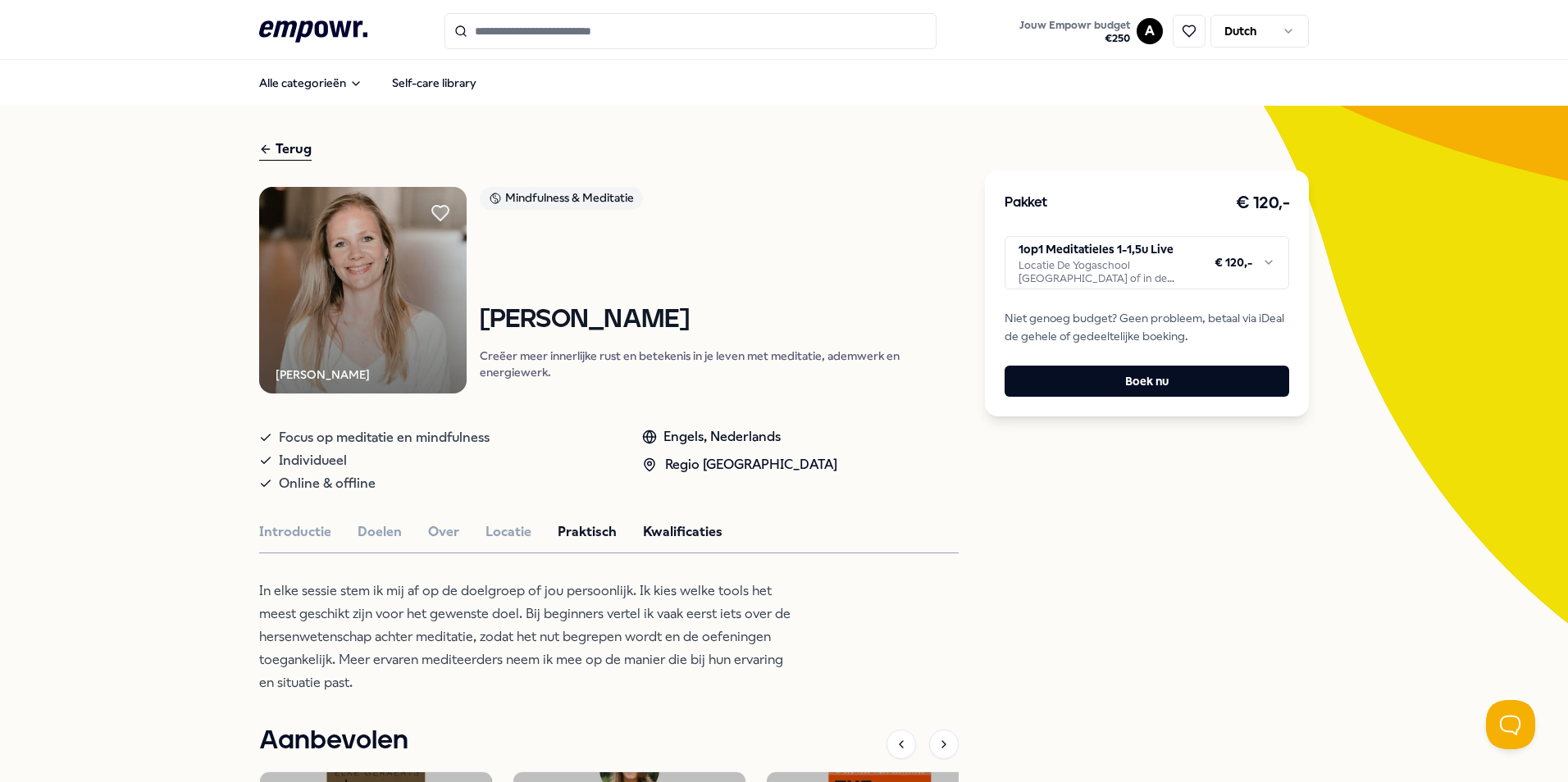
click at [669, 534] on button "Kwalificaties" at bounding box center [683, 532] width 80 height 22
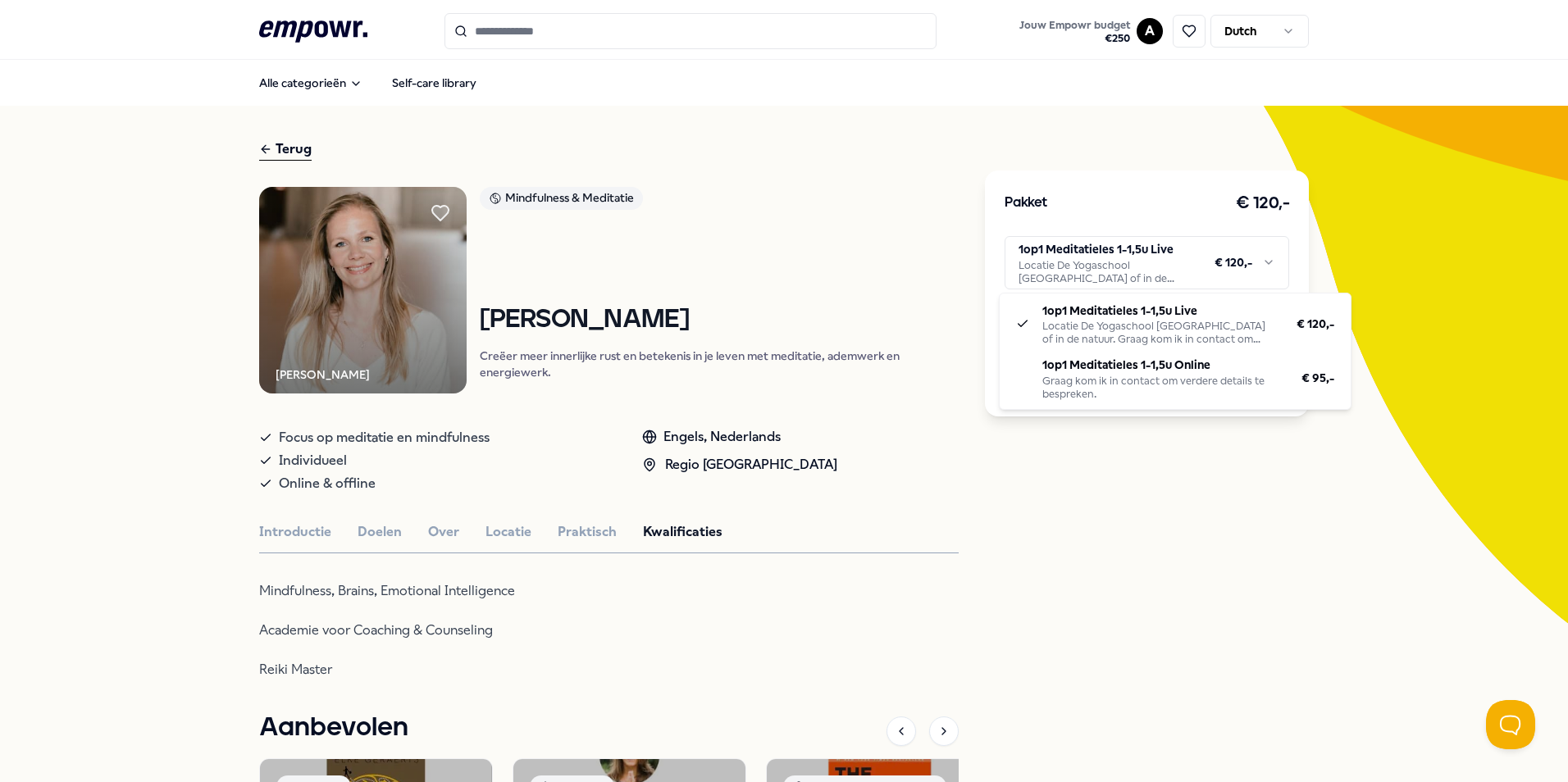
click at [1262, 259] on html ".empowr-logo_svg__cls-1{fill:#03032f} Jouw Empowr budget € 250 A Dutch Alle cat…" at bounding box center [784, 391] width 1568 height 782
click at [1125, 532] on html ".empowr-logo_svg__cls-1{fill:#03032f} Jouw Empowr budget € 250 A Dutch Alle cat…" at bounding box center [784, 391] width 1568 height 782
